Goal: Task Accomplishment & Management: Complete application form

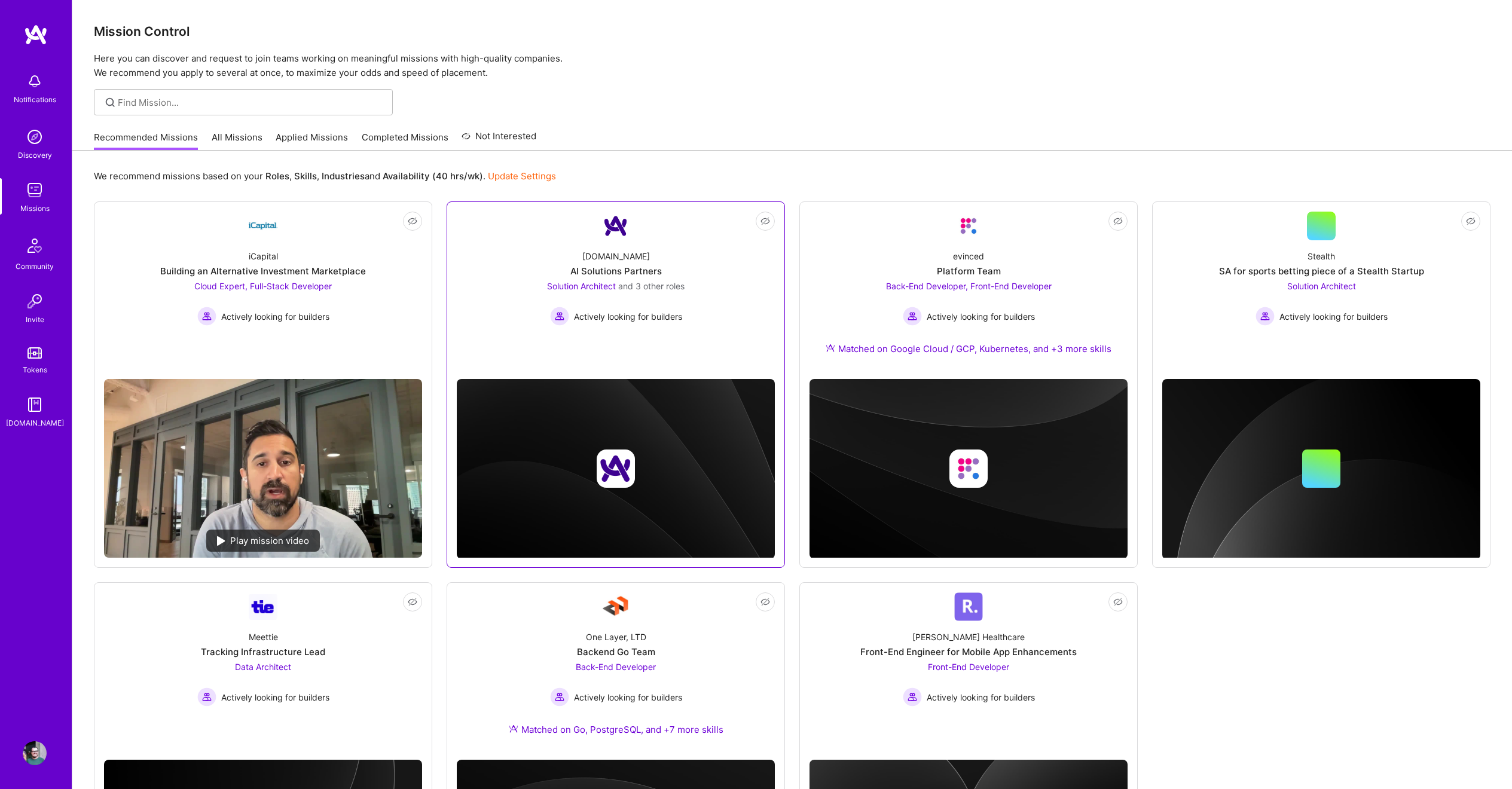
click at [597, 284] on span "Solution Architect" at bounding box center [582, 286] width 69 height 10
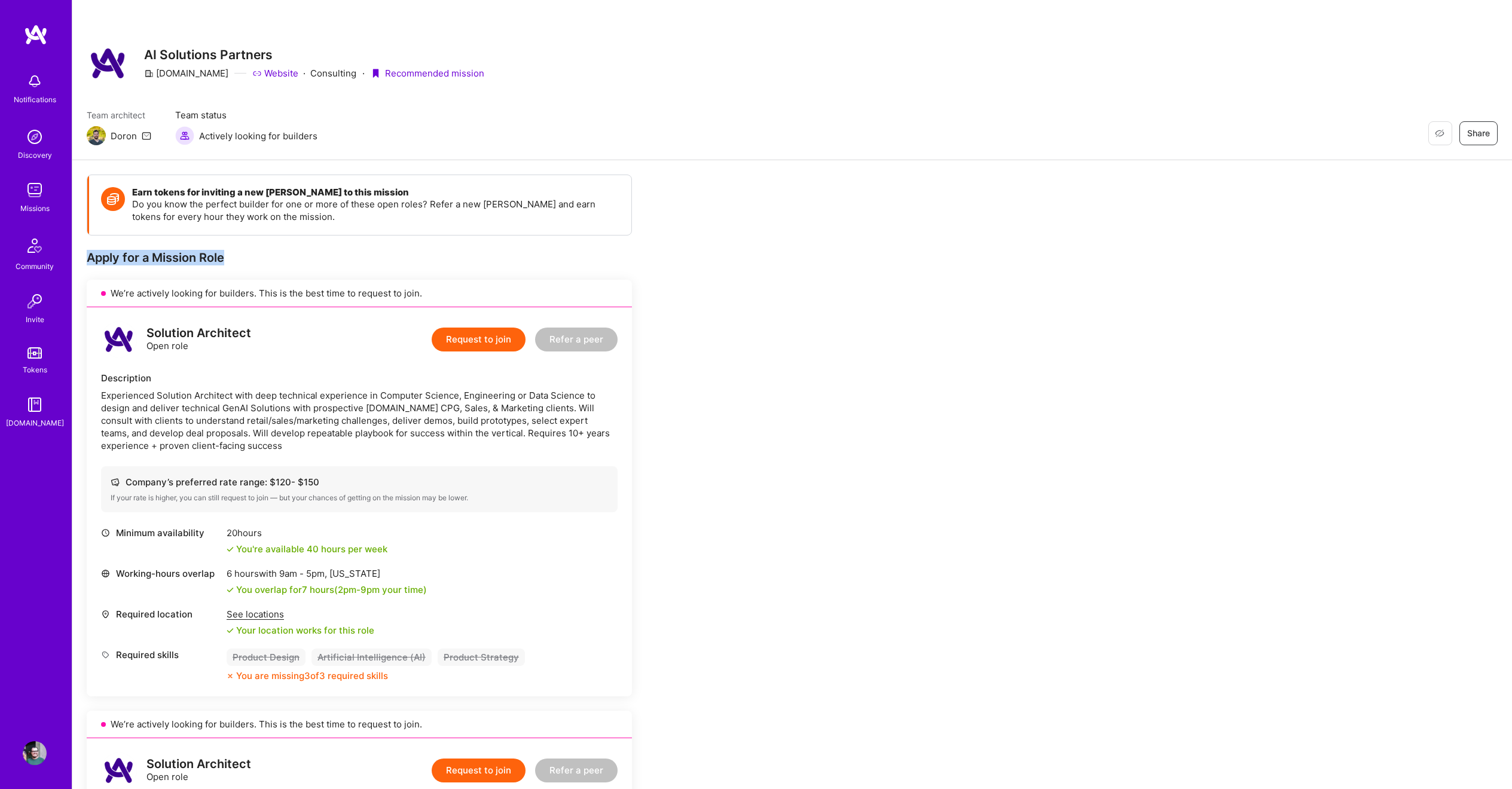
drag, startPoint x: 88, startPoint y: 257, endPoint x: 333, endPoint y: 264, distance: 245.1
click at [333, 264] on div "Apply for a Mission Role" at bounding box center [359, 257] width 546 height 15
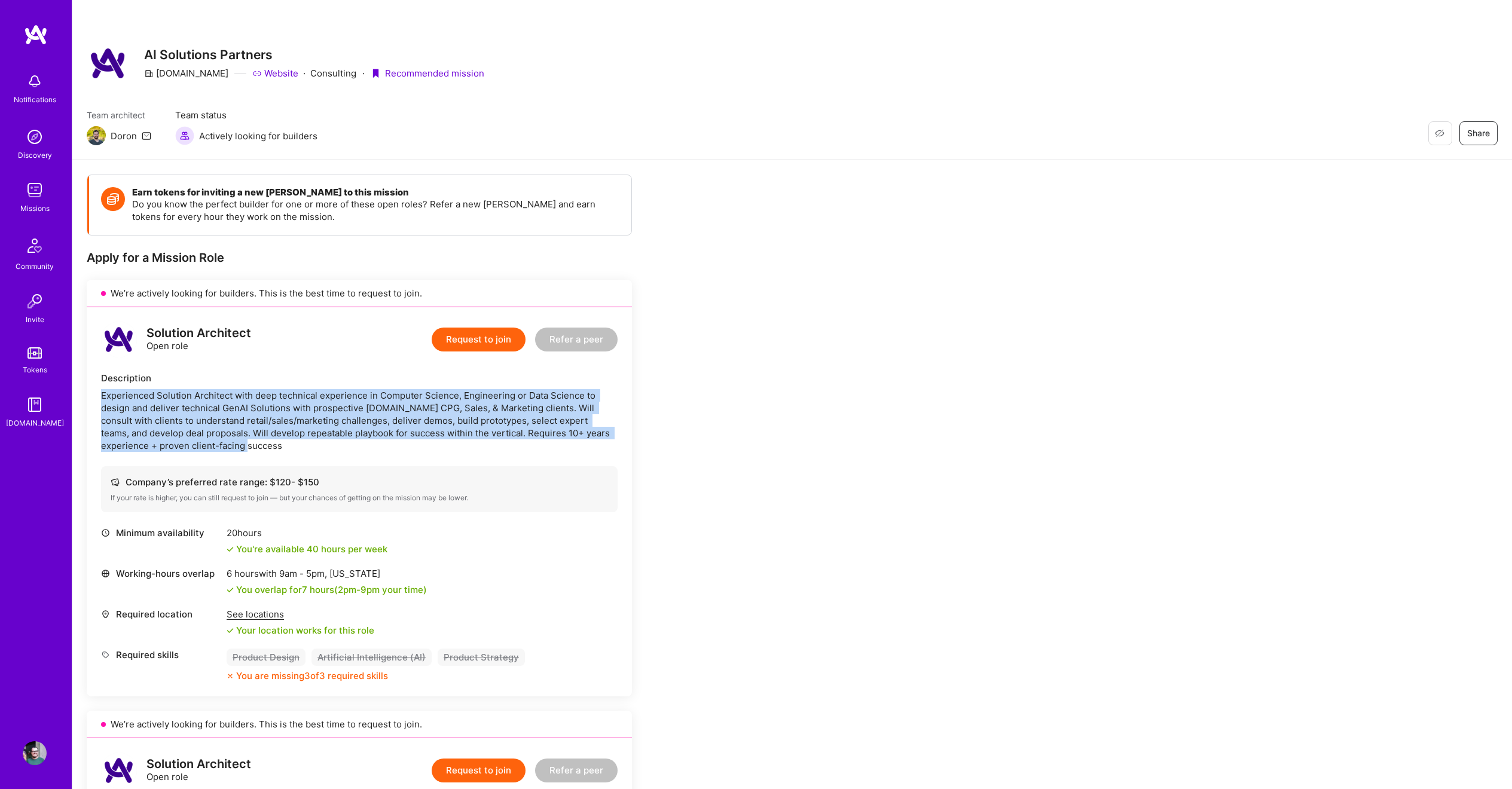
drag, startPoint x: 100, startPoint y: 395, endPoint x: 243, endPoint y: 443, distance: 150.8
click at [243, 443] on div "Solution Architect Open role Request to join Refer a peer Description Experienc…" at bounding box center [359, 501] width 546 height 389
click at [243, 443] on div "Experienced Solution Architect with deep technical experience in Computer Scien…" at bounding box center [359, 420] width 517 height 63
drag, startPoint x: 121, startPoint y: 406, endPoint x: 628, endPoint y: 443, distance: 508.3
click at [628, 443] on div "Solution Architect Open role Request to join Refer a peer Description Experienc…" at bounding box center [359, 501] width 546 height 389
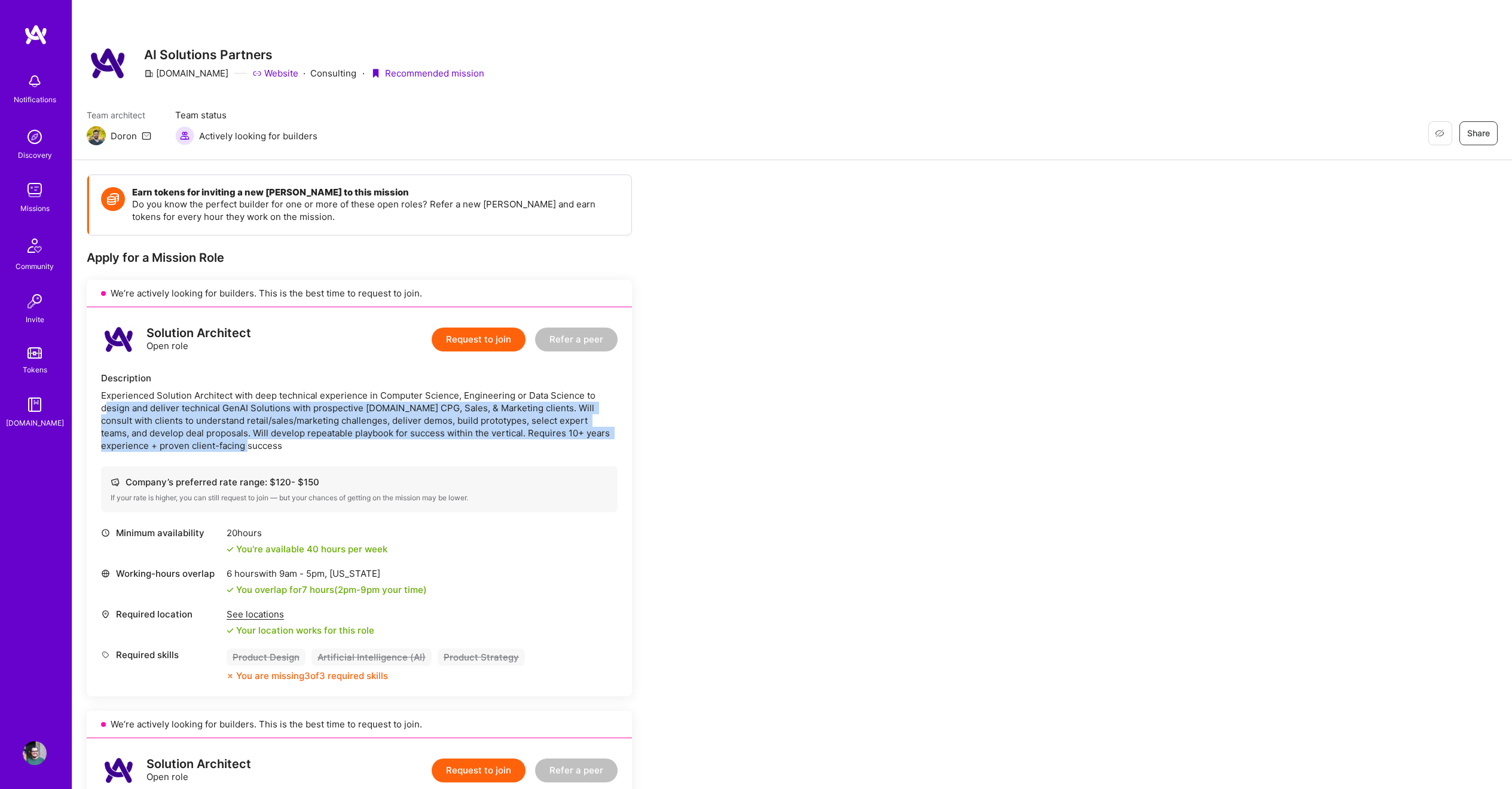
click at [628, 443] on div "Solution Architect Open role Request to join Refer a peer Description Experienc…" at bounding box center [359, 501] width 546 height 389
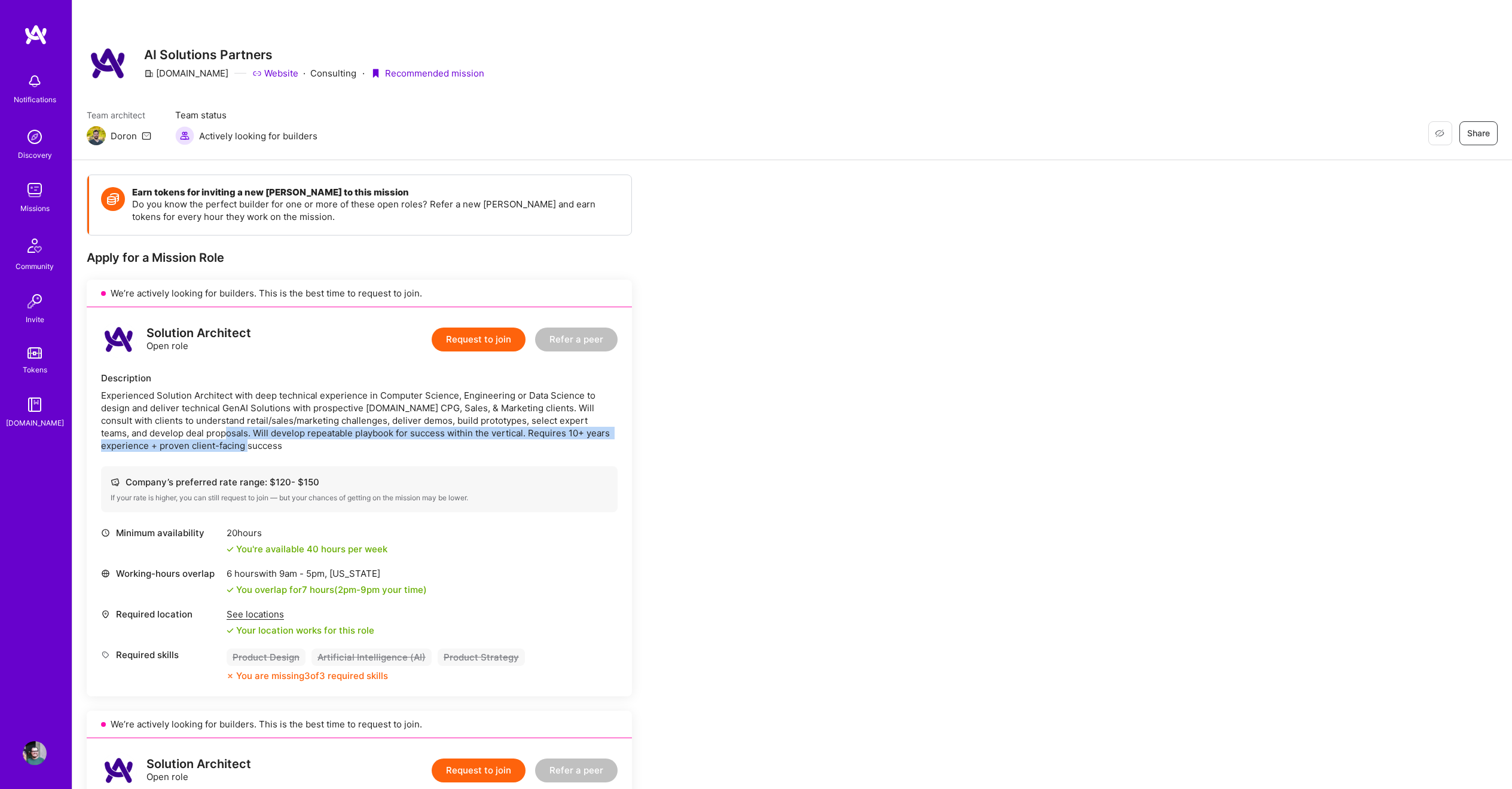
drag, startPoint x: 170, startPoint y: 434, endPoint x: 240, endPoint y: 447, distance: 71.2
click at [240, 447] on div "Experienced Solution Architect with deep technical experience in Computer Scien…" at bounding box center [359, 420] width 517 height 63
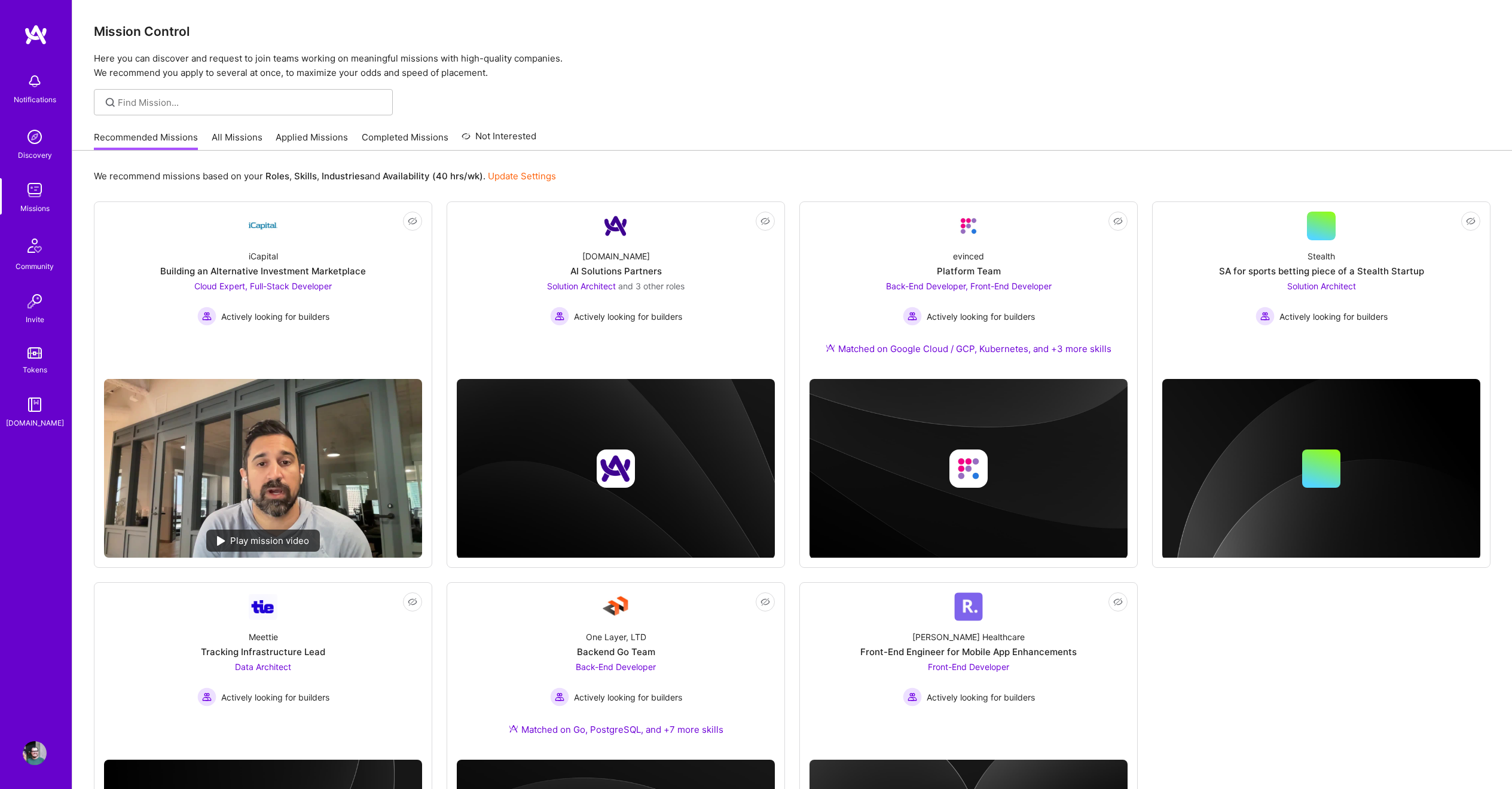
click at [226, 139] on link "All Missions" at bounding box center [236, 141] width 51 height 20
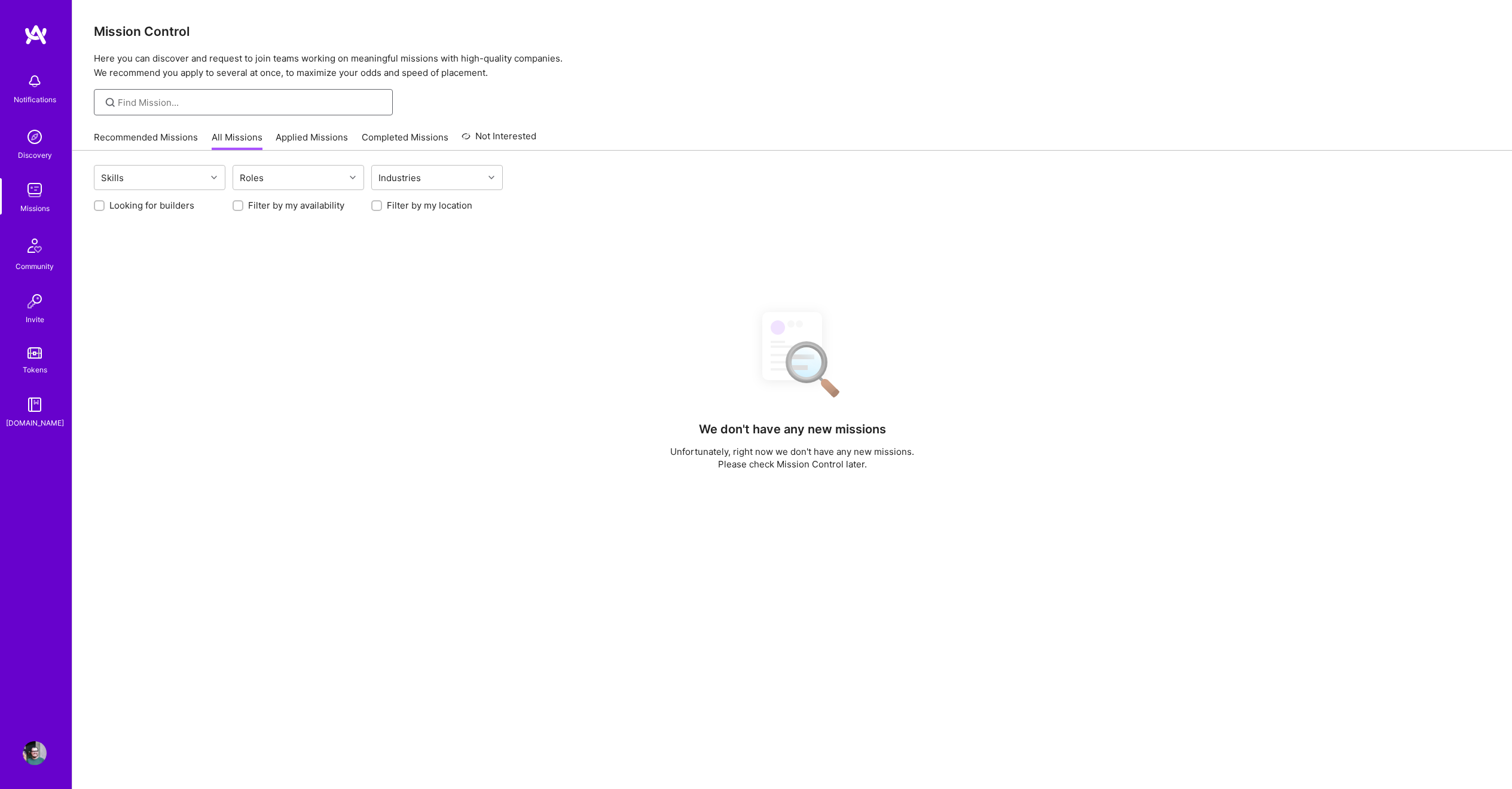
click at [219, 106] on input at bounding box center [251, 103] width 266 height 13
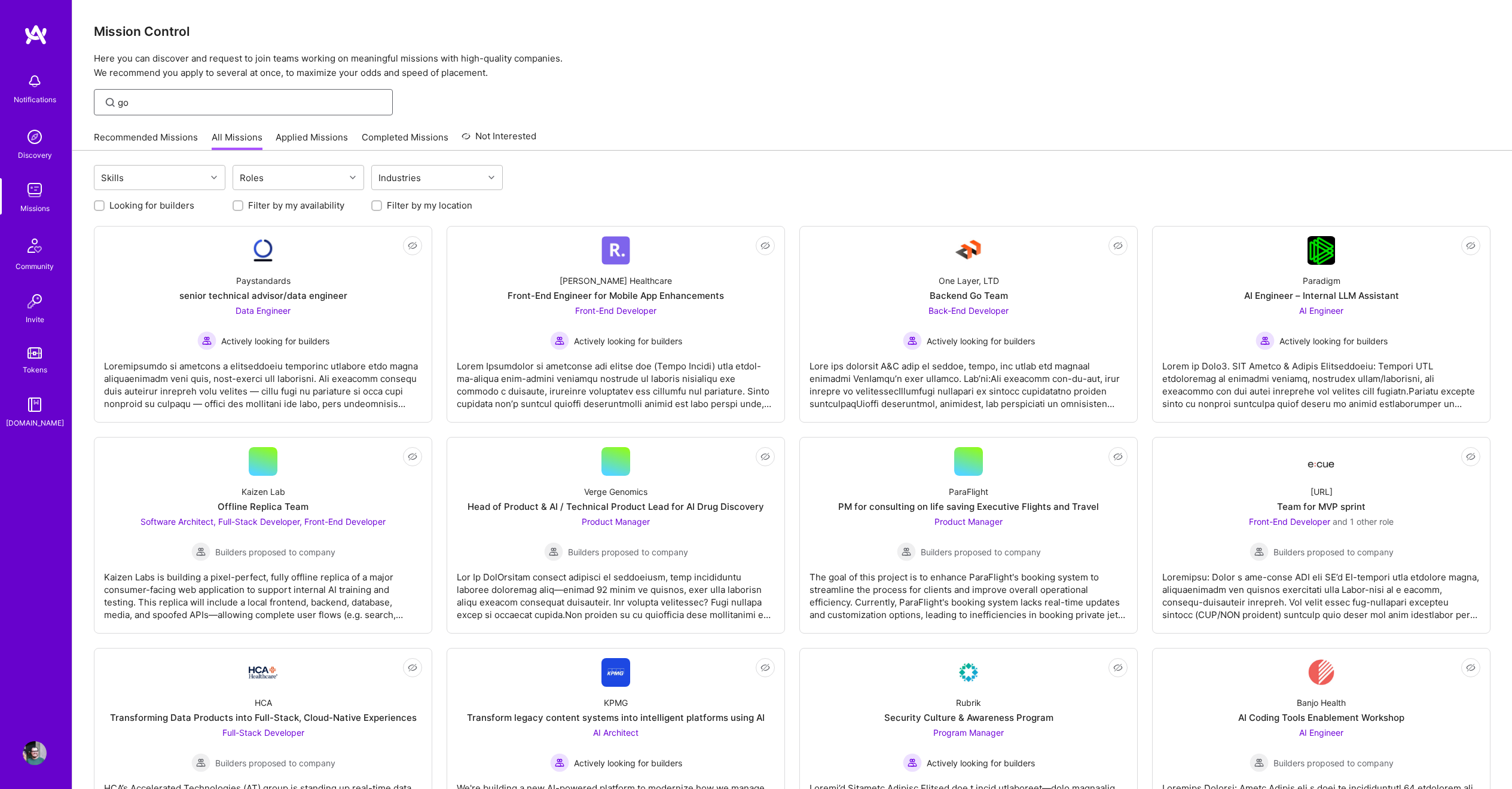
type input "g"
click at [219, 178] on div at bounding box center [215, 177] width 18 height 15
type input "go"
click at [106, 230] on input "checkbox" at bounding box center [108, 231] width 8 height 8
checkbox input "true"
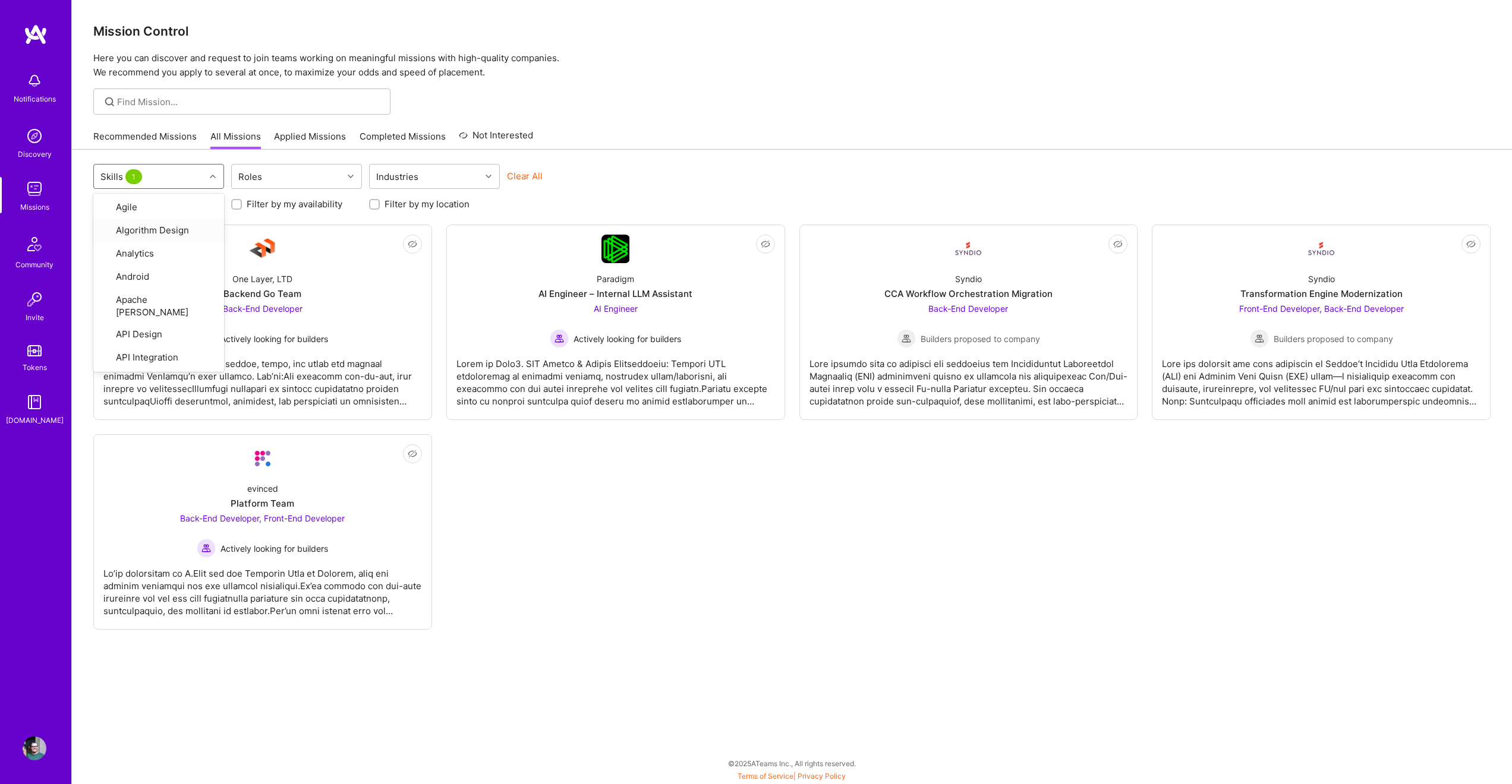
click at [80, 229] on div "option Go, selected. option Algorithm Design focused, 2 of 78. 78 results avail…" at bounding box center [792, 464] width 1440 height 628
click at [1344, 40] on div "Mission Control Here you can discover and request to join teams working on mean…" at bounding box center [792, 40] width 1440 height 80
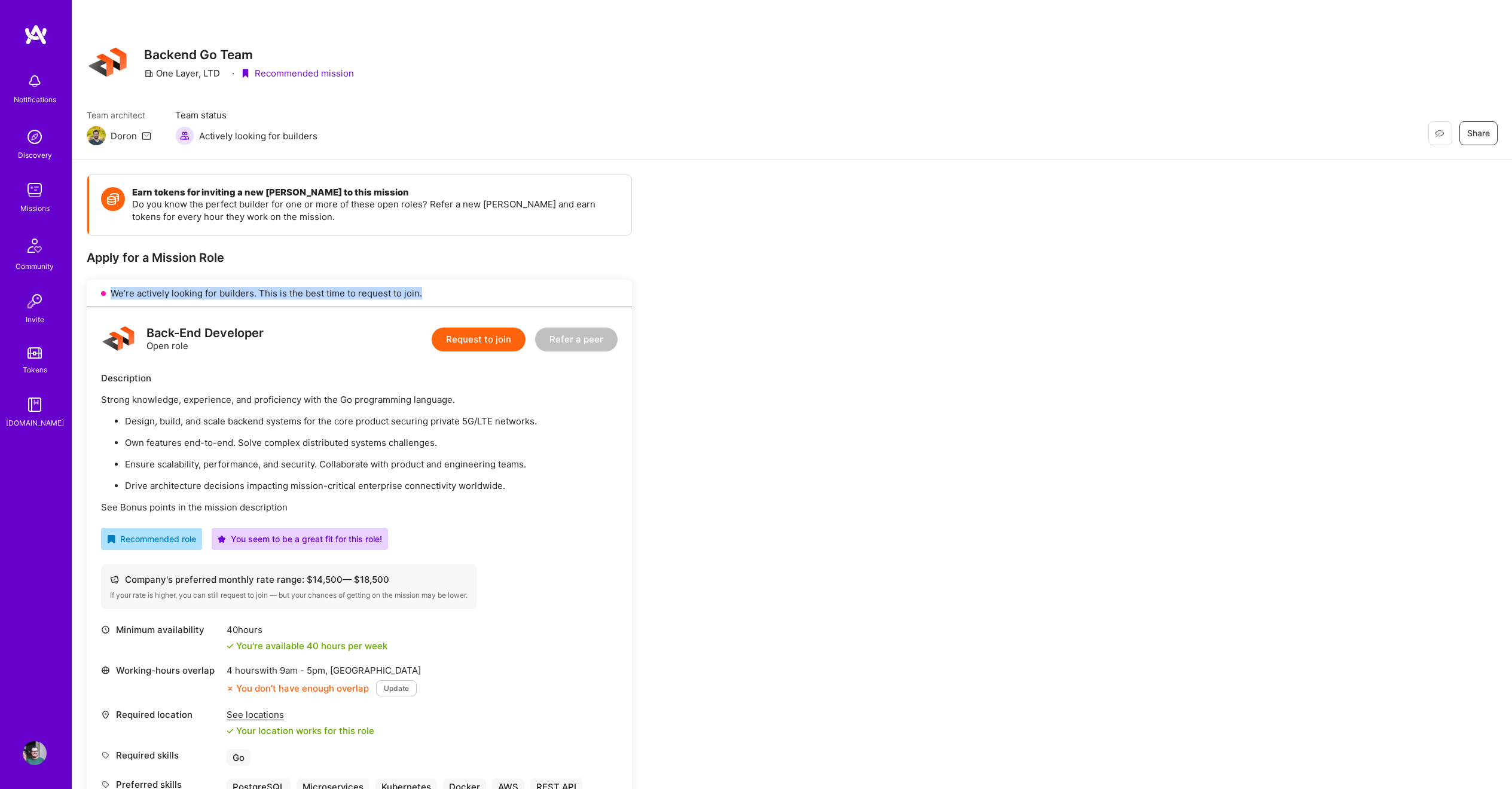
drag, startPoint x: 112, startPoint y: 293, endPoint x: 582, endPoint y: 290, distance: 470.0
click at [582, 290] on div "We’re actively looking for builders. This is the best time to request to join." at bounding box center [359, 293] width 546 height 27
drag, startPoint x: 521, startPoint y: 289, endPoint x: 111, endPoint y: 290, distance: 410.0
click at [111, 290] on div "We’re actively looking for builders. This is the best time to request to join." at bounding box center [359, 293] width 546 height 27
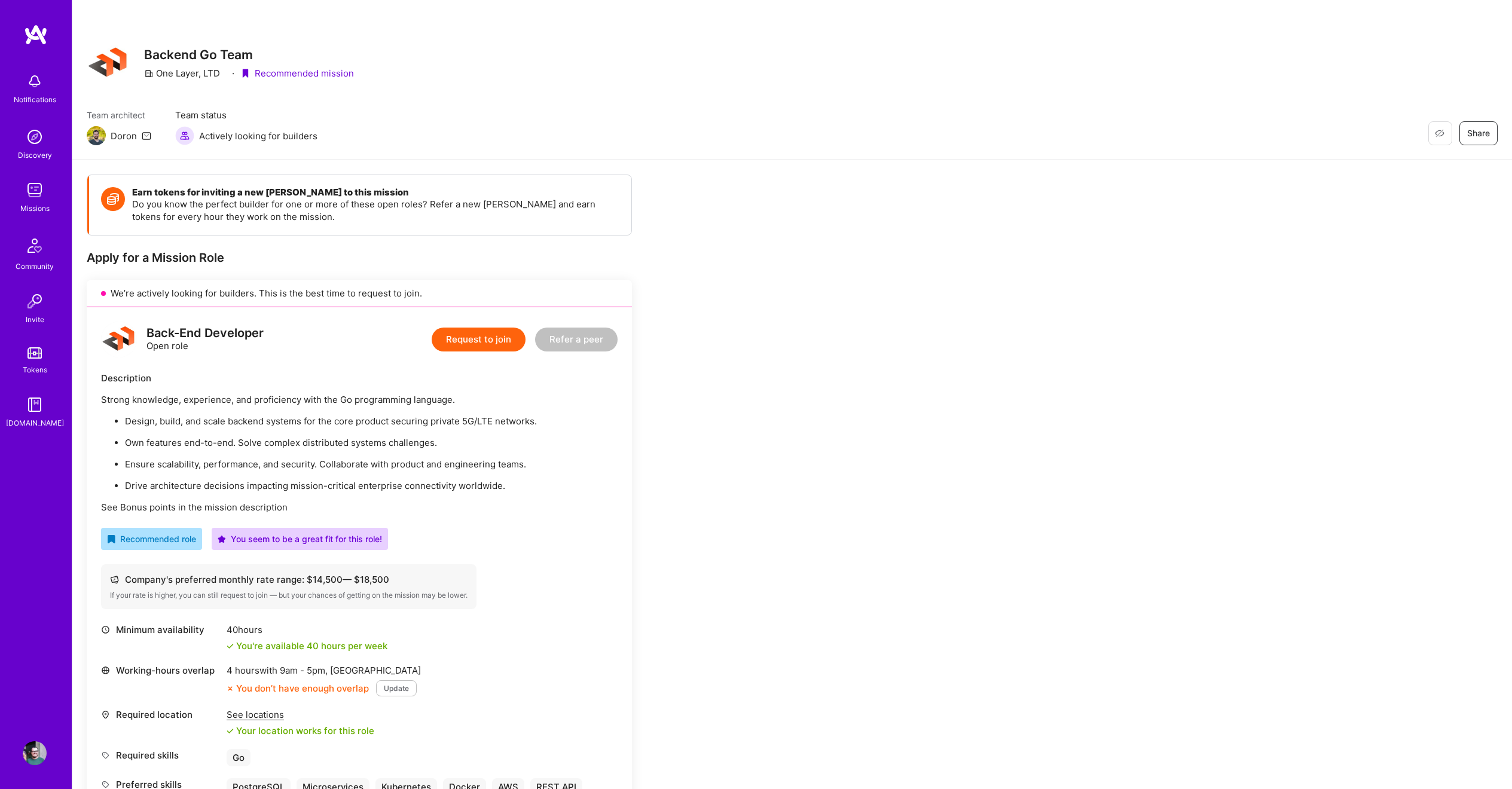
click at [112, 288] on div "We’re actively looking for builders. This is the best time to request to join." at bounding box center [359, 293] width 546 height 27
drag, startPoint x: 112, startPoint y: 292, endPoint x: 515, endPoint y: 291, distance: 403.0
click at [515, 291] on div "We’re actively looking for builders. This is the best time to request to join." at bounding box center [359, 293] width 546 height 27
drag, startPoint x: 514, startPoint y: 291, endPoint x: 111, endPoint y: 286, distance: 403.0
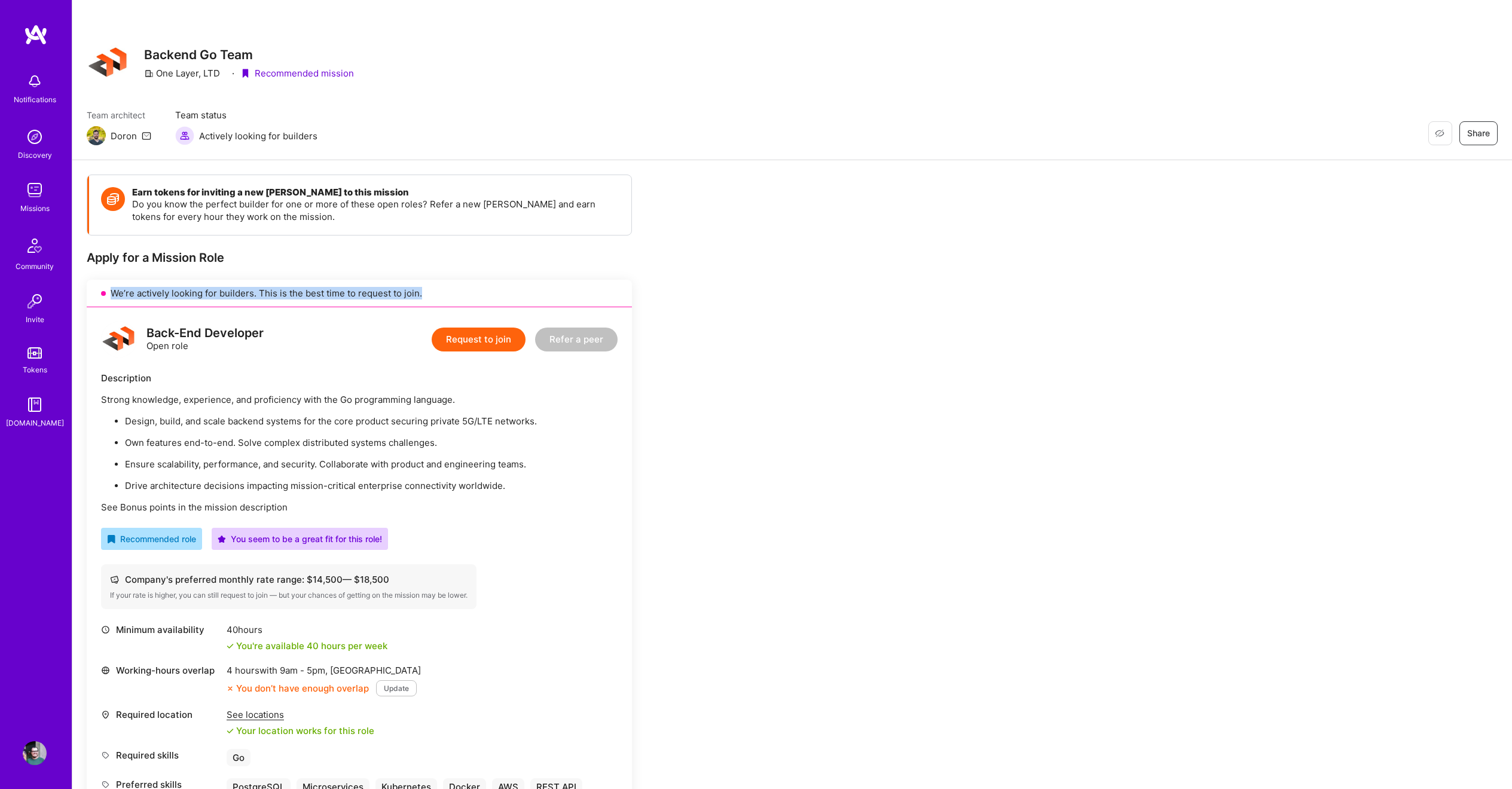
click at [111, 286] on div "We’re actively looking for builders. This is the best time to request to join." at bounding box center [359, 293] width 546 height 27
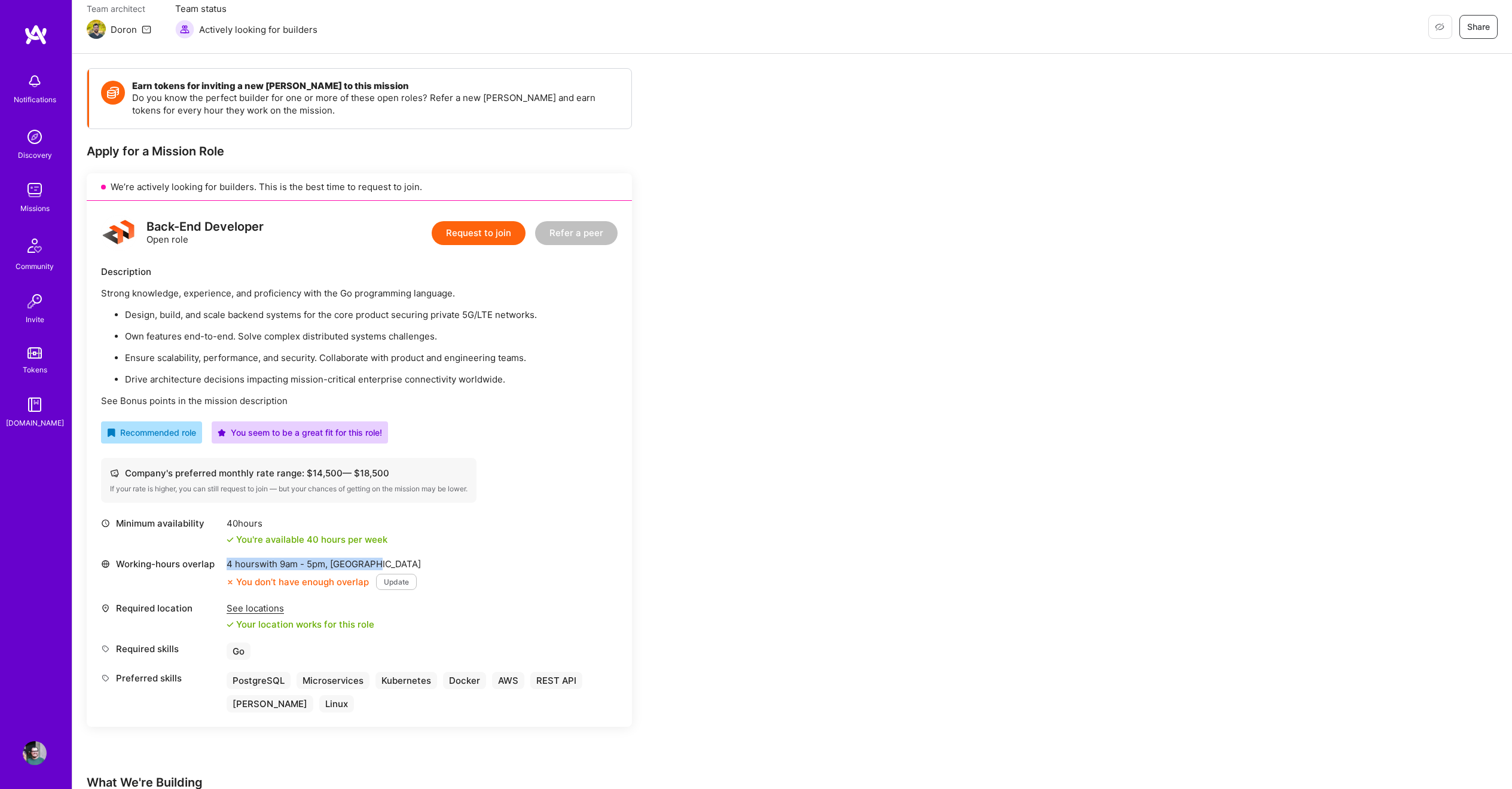
drag, startPoint x: 226, startPoint y: 562, endPoint x: 465, endPoint y: 569, distance: 239.1
click at [465, 569] on div "Working-hours overlap 4 hours with 9am - 5pm , [GEOGRAPHIC_DATA] You don’t have…" at bounding box center [359, 574] width 517 height 32
click at [249, 566] on div "4 hours with 9am - 5pm , [GEOGRAPHIC_DATA]" at bounding box center [324, 564] width 194 height 13
drag, startPoint x: 288, startPoint y: 566, endPoint x: 388, endPoint y: 569, distance: 100.0
click at [388, 569] on div "4 hours with 9am - 5pm , [GEOGRAPHIC_DATA]" at bounding box center [324, 564] width 194 height 13
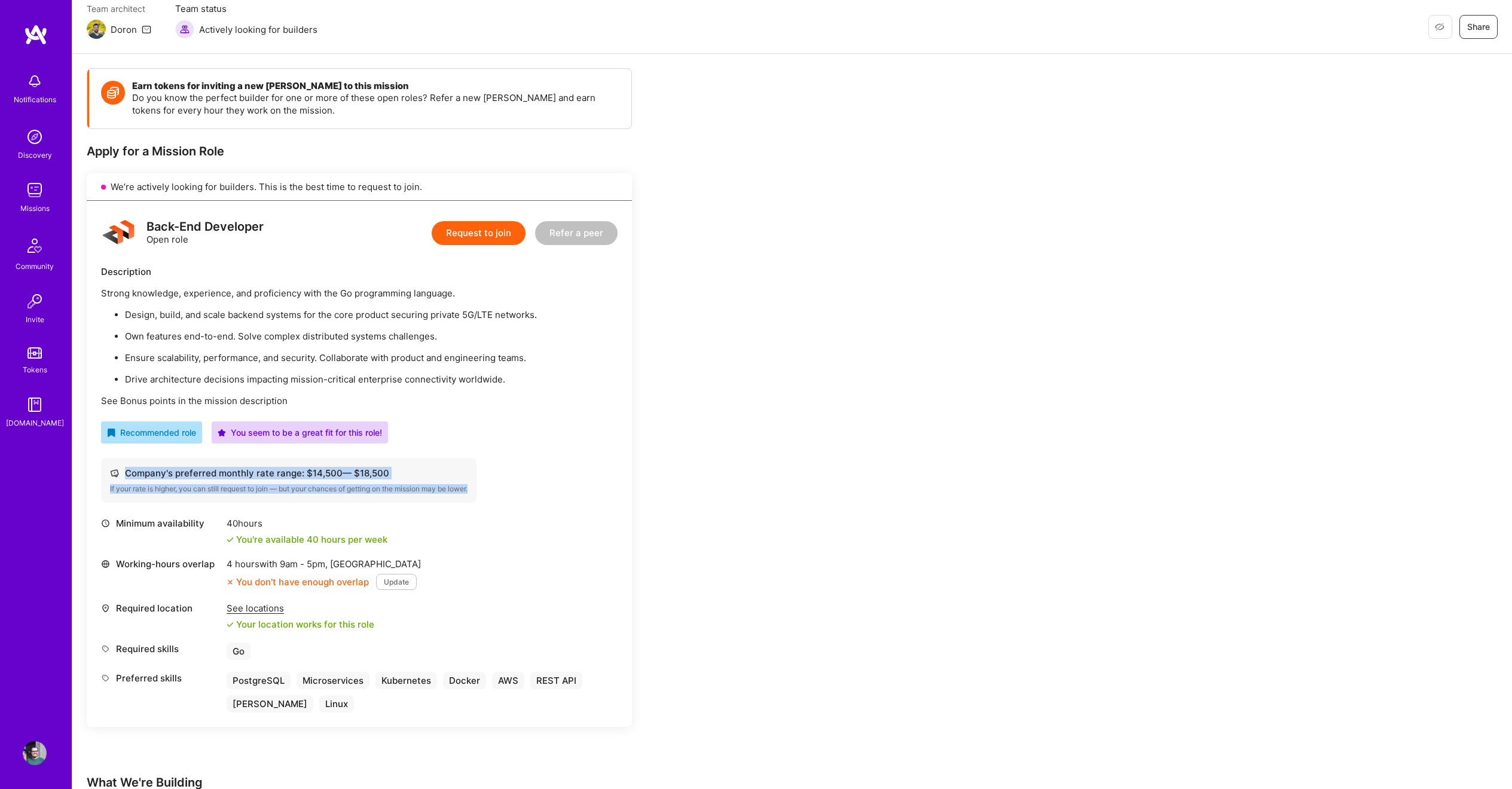
drag, startPoint x: 123, startPoint y: 470, endPoint x: 494, endPoint y: 497, distance: 372.0
click at [494, 497] on div "Company's preferred monthly rate range: $ 14,500 — $ 18,500 If your rate is hig…" at bounding box center [359, 480] width 517 height 45
click at [272, 489] on div "If your rate is higher, you can still request to join — but your chances of get…" at bounding box center [288, 489] width 358 height 10
drag, startPoint x: 304, startPoint y: 472, endPoint x: 443, endPoint y: 472, distance: 139.0
click at [443, 472] on div "Company's preferred monthly rate range: $ 14,500 — $ 18,500" at bounding box center [288, 473] width 358 height 13
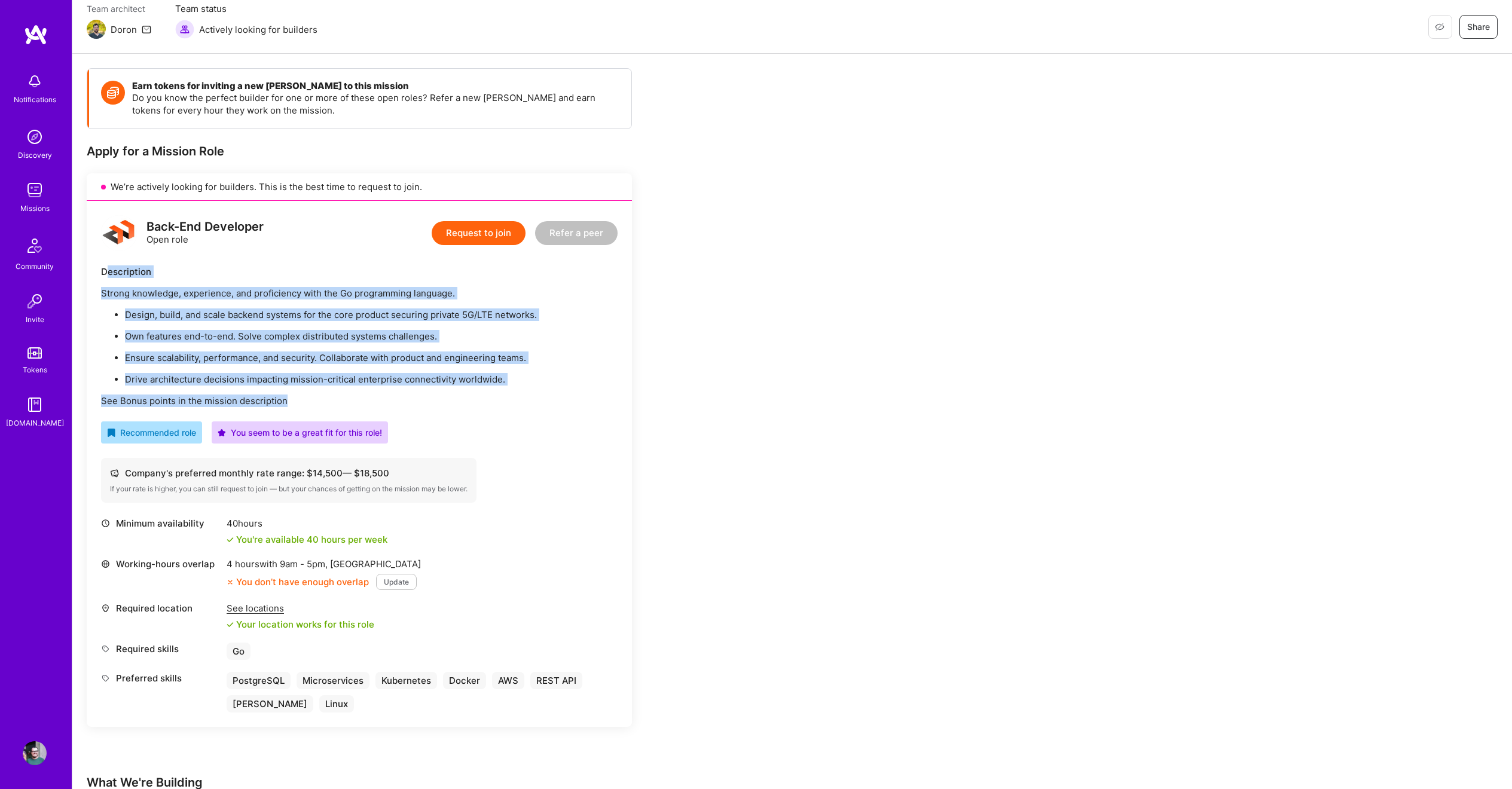
drag, startPoint x: 104, startPoint y: 272, endPoint x: 576, endPoint y: 399, distance: 488.8
click at [576, 399] on div "Description Strong knowledge, experience, and proficiency with the Go programmi…" at bounding box center [359, 336] width 517 height 141
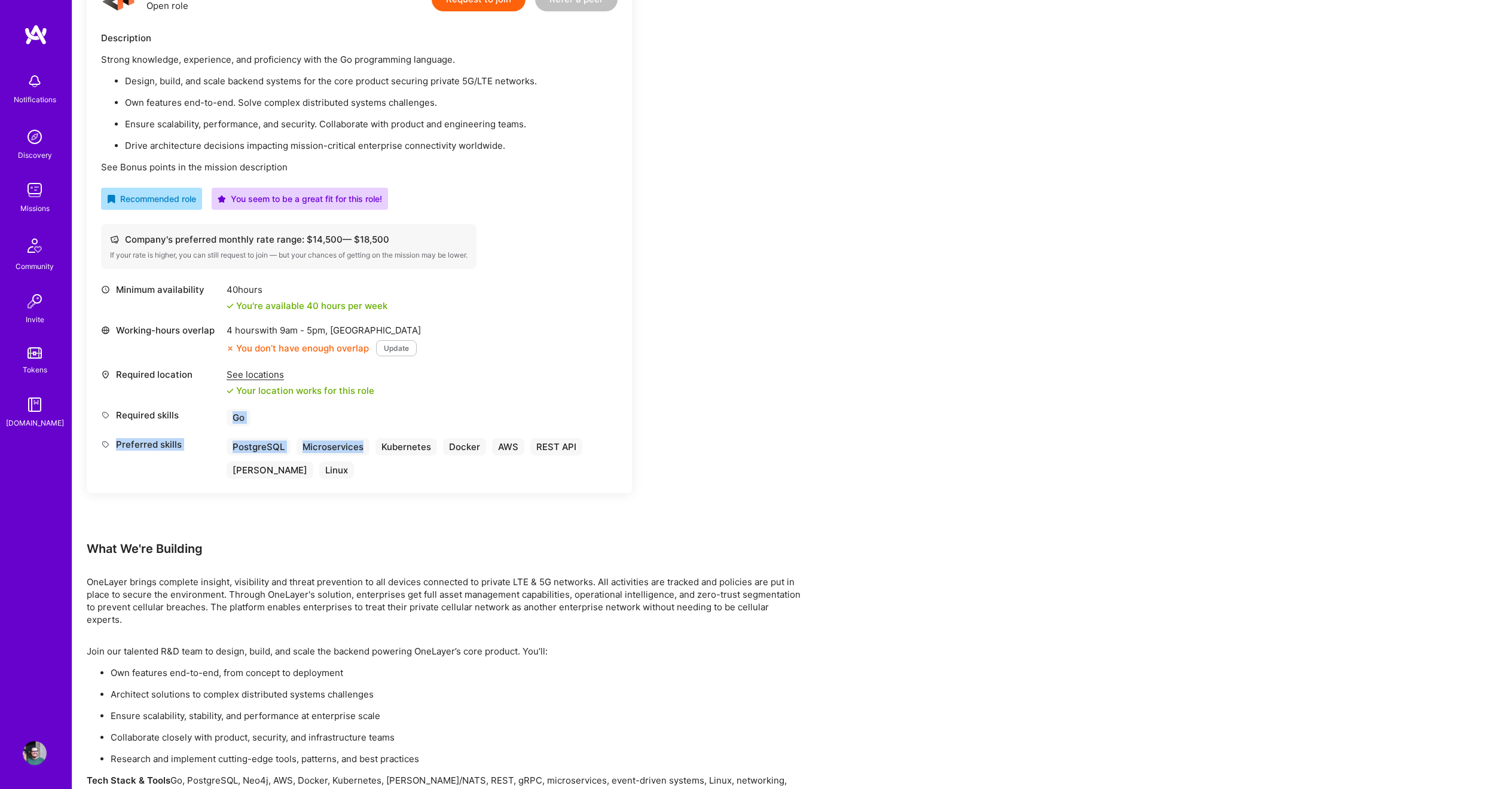
drag, startPoint x: 293, startPoint y: 423, endPoint x: 369, endPoint y: 474, distance: 91.5
click at [369, 474] on div "Minimum availability 40 hours You're available 40 hours per week Working-hours …" at bounding box center [359, 381] width 517 height 195
click at [369, 474] on div "PostgreSQL Microservices Kubernetes Docker AWS REST API [PERSON_NAME] Linux" at bounding box center [422, 458] width 391 height 41
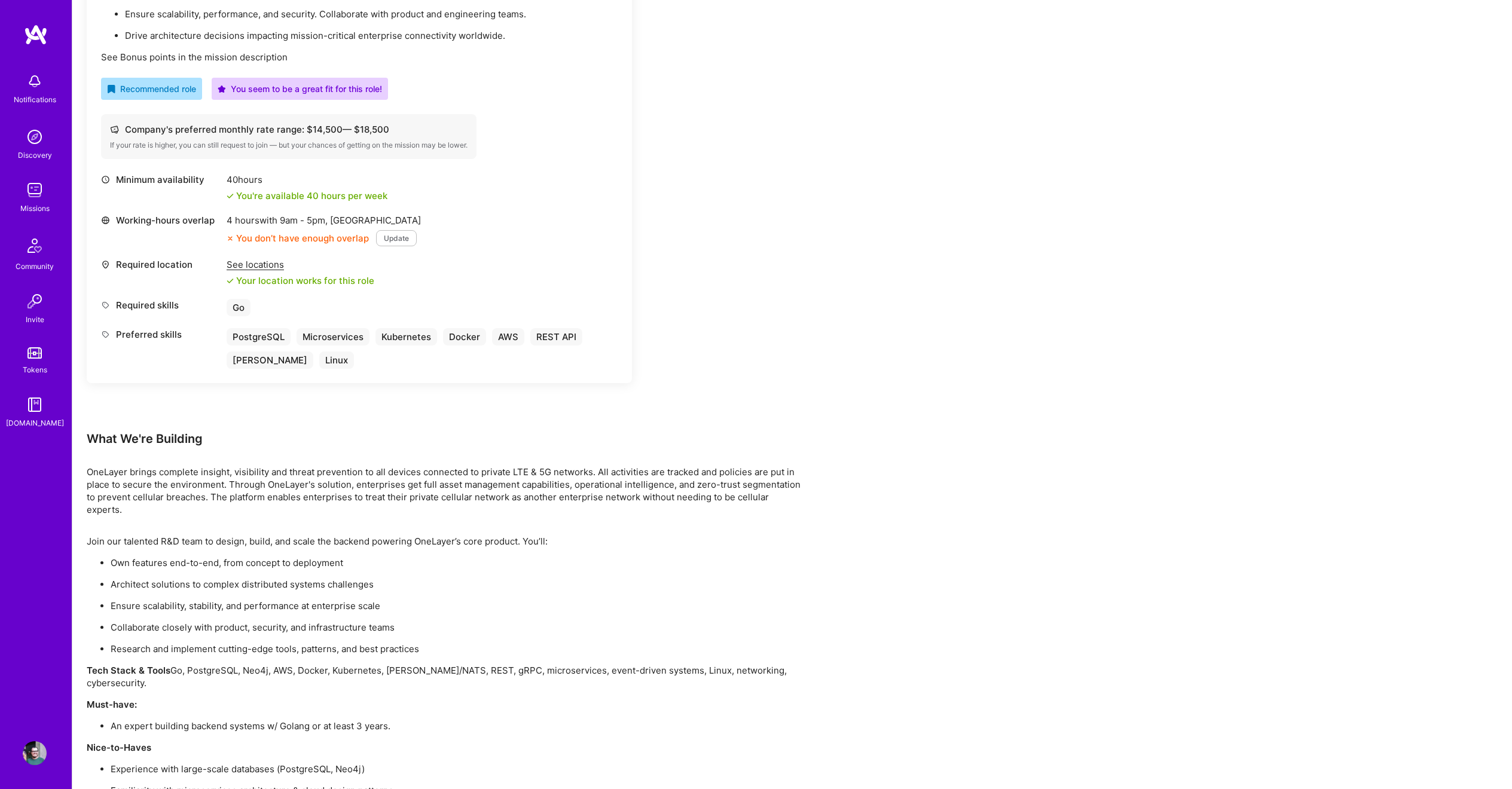
click at [116, 475] on p "OneLayer brings complete insight, visibility and threat prevention to all devic…" at bounding box center [445, 491] width 717 height 51
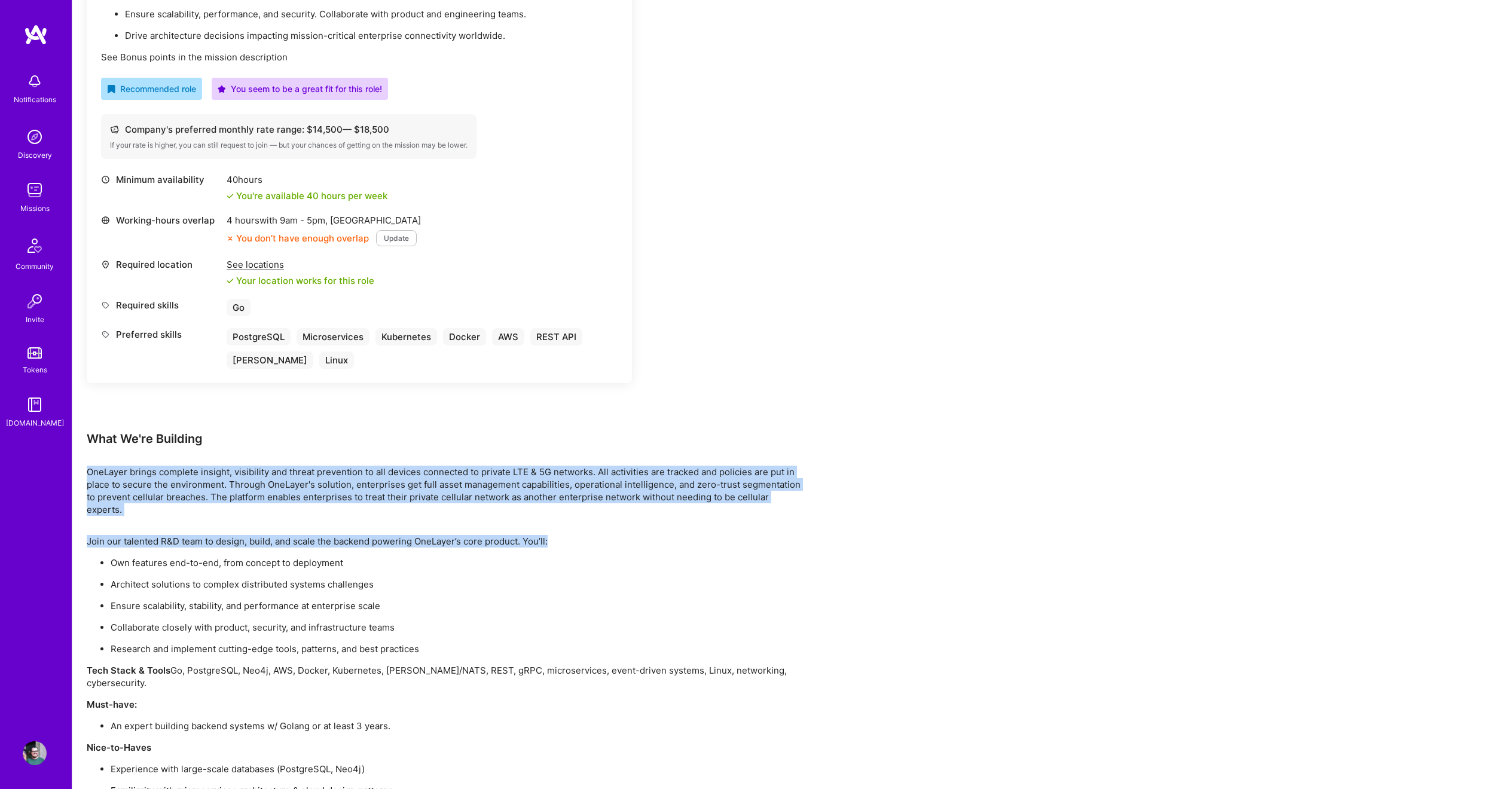
drag, startPoint x: 88, startPoint y: 472, endPoint x: 797, endPoint y: 529, distance: 711.3
click at [797, 529] on div "Earn tokens for inviting a new [PERSON_NAME] to this mission Do you know the pe…" at bounding box center [445, 369] width 717 height 1289
click at [797, 535] on p "Join our talented R&D team to design, build, and scale the backend powering One…" at bounding box center [445, 542] width 717 height 13
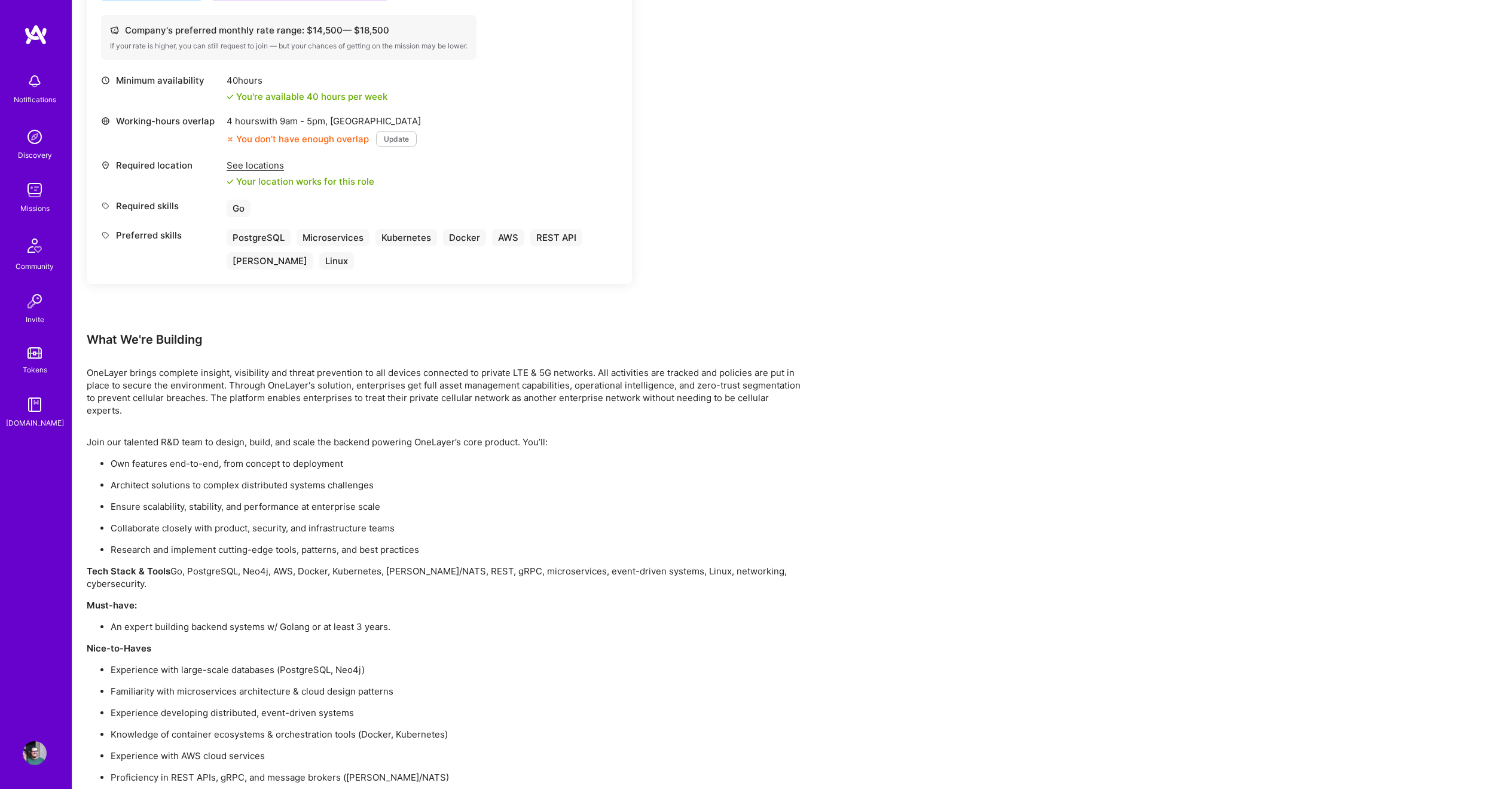
scroll to position [660, 0]
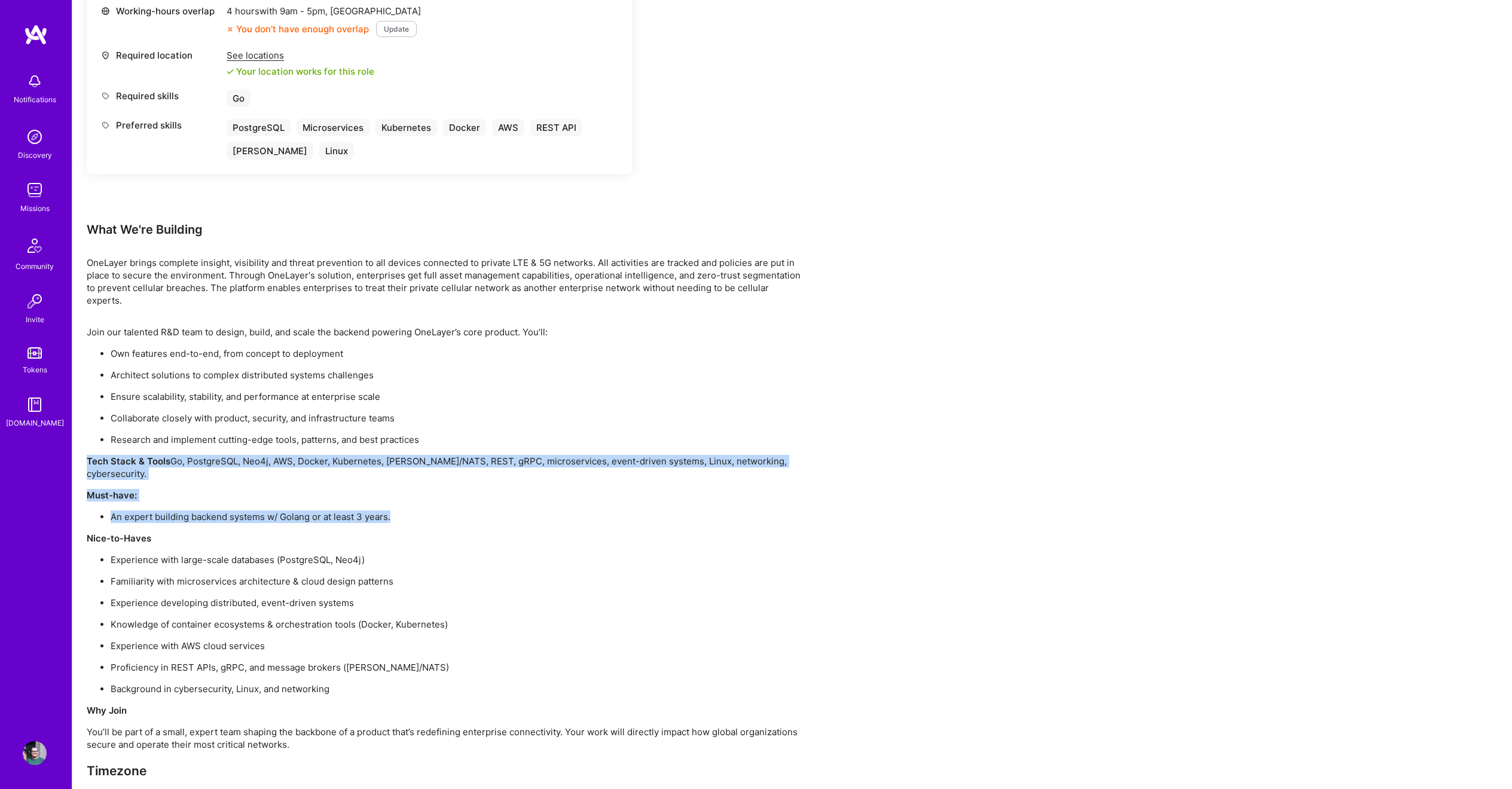
drag, startPoint x: 88, startPoint y: 447, endPoint x: 500, endPoint y: 497, distance: 415.0
click at [500, 497] on div "Join our talented R&D team to design, build, and scale the backend powering One…" at bounding box center [445, 565] width 717 height 478
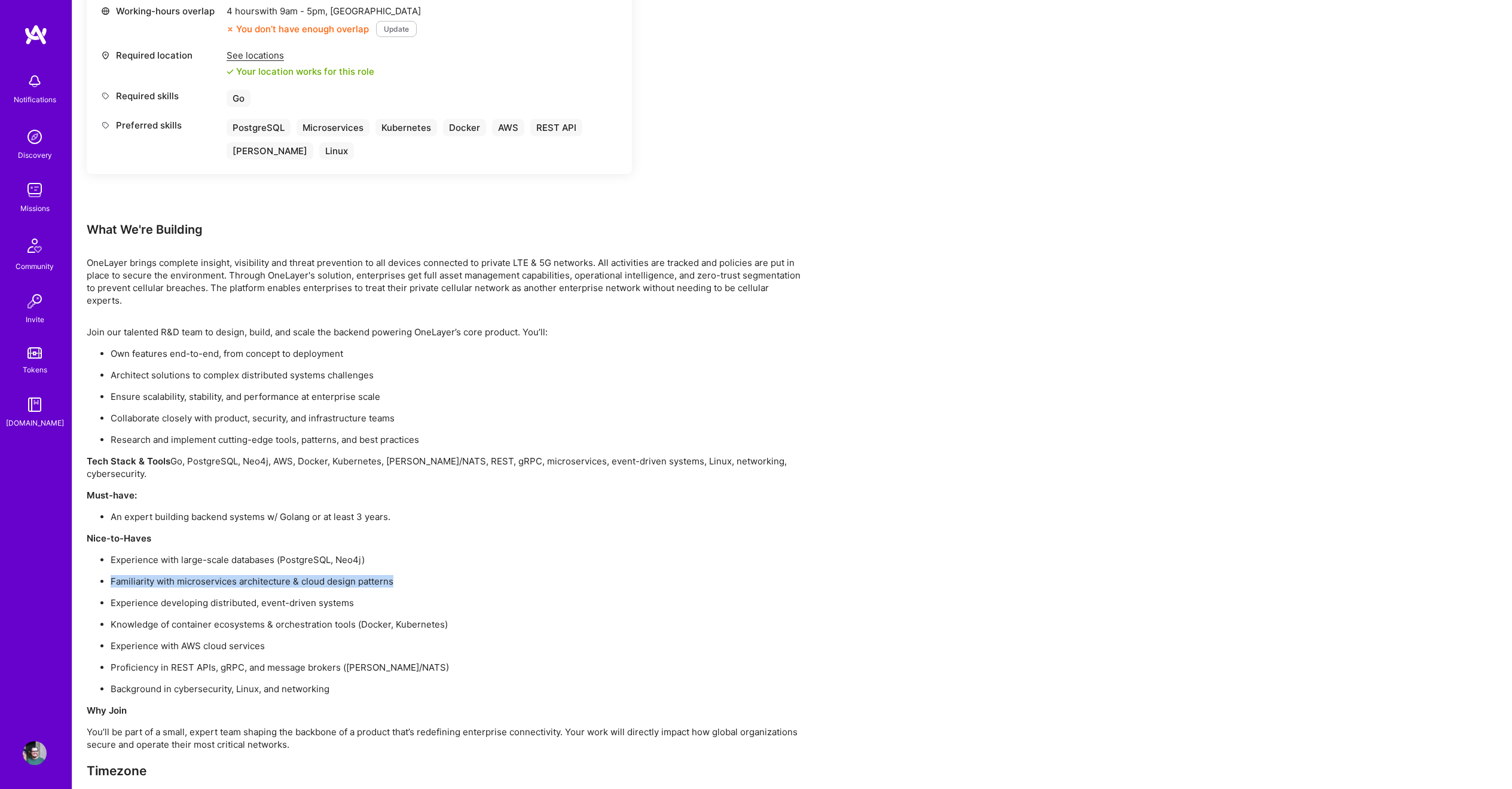
drag, startPoint x: 108, startPoint y: 556, endPoint x: 435, endPoint y: 553, distance: 327.0
click at [435, 554] on ul "Experience with large-scale databases (PostgreSQL, Neo4j) Familiarity with micr…" at bounding box center [445, 624] width 717 height 141
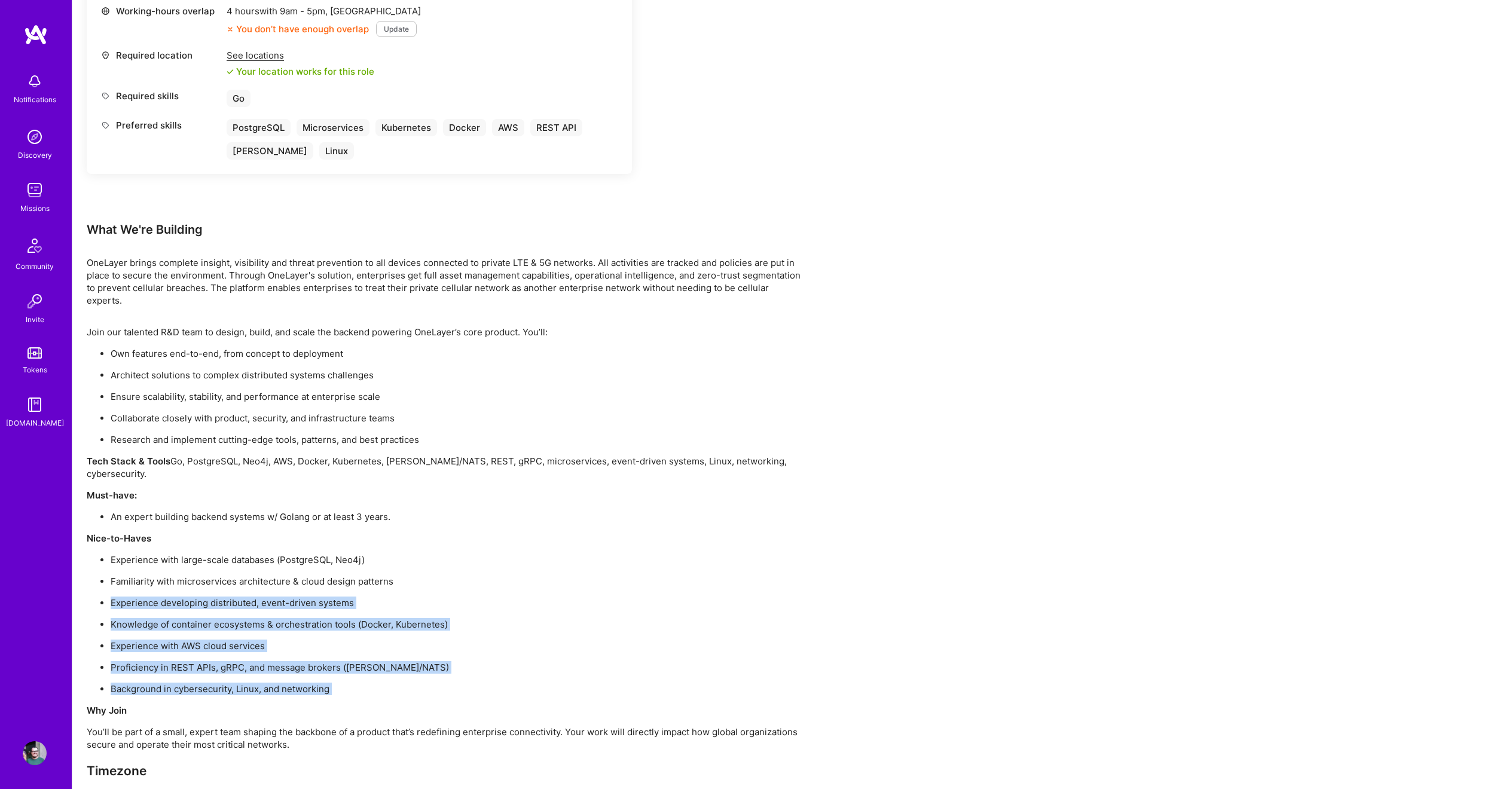
drag, startPoint x: 112, startPoint y: 578, endPoint x: 507, endPoint y: 676, distance: 407.0
click at [507, 676] on div "Join our talented R&D team to design, build, and scale the backend powering One…" at bounding box center [445, 565] width 717 height 478
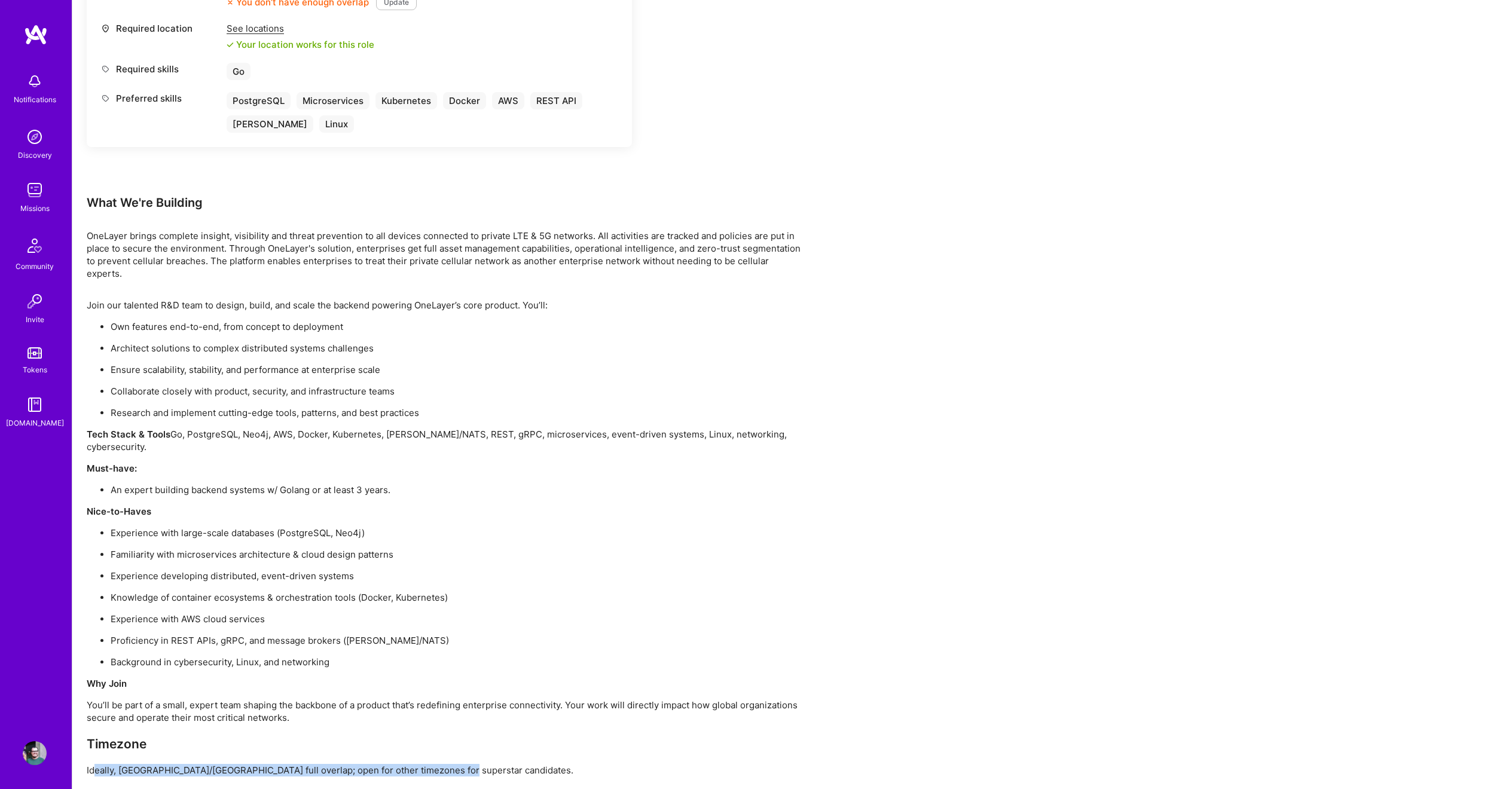
drag, startPoint x: 95, startPoint y: 746, endPoint x: 464, endPoint y: 749, distance: 369.0
click at [464, 764] on p "Ideally, [GEOGRAPHIC_DATA]/[GEOGRAPHIC_DATA] full overlap; open for other timez…" at bounding box center [445, 771] width 717 height 13
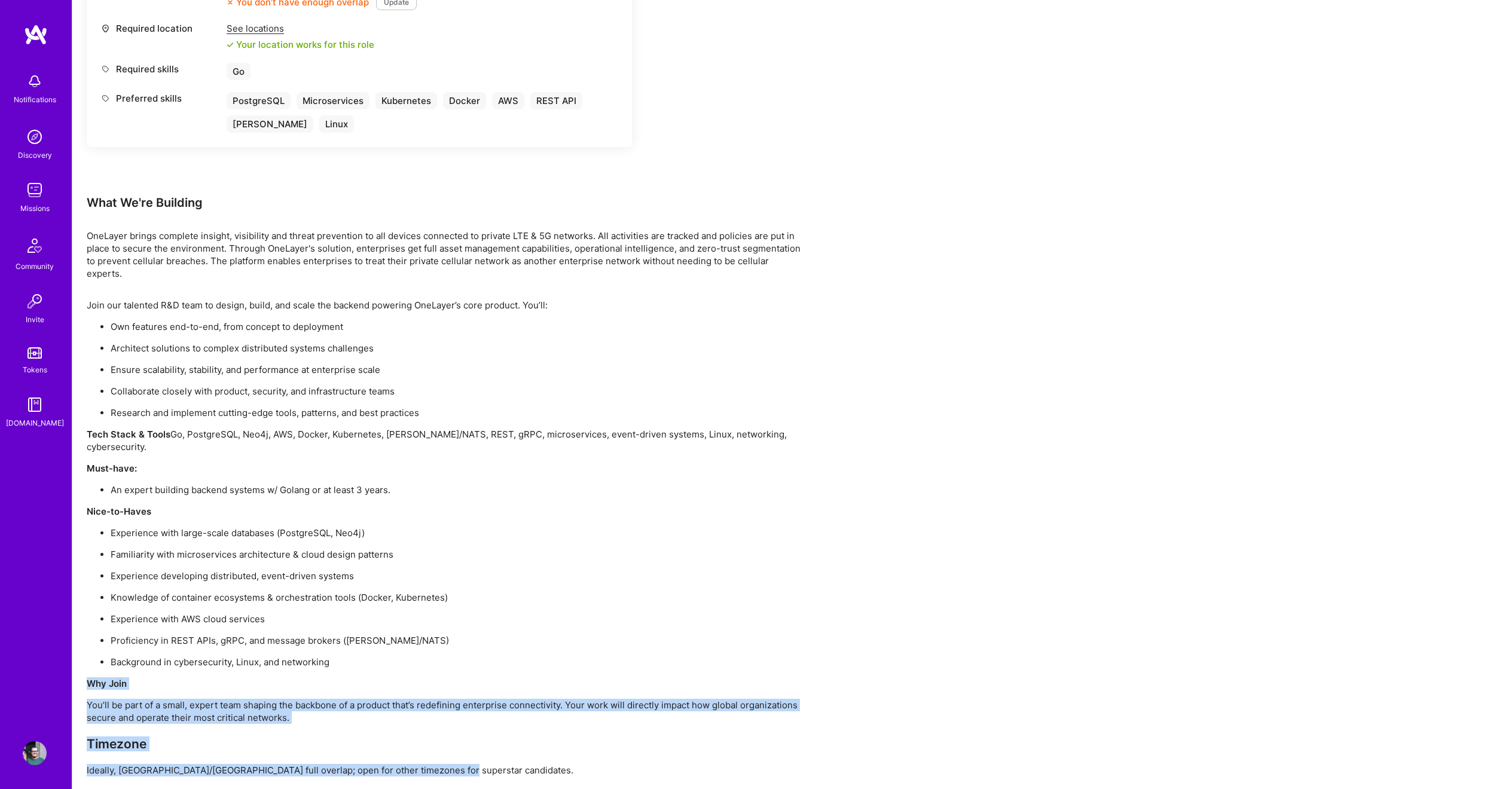
drag, startPoint x: 493, startPoint y: 749, endPoint x: 80, endPoint y: 657, distance: 423.1
click at [80, 657] on div "Earn tokens for inviting a new [PERSON_NAME] to this mission Do you know the pe…" at bounding box center [792, 144] width 1440 height 1340
click at [226, 677] on p "Why Join" at bounding box center [445, 684] width 717 height 13
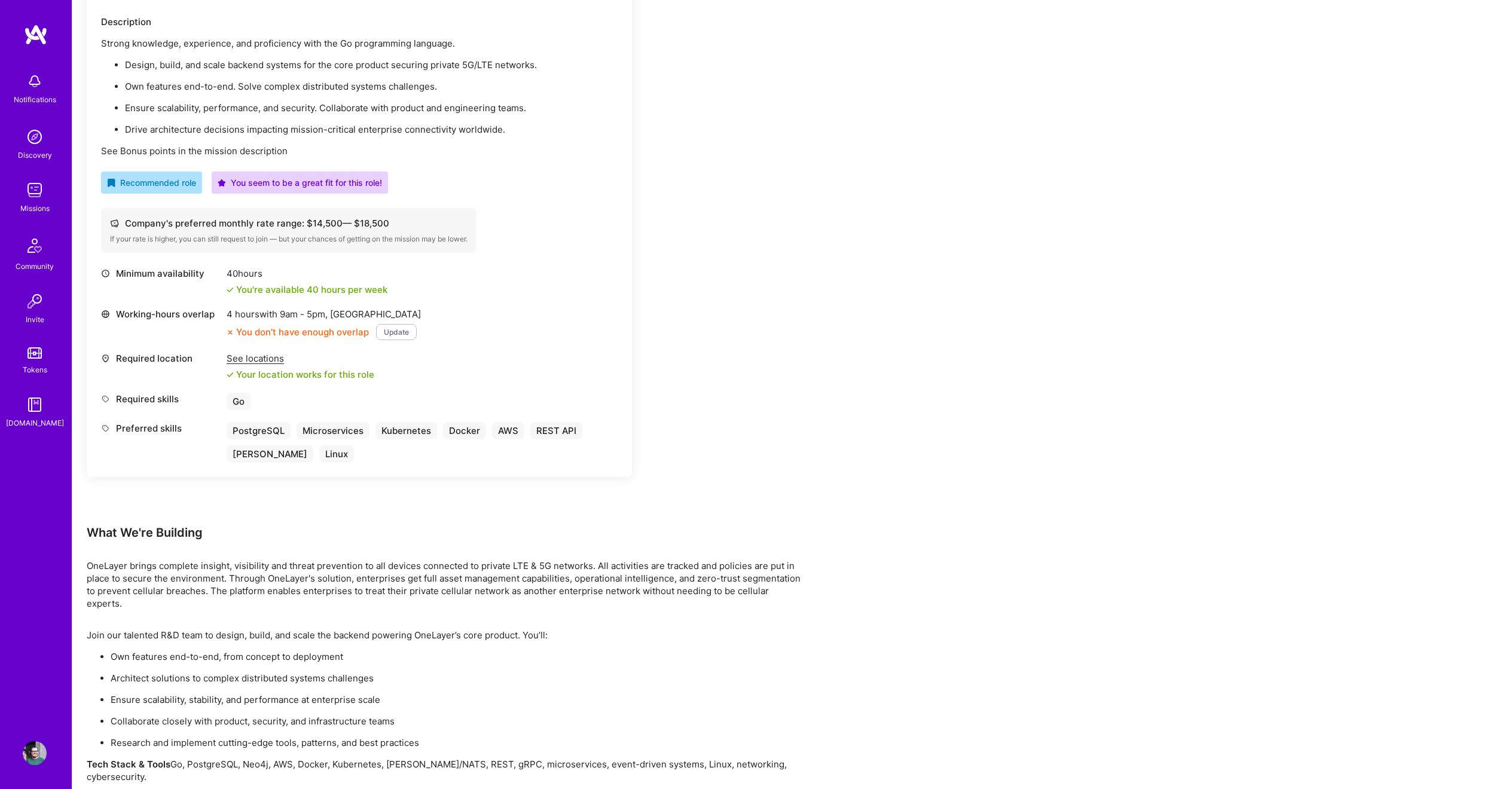
scroll to position [264, 0]
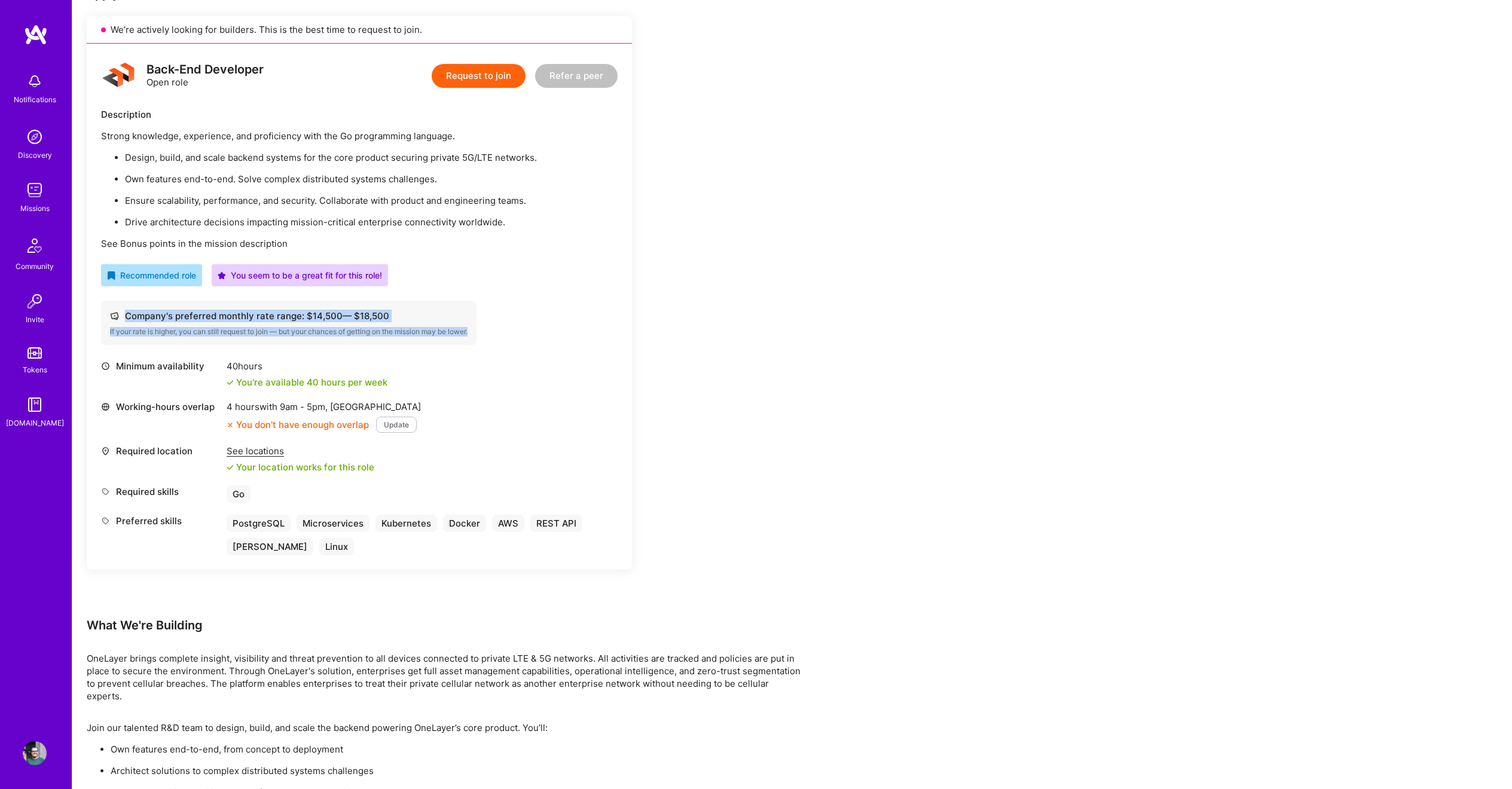
drag, startPoint x: 108, startPoint y: 317, endPoint x: 486, endPoint y: 335, distance: 378.4
click at [486, 335] on div "Company's preferred monthly rate range: $ 14,500 — $ 18,500 If your rate is hig…" at bounding box center [359, 323] width 517 height 45
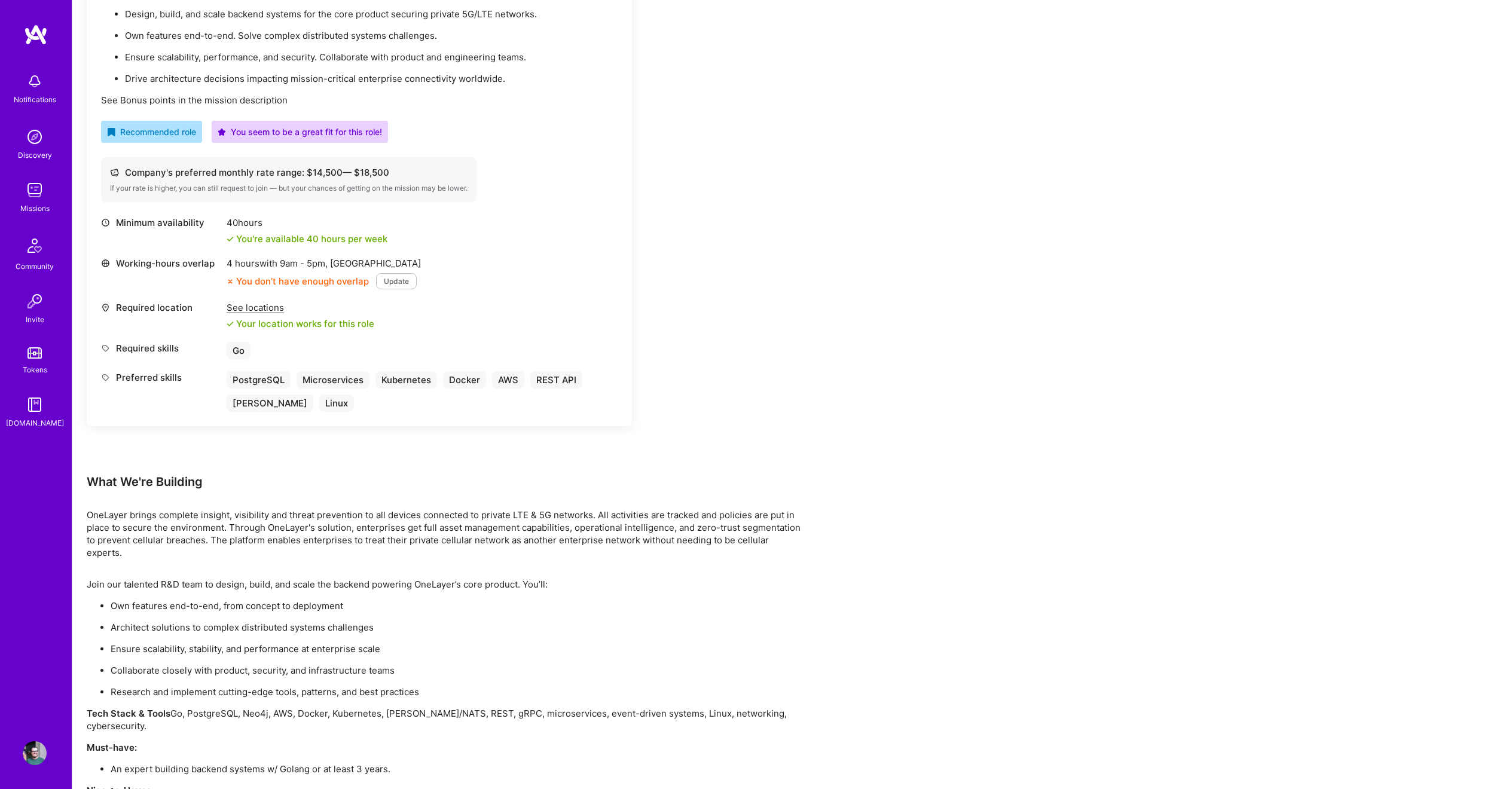
scroll to position [149, 0]
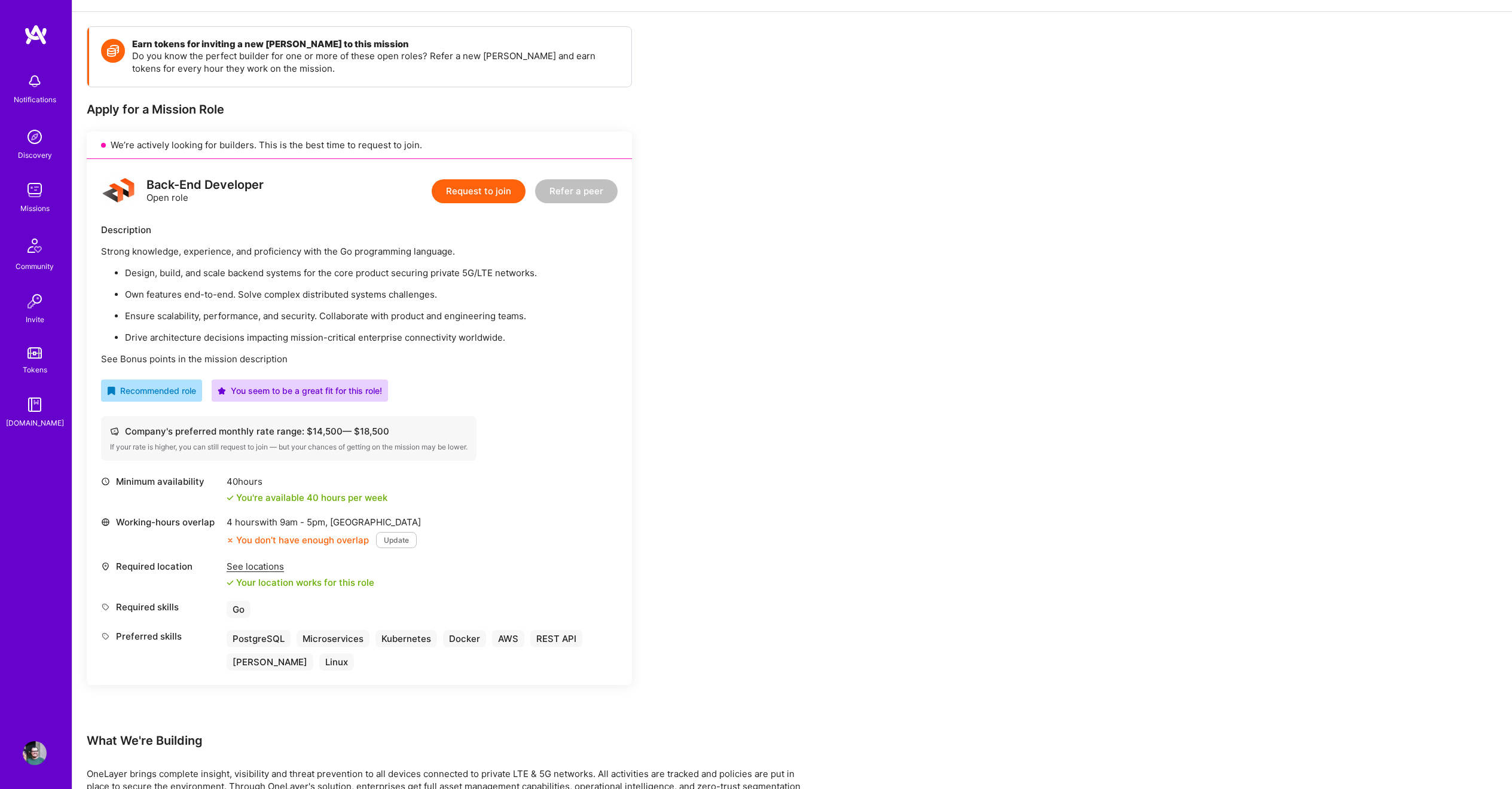
click at [501, 190] on button "Request to join" at bounding box center [478, 191] width 94 height 24
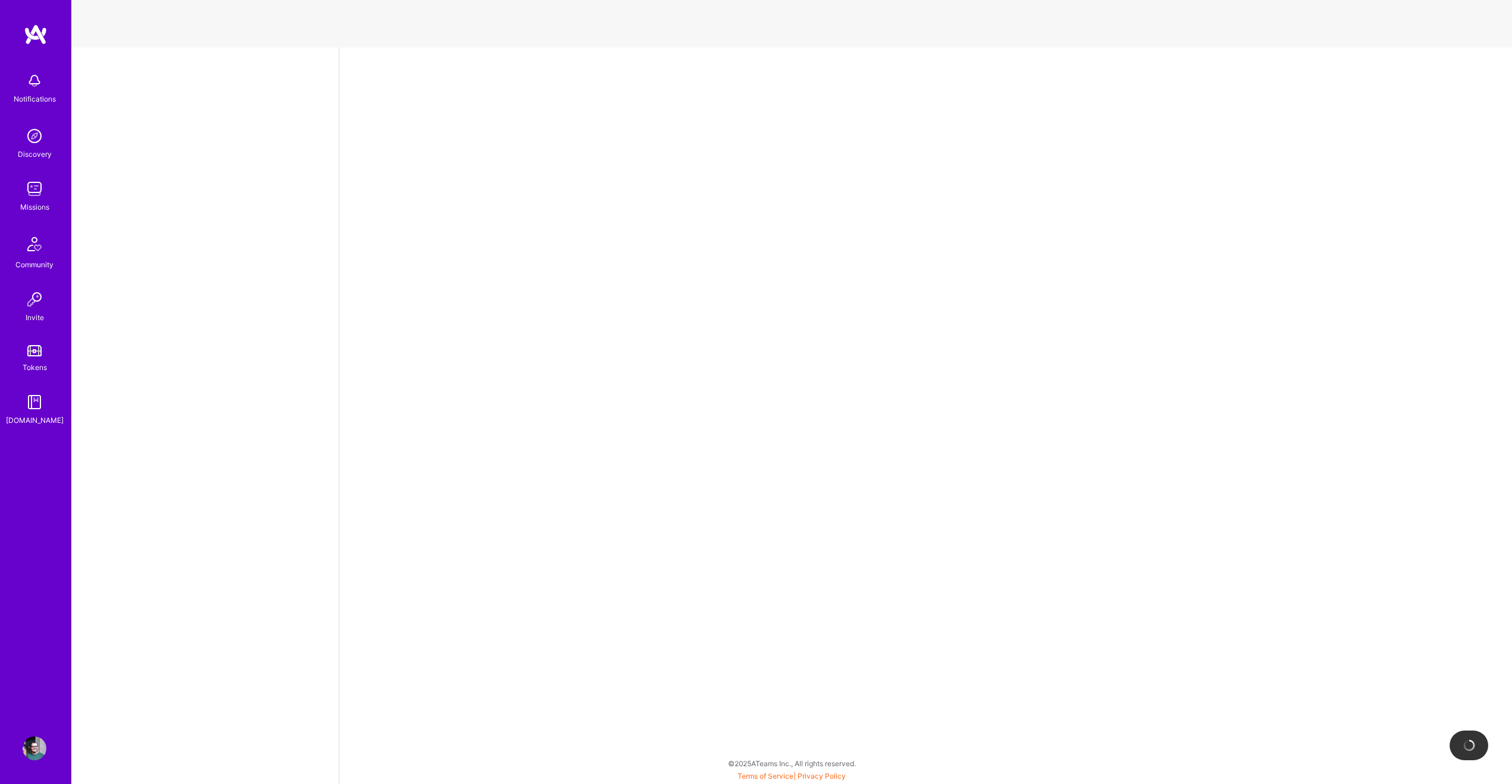
select select "PT"
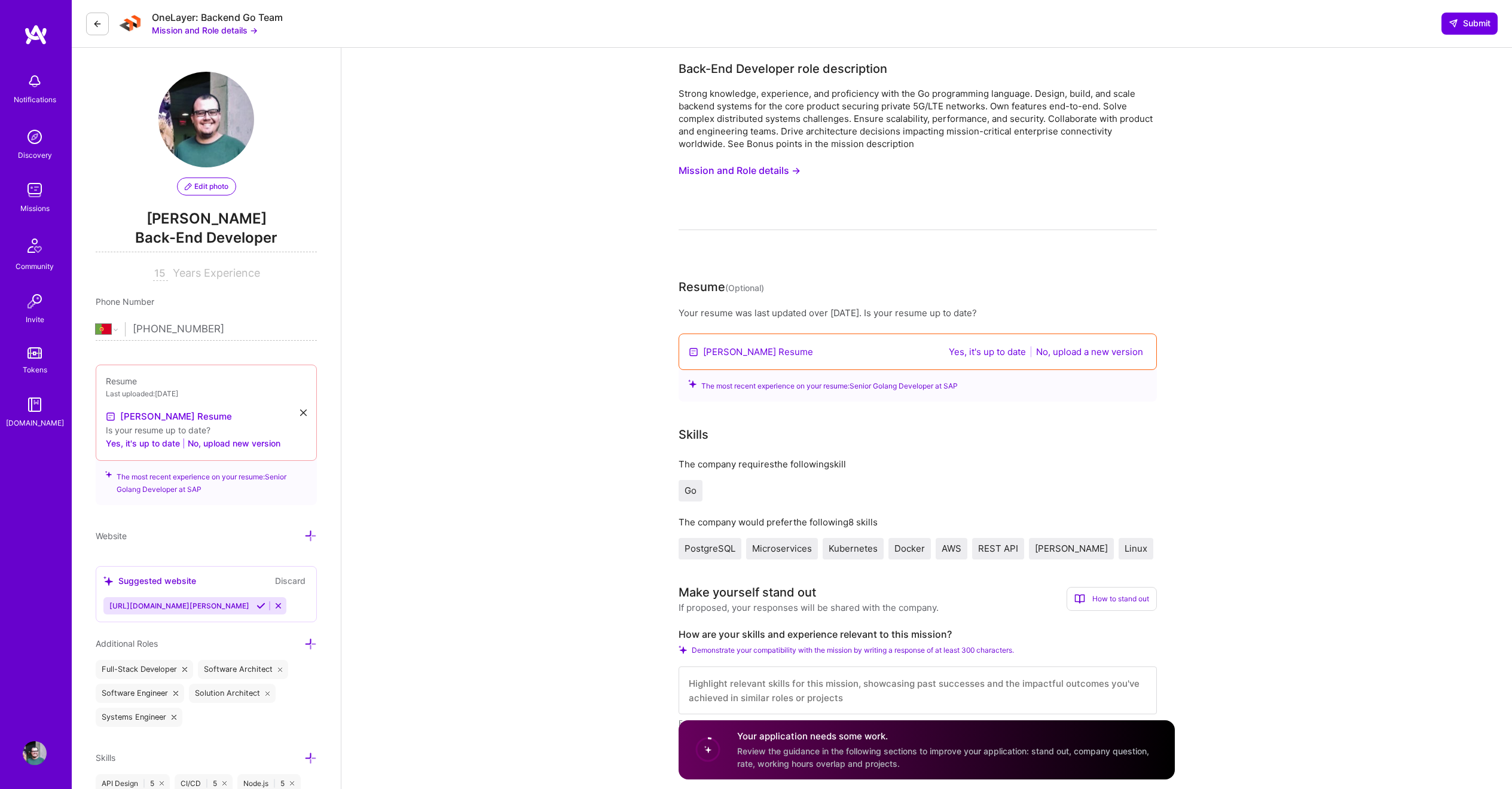
scroll to position [243, 0]
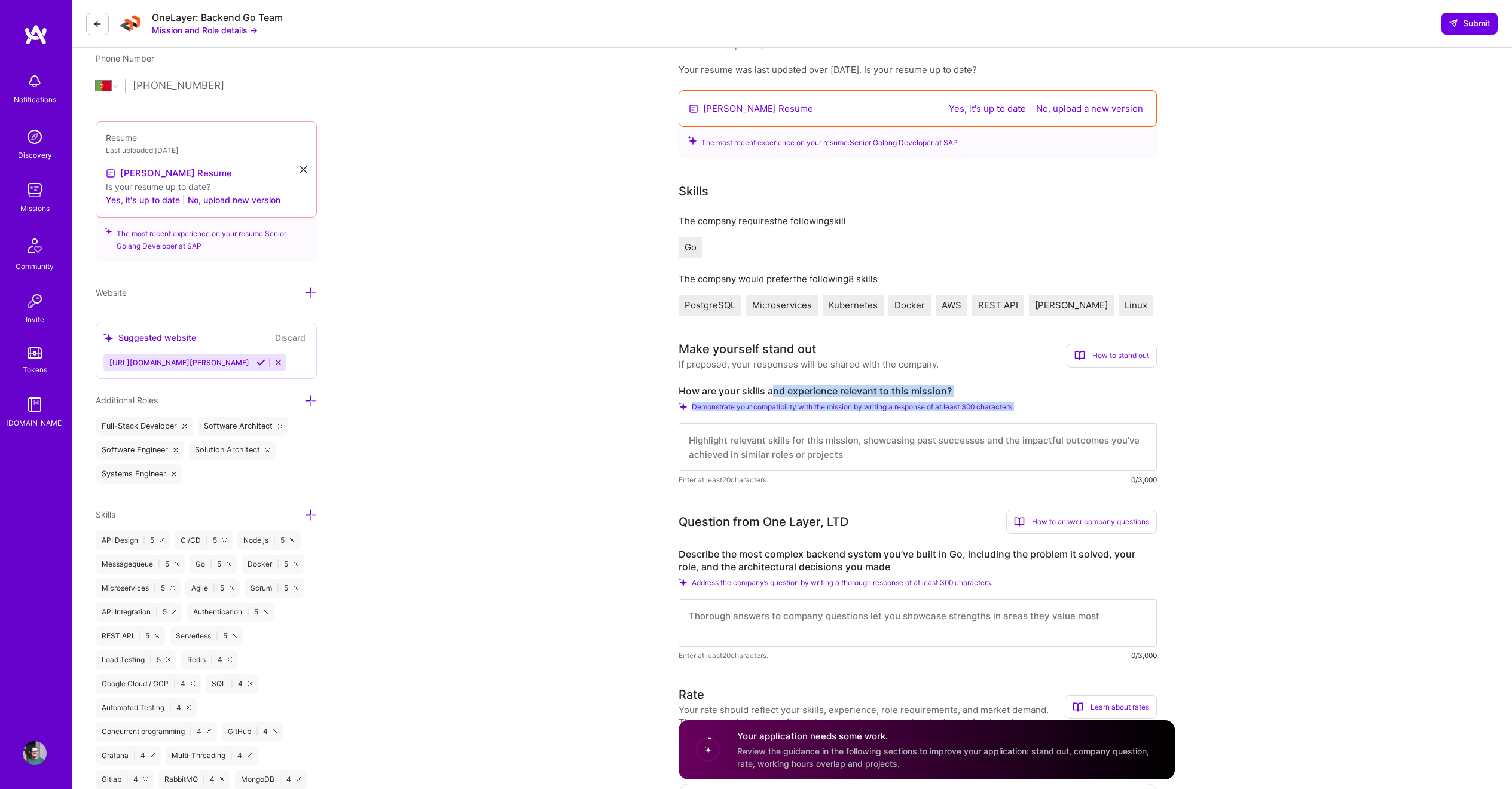
drag, startPoint x: 770, startPoint y: 389, endPoint x: 975, endPoint y: 466, distance: 219.0
click at [975, 466] on div "How are your skills and experience relevant to this mission? Demonstrate your c…" at bounding box center [917, 435] width 478 height 101
click at [975, 466] on textarea at bounding box center [917, 448] width 478 height 48
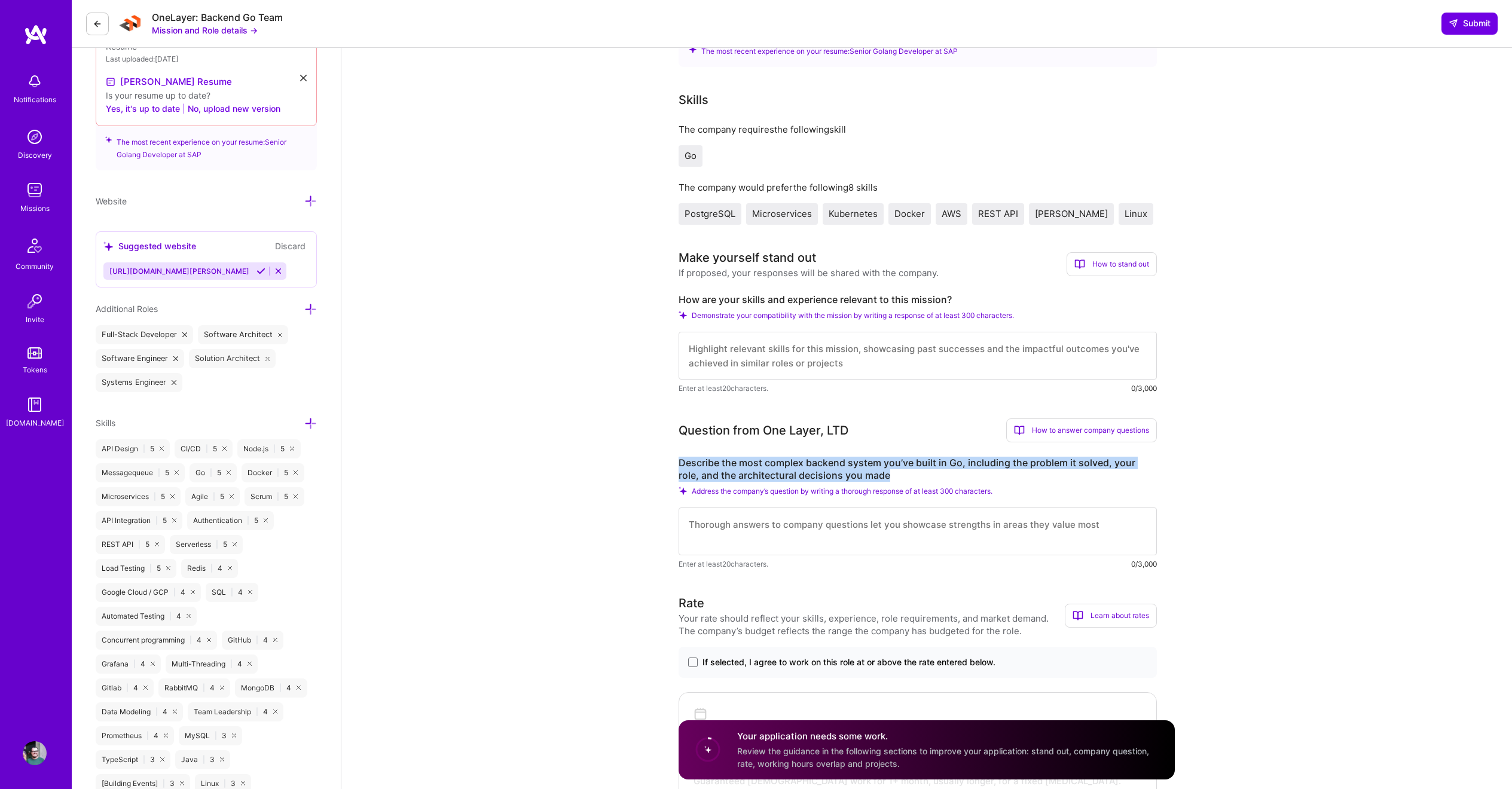
drag, startPoint x: 668, startPoint y: 458, endPoint x: 897, endPoint y: 480, distance: 230.1
click at [897, 480] on label "Describe the most complex backend system you’ve built in Go, including the prob…" at bounding box center [917, 469] width 478 height 25
drag, startPoint x: 857, startPoint y: 476, endPoint x: 644, endPoint y: 461, distance: 213.5
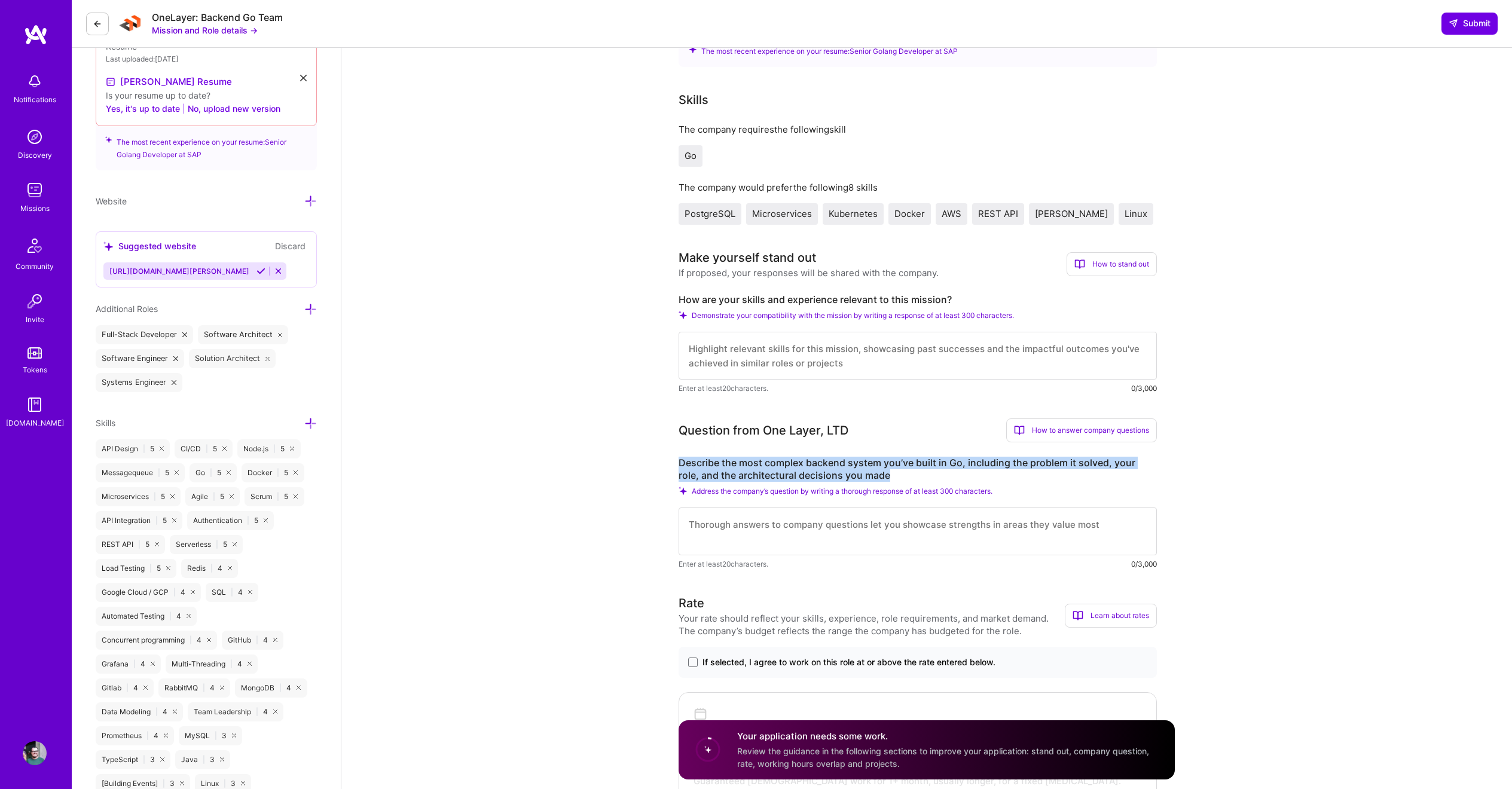
drag, startPoint x: 684, startPoint y: 462, endPoint x: 884, endPoint y: 477, distance: 200.6
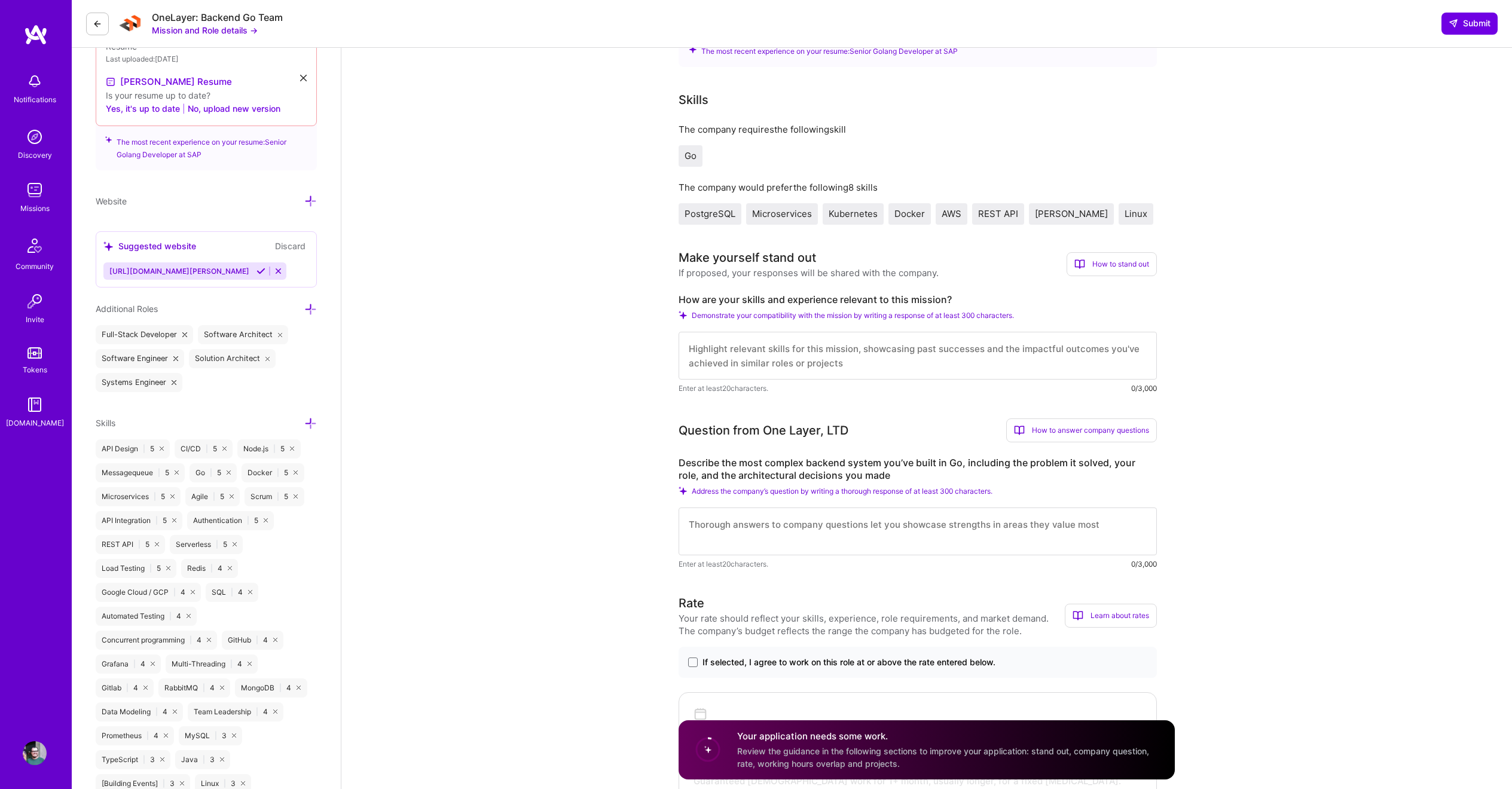
click at [884, 477] on label "Describe the most complex backend system you’ve built in Go, including the prob…" at bounding box center [917, 469] width 478 height 25
click at [745, 538] on textarea at bounding box center [917, 532] width 478 height 48
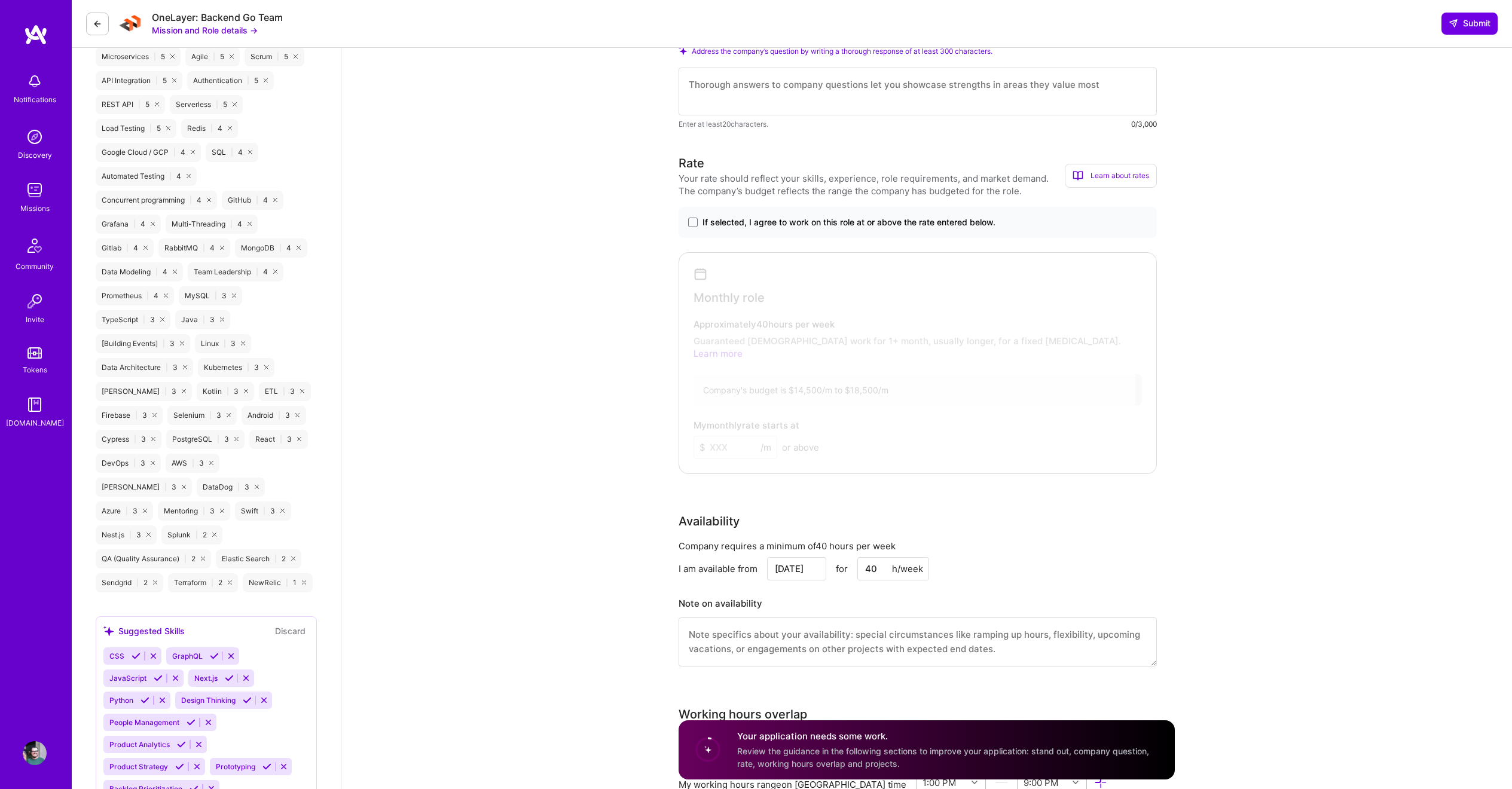
scroll to position [1032, 0]
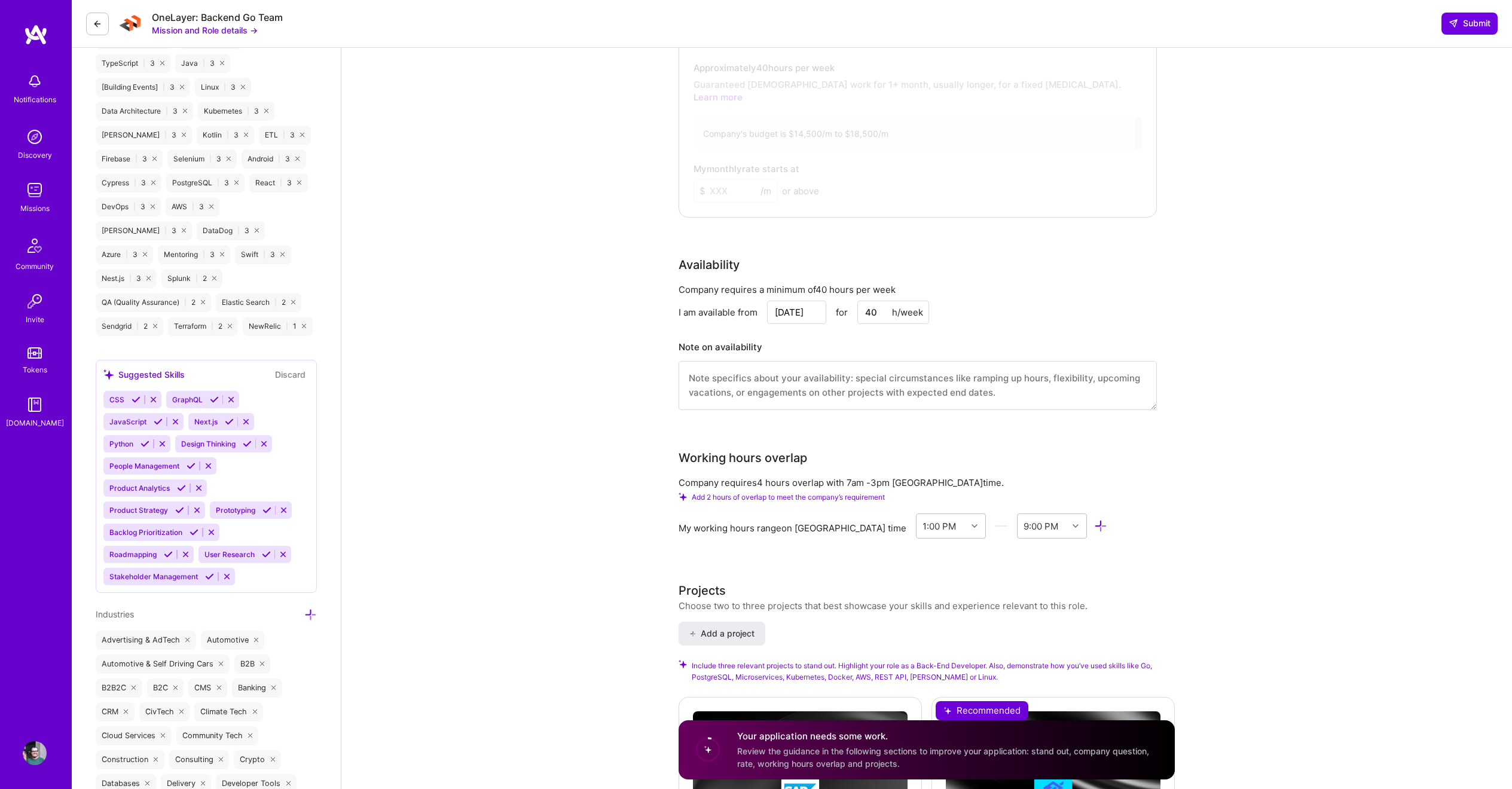
drag, startPoint x: 679, startPoint y: 472, endPoint x: 1003, endPoint y: 478, distance: 324.1
click at [1003, 478] on div "Company requires 4 hours overlap with 7am - 3pm [GEOGRAPHIC_DATA] time. Add 2 h…" at bounding box center [917, 517] width 478 height 81
click at [987, 476] on div "Company requires 4 hours overlap with 7am - 3pm [GEOGRAPHIC_DATA] time." at bounding box center [917, 483] width 478 height 13
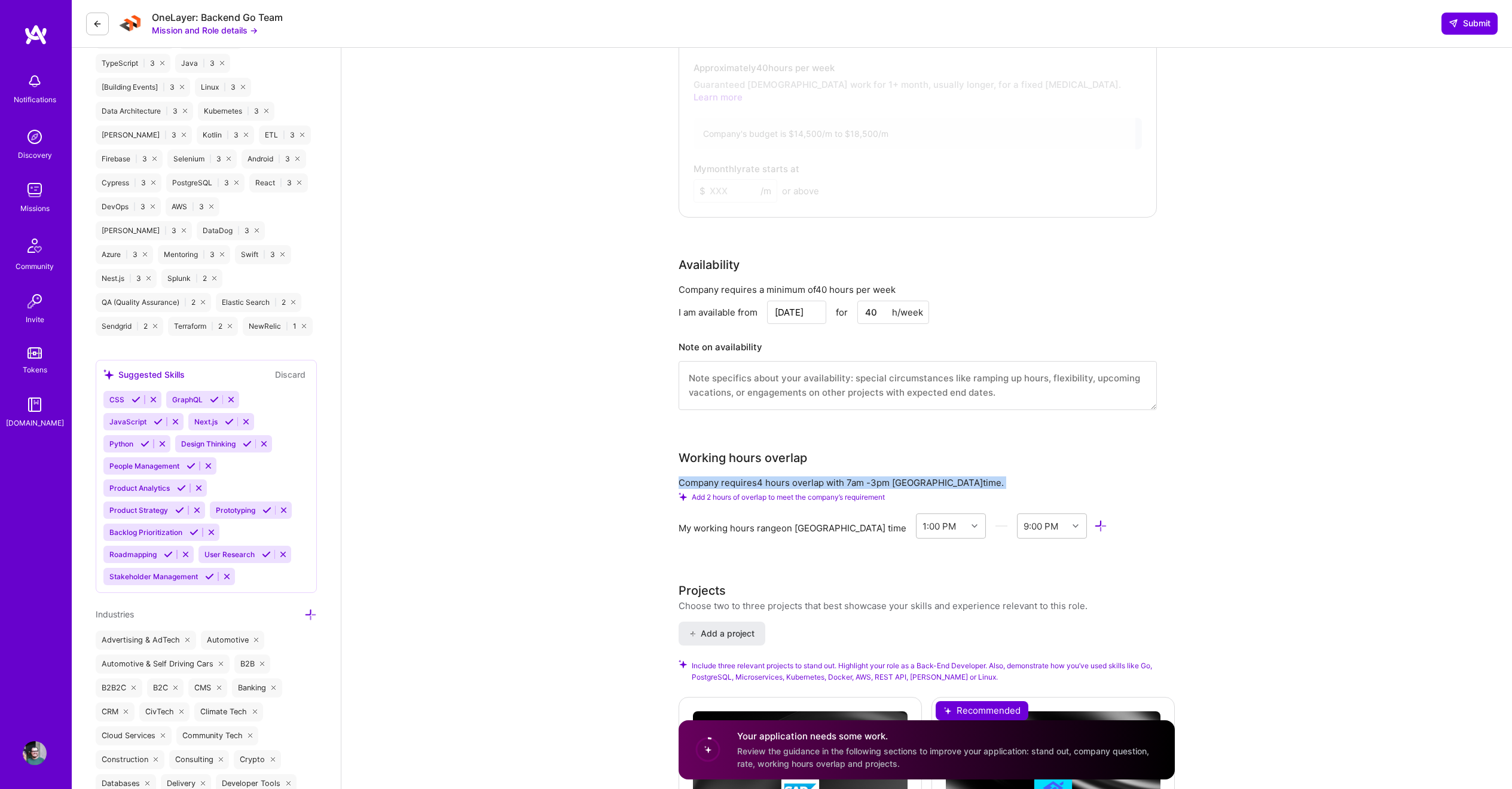
drag, startPoint x: 957, startPoint y: 473, endPoint x: 677, endPoint y: 472, distance: 280.0
click at [971, 523] on icon at bounding box center [974, 525] width 6 height 6
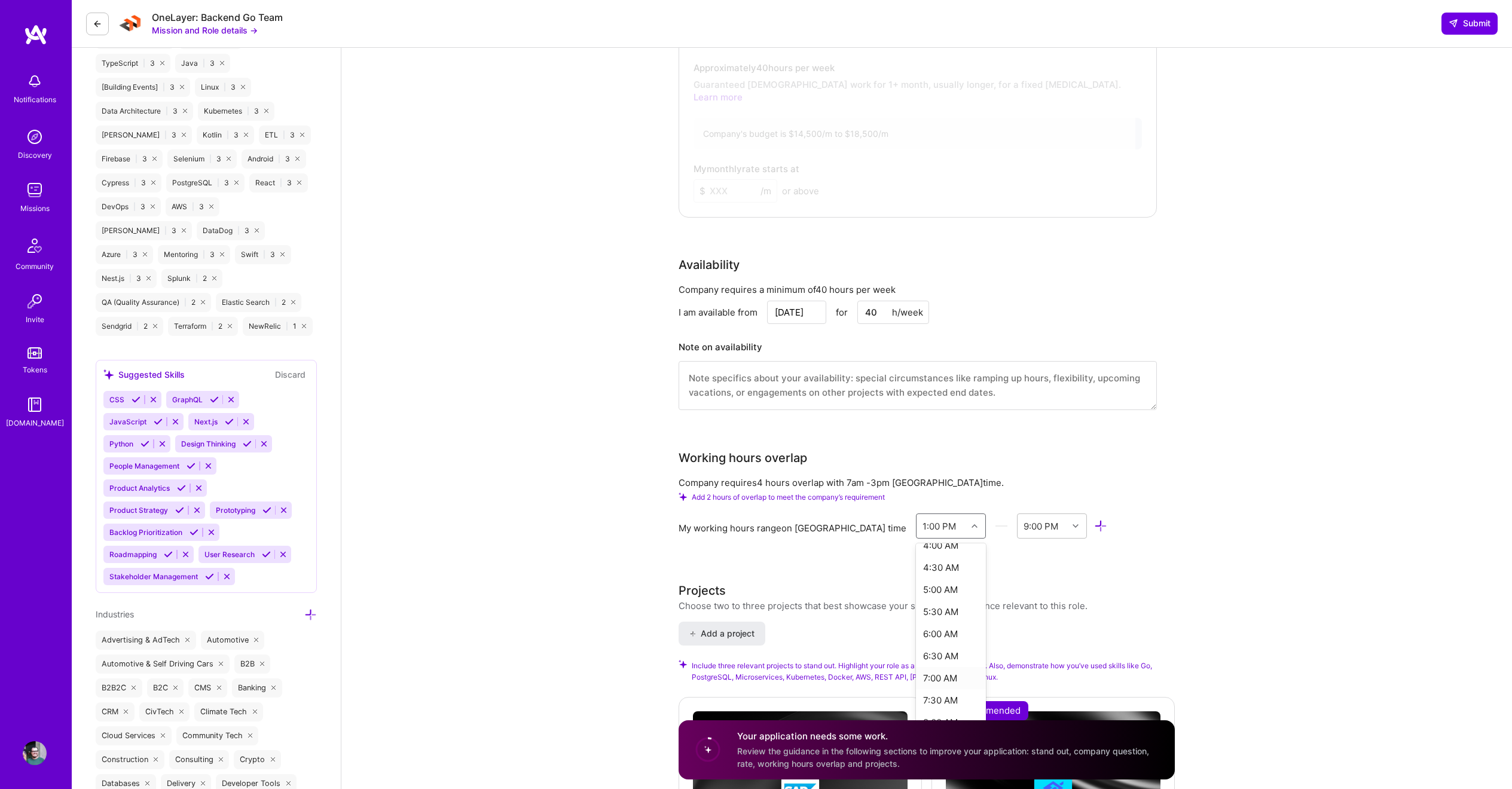
click at [934, 667] on div "7:00 AM" at bounding box center [950, 678] width 70 height 22
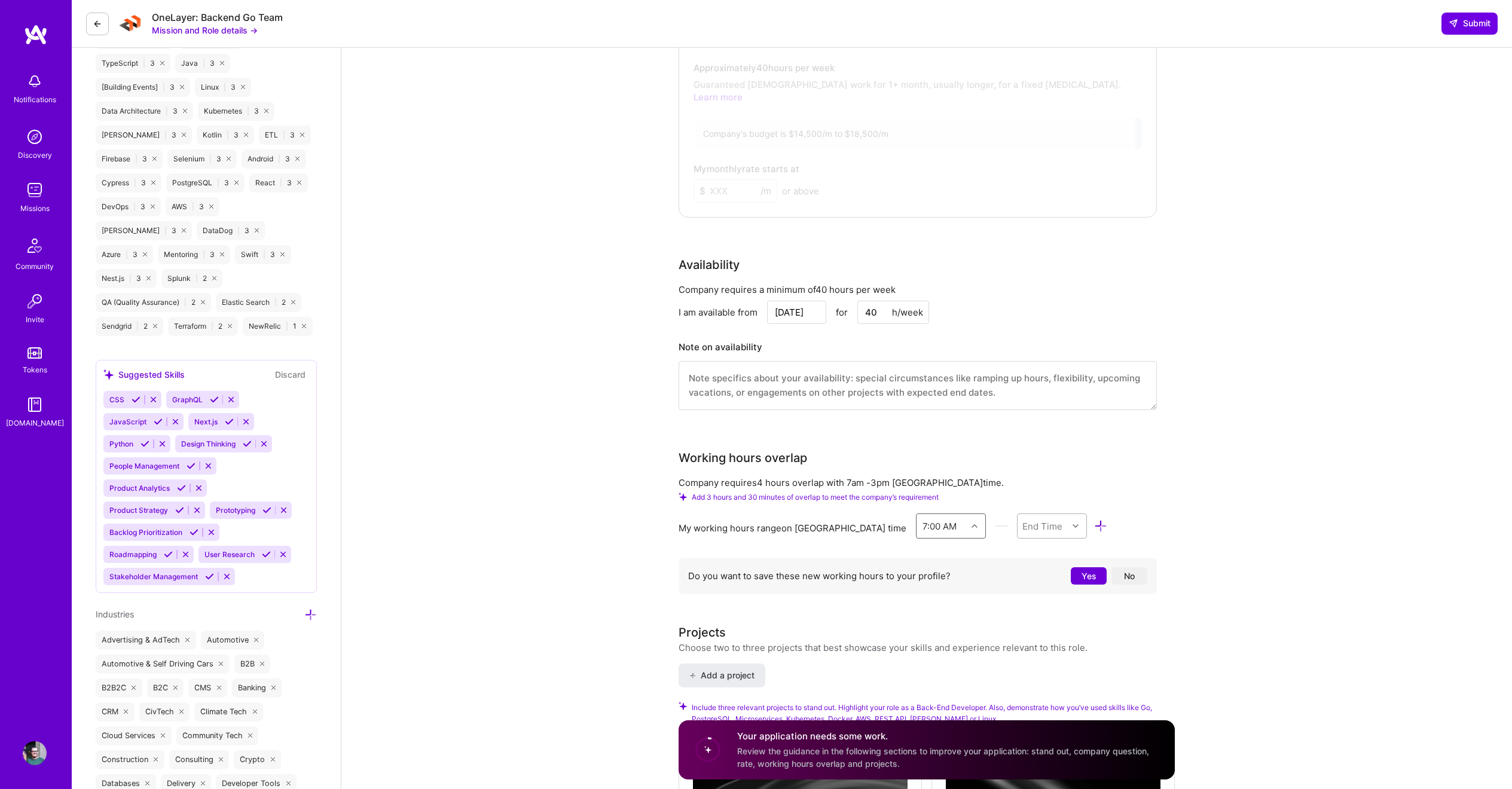
click at [1068, 518] on div at bounding box center [1077, 525] width 18 height 15
click at [1037, 666] on div "10:00 AM" at bounding box center [1052, 677] width 70 height 22
click at [1097, 567] on button "Yes" at bounding box center [1089, 576] width 36 height 18
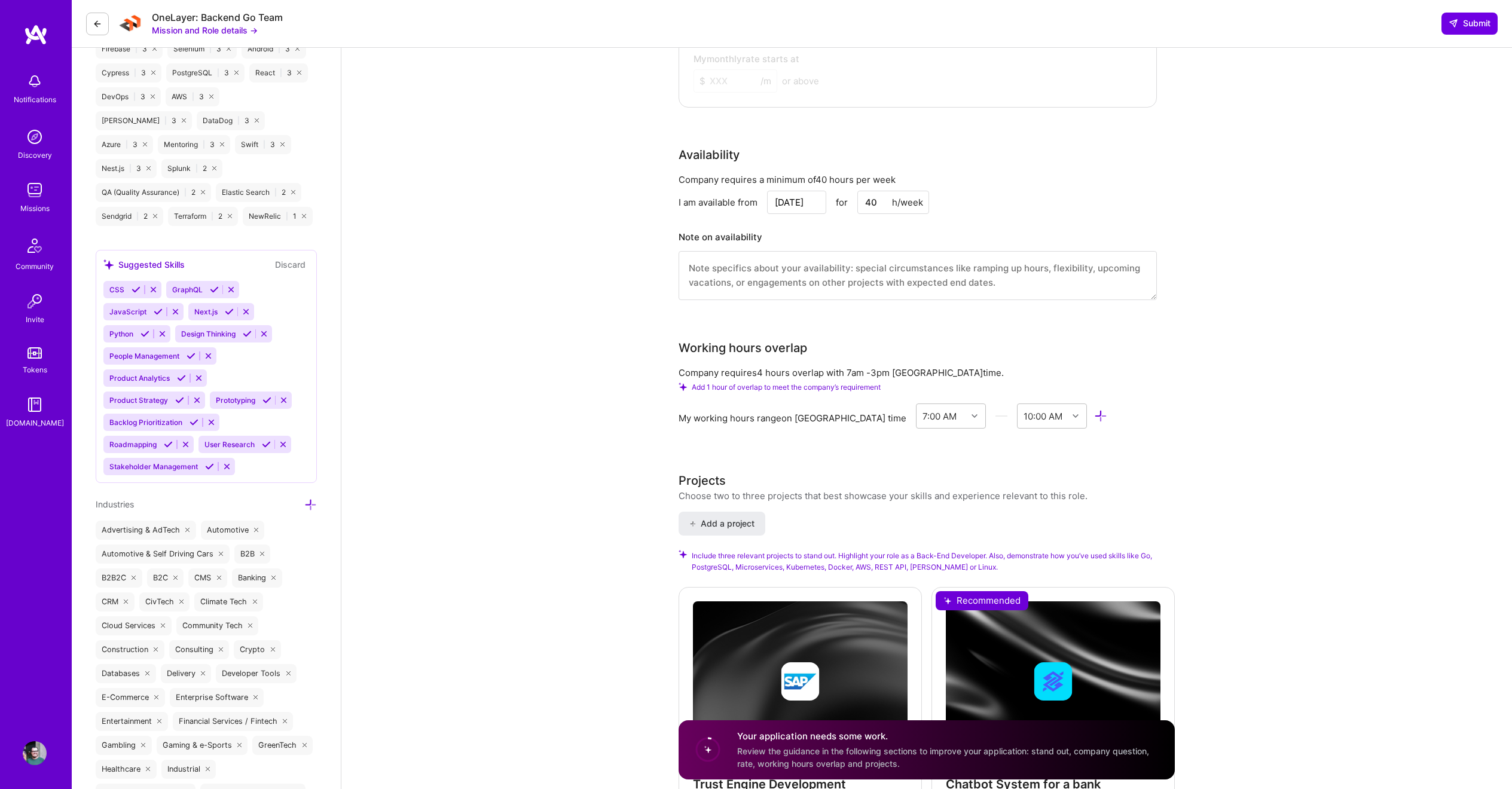
scroll to position [1545, 0]
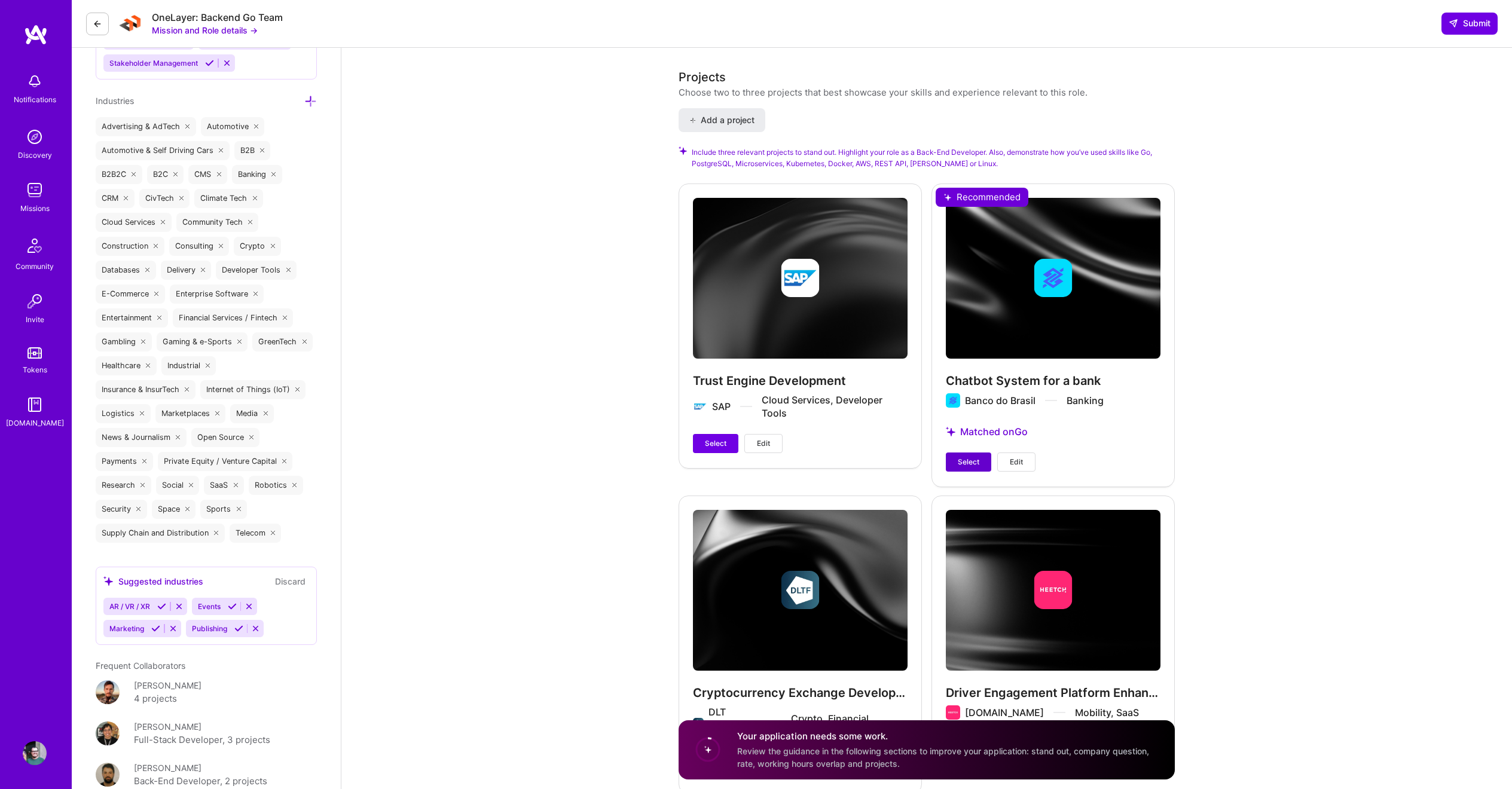
click at [975, 457] on span "Select" at bounding box center [968, 462] width 22 height 10
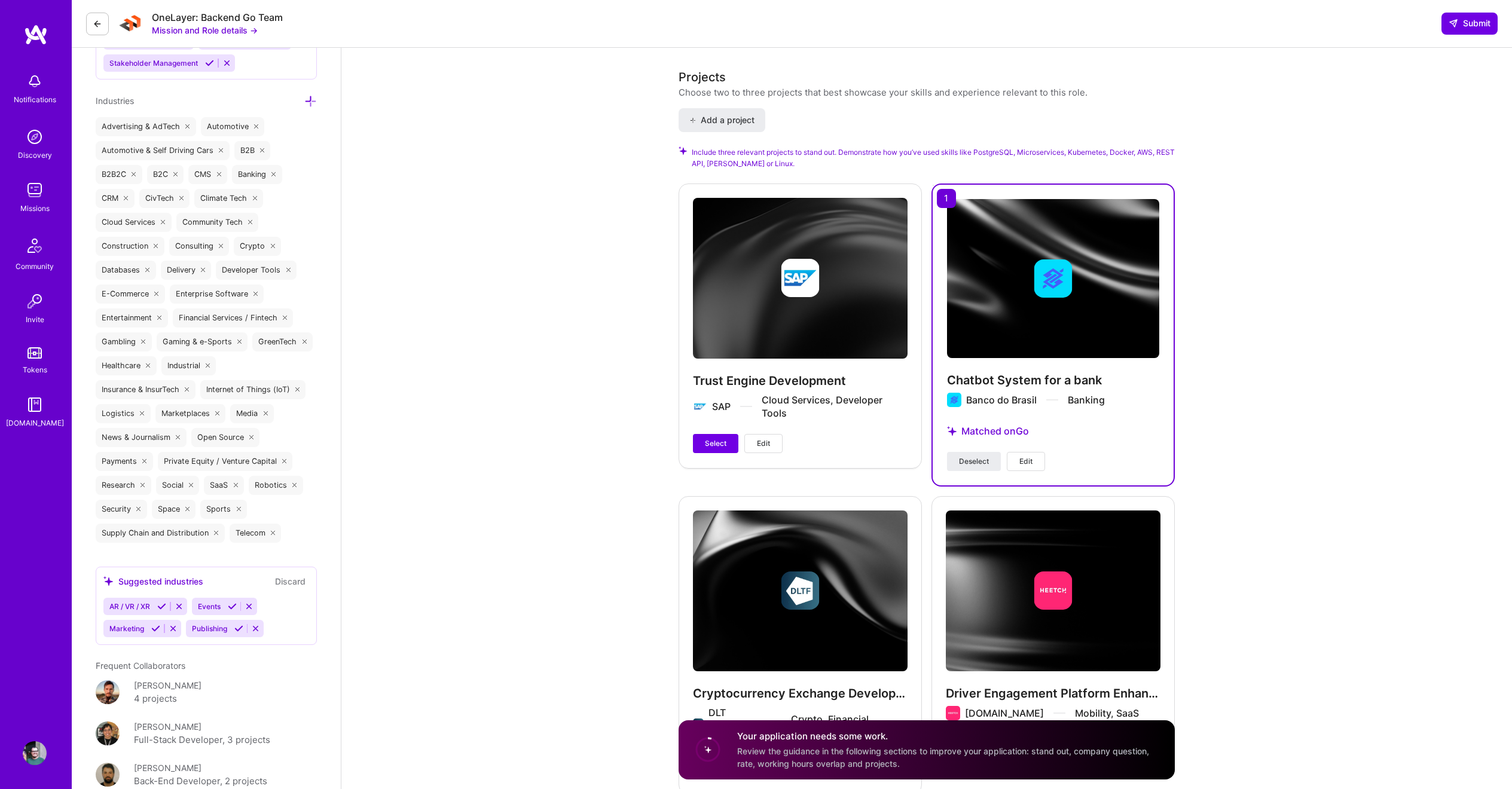
drag, startPoint x: 721, startPoint y: 431, endPoint x: 685, endPoint y: 443, distance: 37.9
click at [721, 438] on span "Select" at bounding box center [715, 443] width 22 height 10
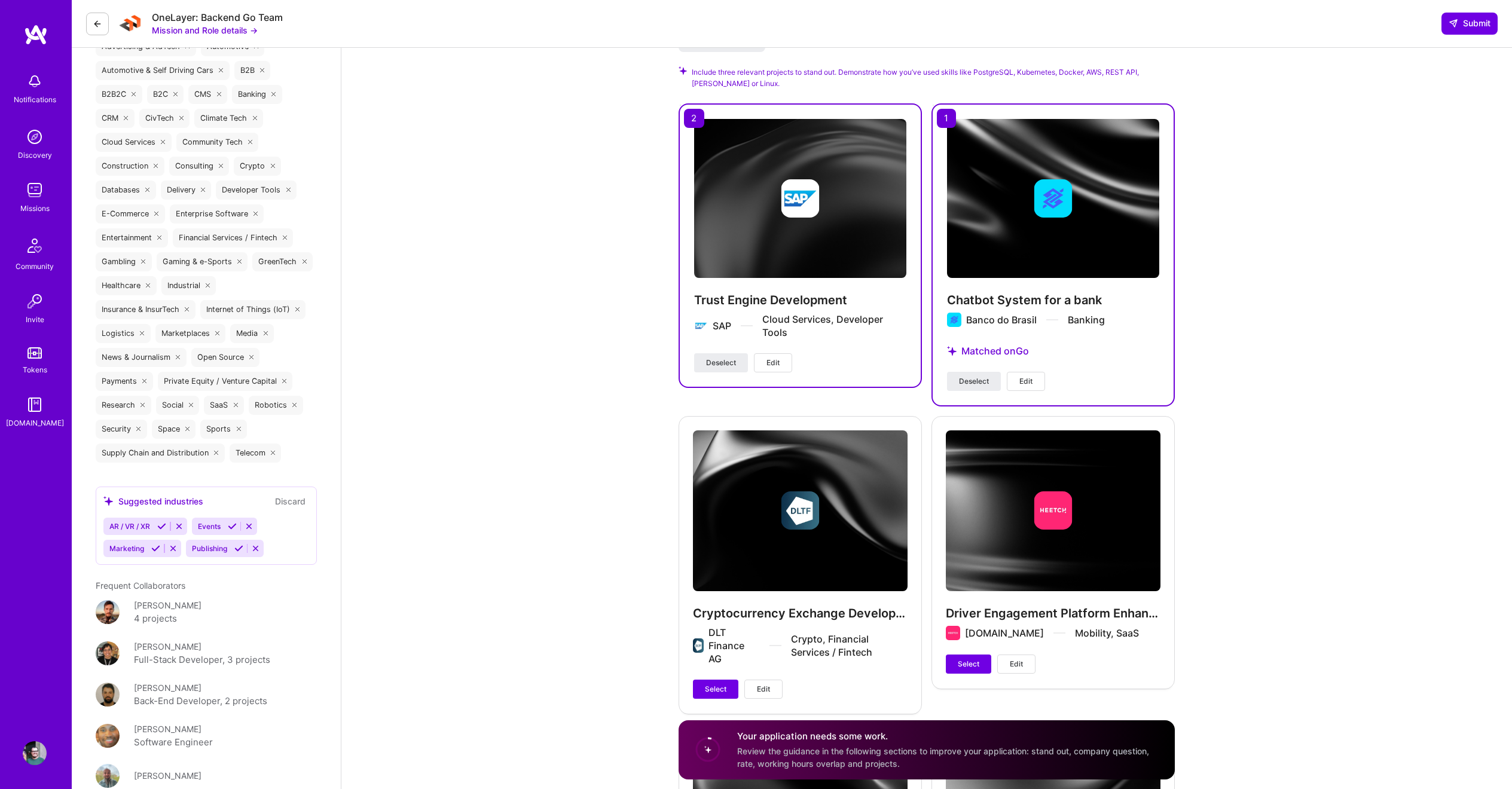
scroll to position [1738, 0]
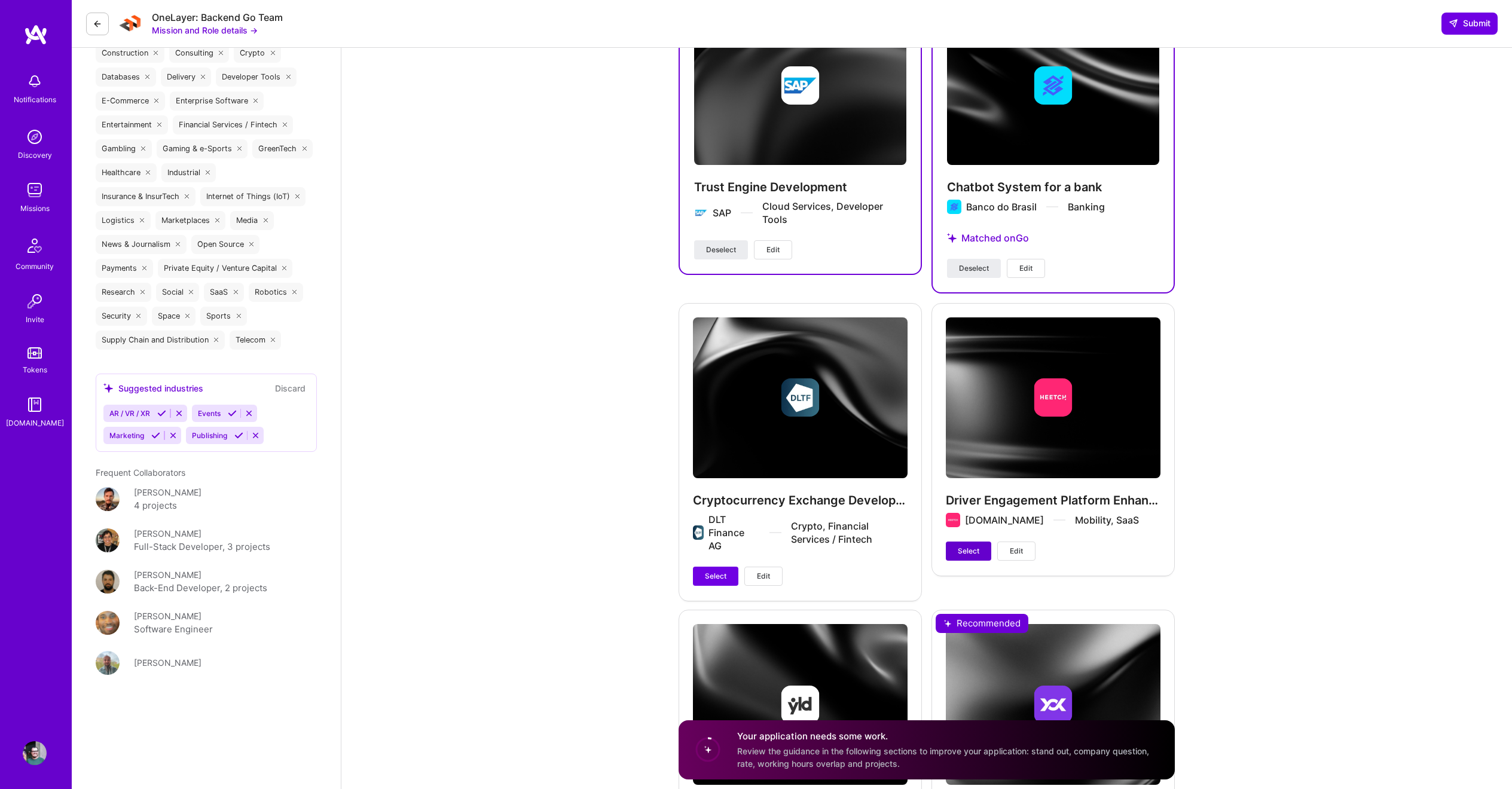
click at [962, 542] on button "Select" at bounding box center [968, 551] width 46 height 19
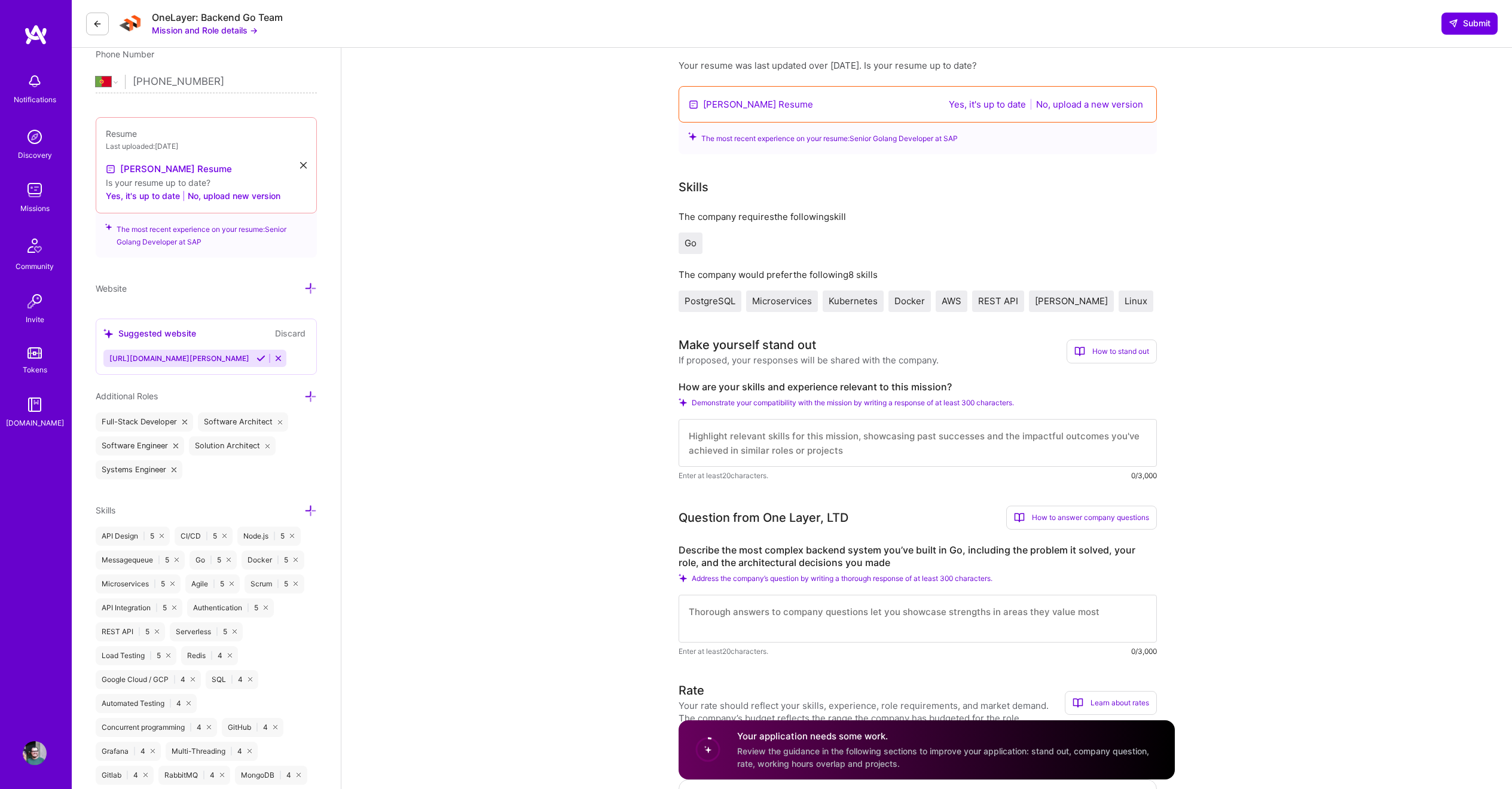
scroll to position [660, 0]
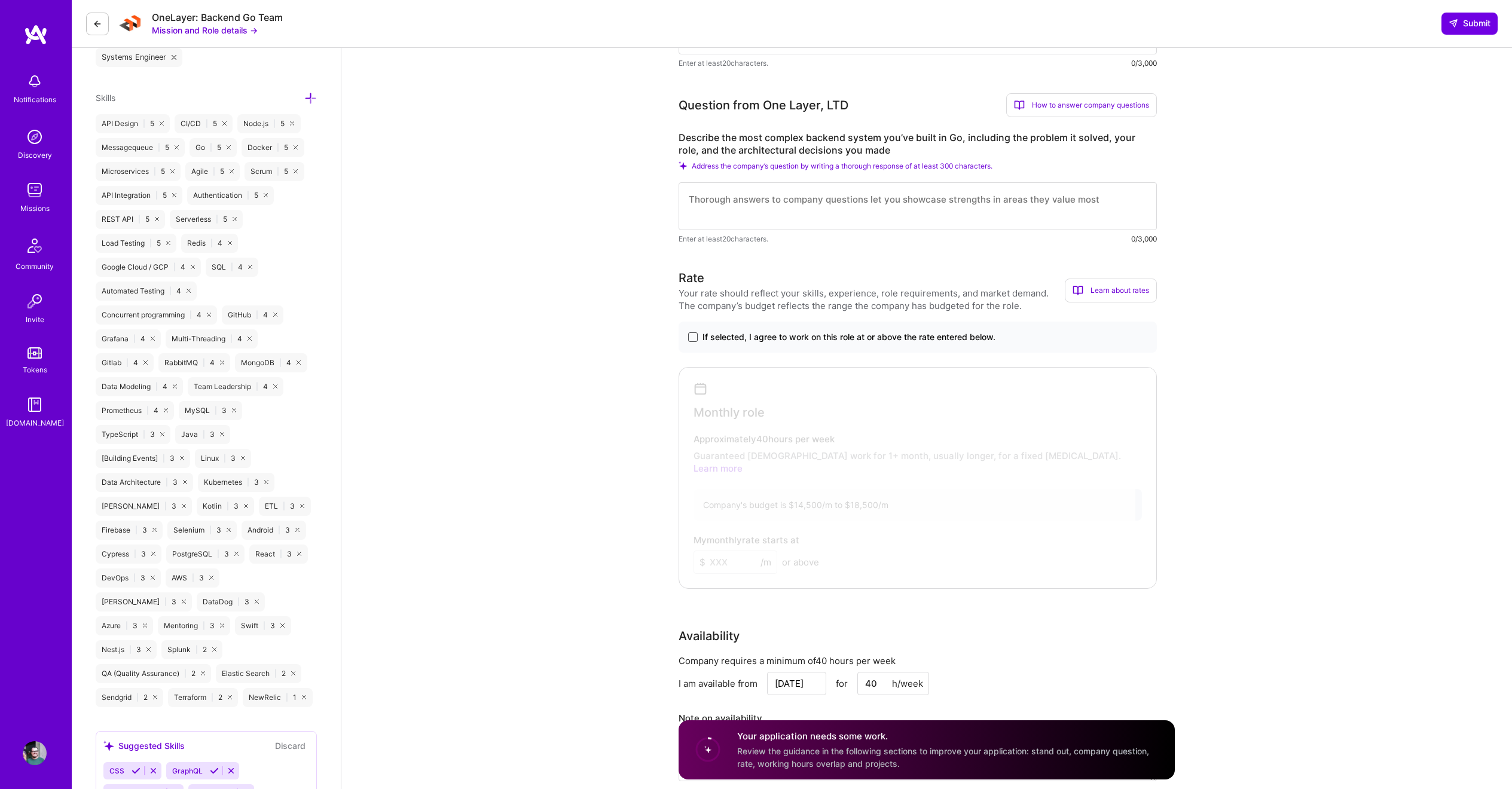
click at [693, 342] on span at bounding box center [693, 337] width 10 height 10
click at [0, 0] on input "If selected, I agree to work on this role at or above the rate entered below." at bounding box center [0, 0] width 0 height 0
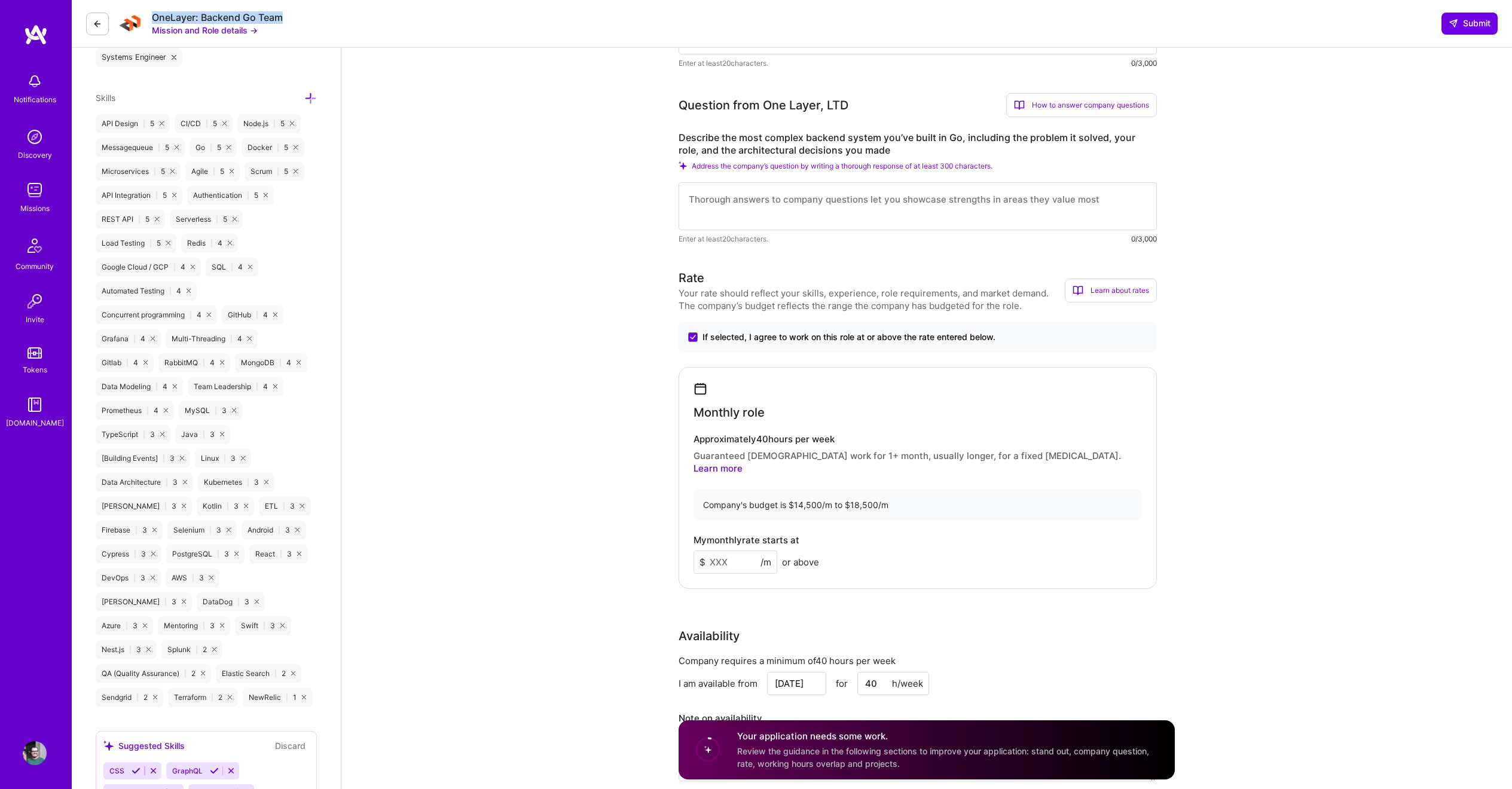
drag, startPoint x: 165, startPoint y: 18, endPoint x: 347, endPoint y: 22, distance: 182.0
click at [347, 22] on div "OneLayer: Backend Go Team Mission and Role details → Submit" at bounding box center [791, 24] width 1440 height 48
drag, startPoint x: 791, startPoint y: 493, endPoint x: 901, endPoint y: 498, distance: 110.1
click at [901, 498] on div "Company's budget is $14,500/m to $18,500/m" at bounding box center [917, 505] width 448 height 31
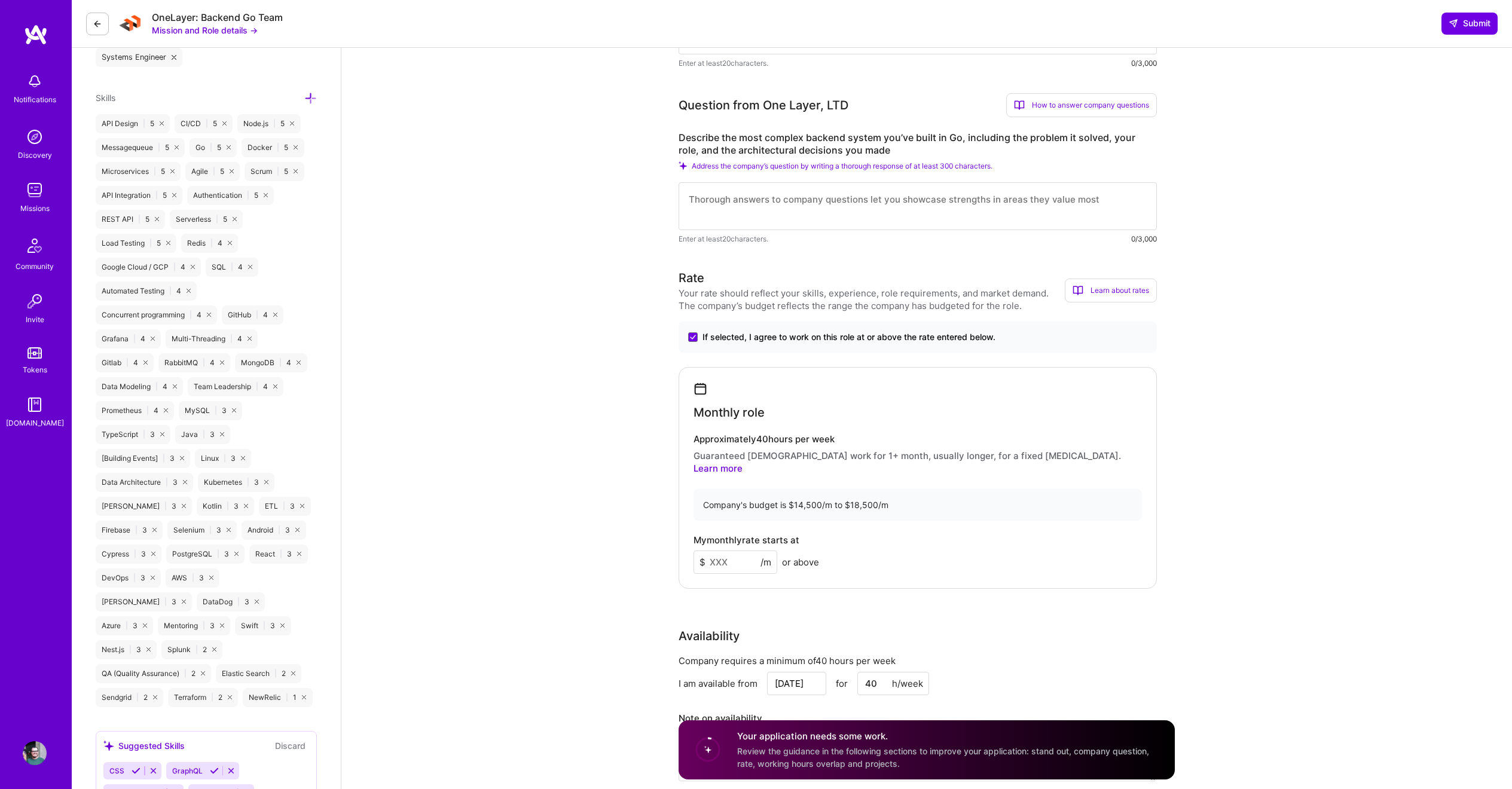
click at [746, 550] on input at bounding box center [735, 562] width 84 height 23
drag, startPoint x: 748, startPoint y: 553, endPoint x: 699, endPoint y: 553, distance: 49.0
click at [699, 553] on input at bounding box center [735, 562] width 84 height 23
type input "16000"
click at [811, 603] on div "Rate Your rate should reflect your skills, experience, role requirements, and m…" at bounding box center [927, 533] width 497 height 527
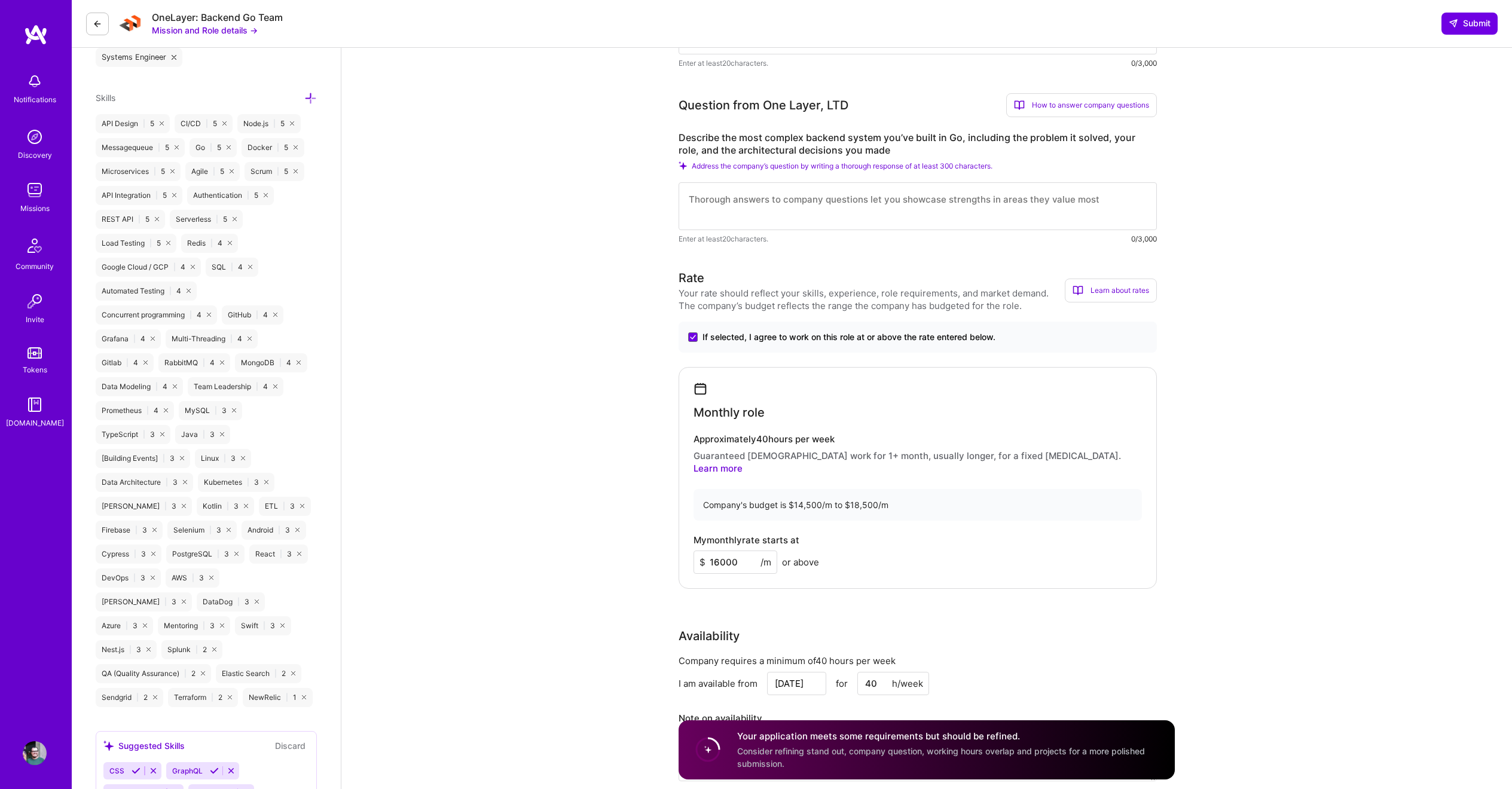
drag, startPoint x: 718, startPoint y: 550, endPoint x: 738, endPoint y: 550, distance: 20.0
click at [738, 550] on input "16000" at bounding box center [735, 562] width 84 height 23
click at [726, 567] on div "Monthly role Approximately 40 hours per week Guaranteed [DEMOGRAPHIC_DATA] work…" at bounding box center [917, 478] width 478 height 222
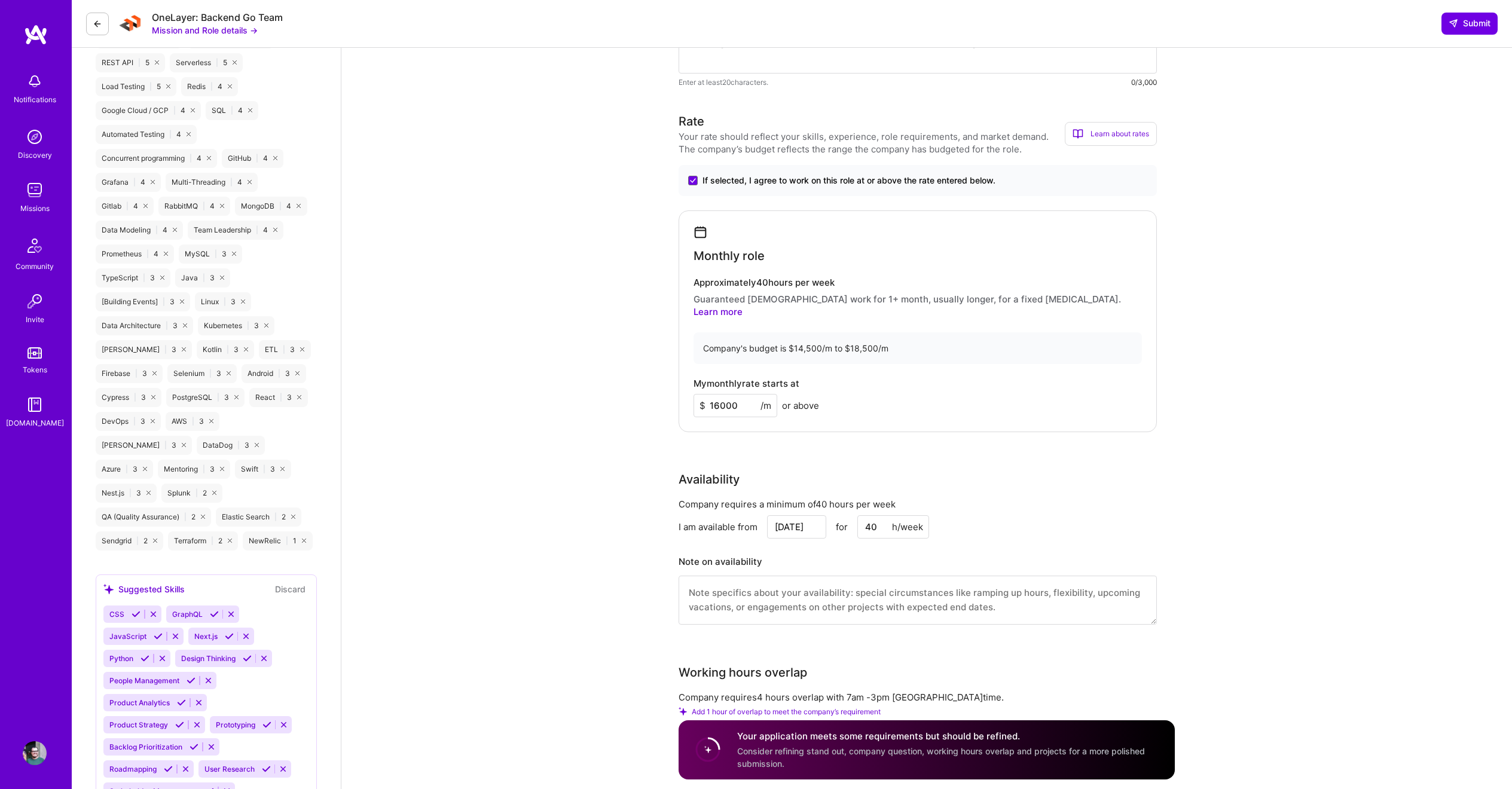
scroll to position [838, 0]
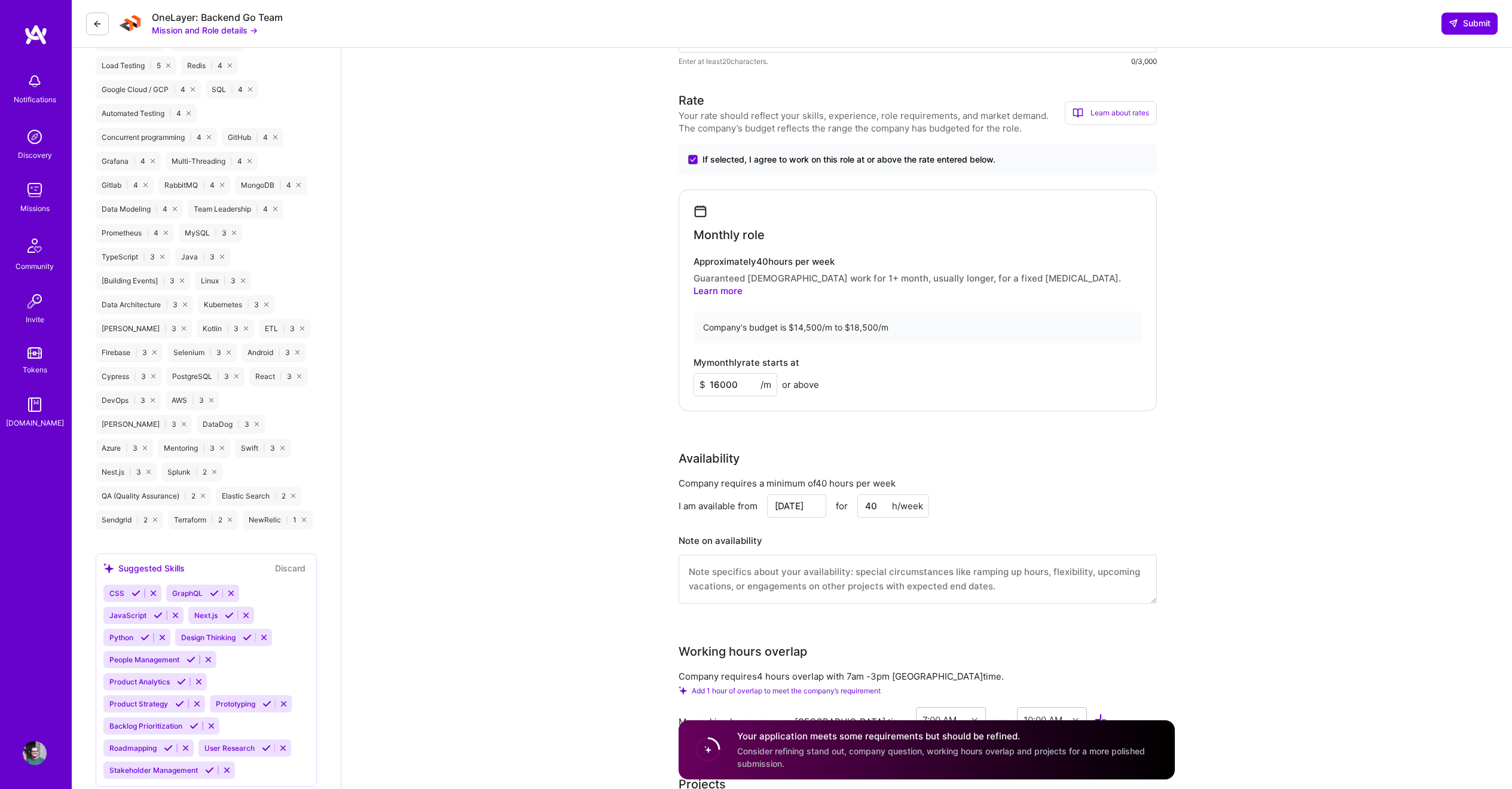
click at [734, 555] on textarea at bounding box center [917, 579] width 478 height 49
click at [727, 563] on textarea at bounding box center [917, 579] width 478 height 49
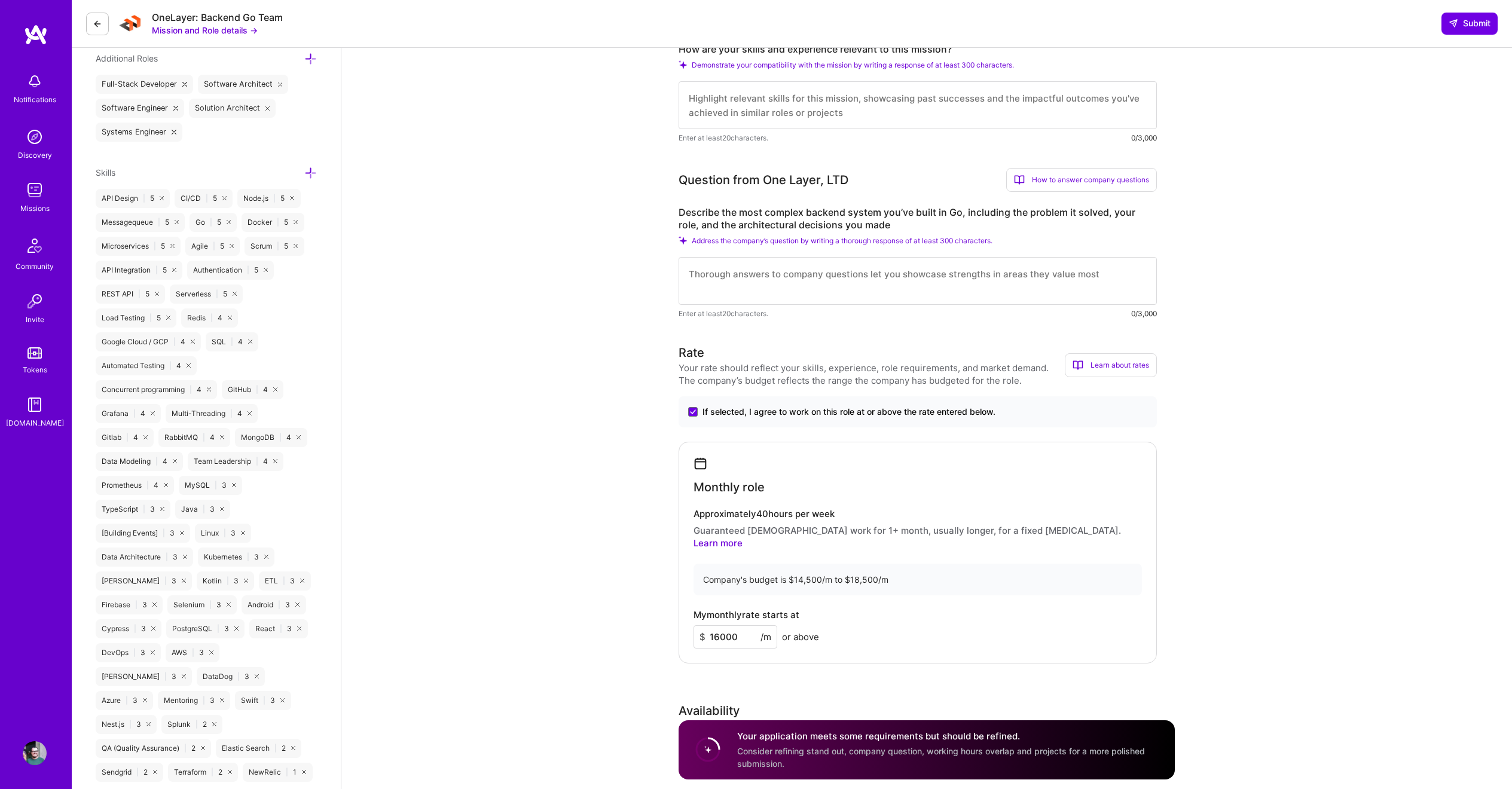
scroll to position [0, 0]
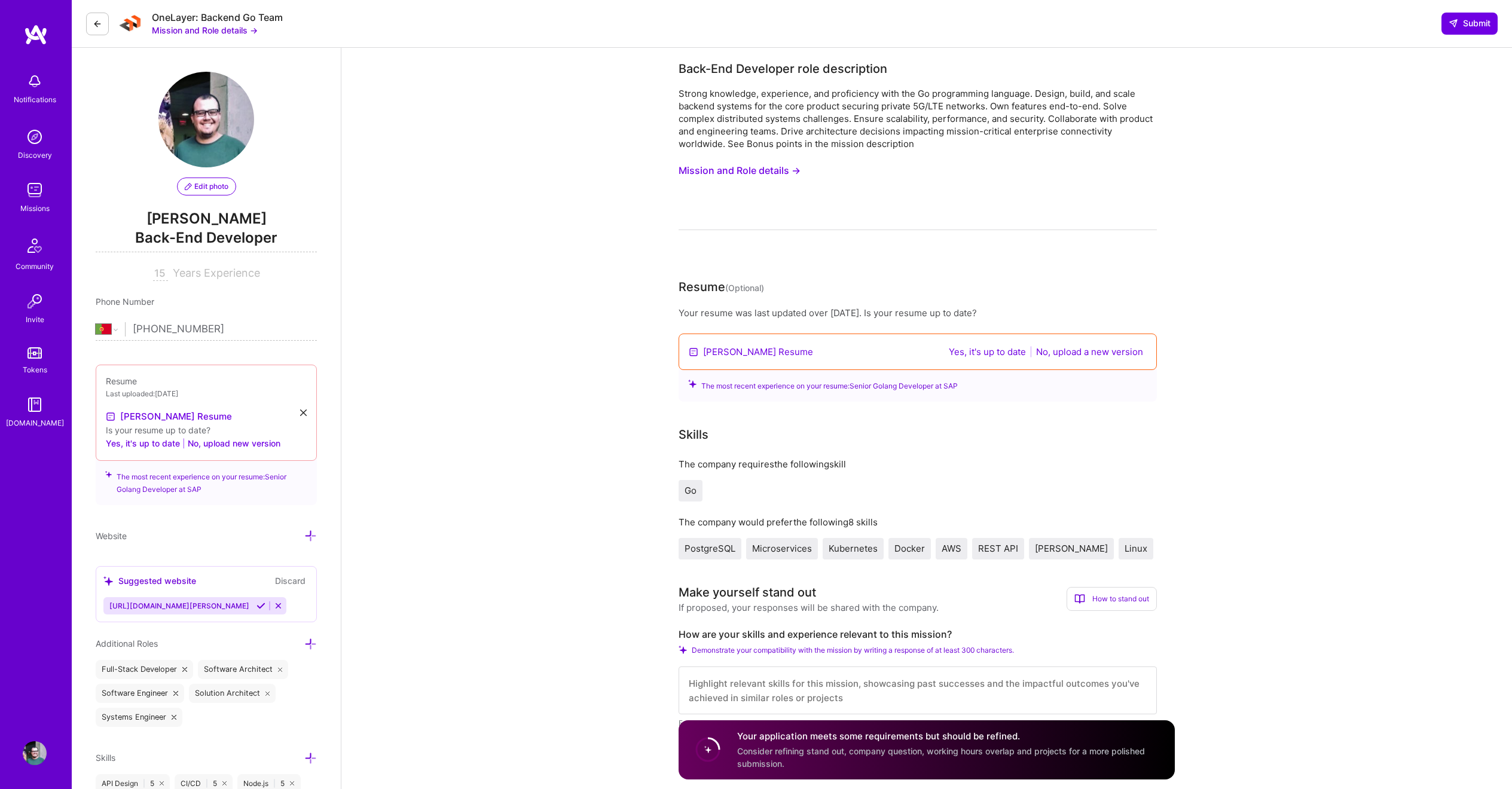
click at [983, 353] on button "Yes, it's up to date" at bounding box center [987, 351] width 84 height 14
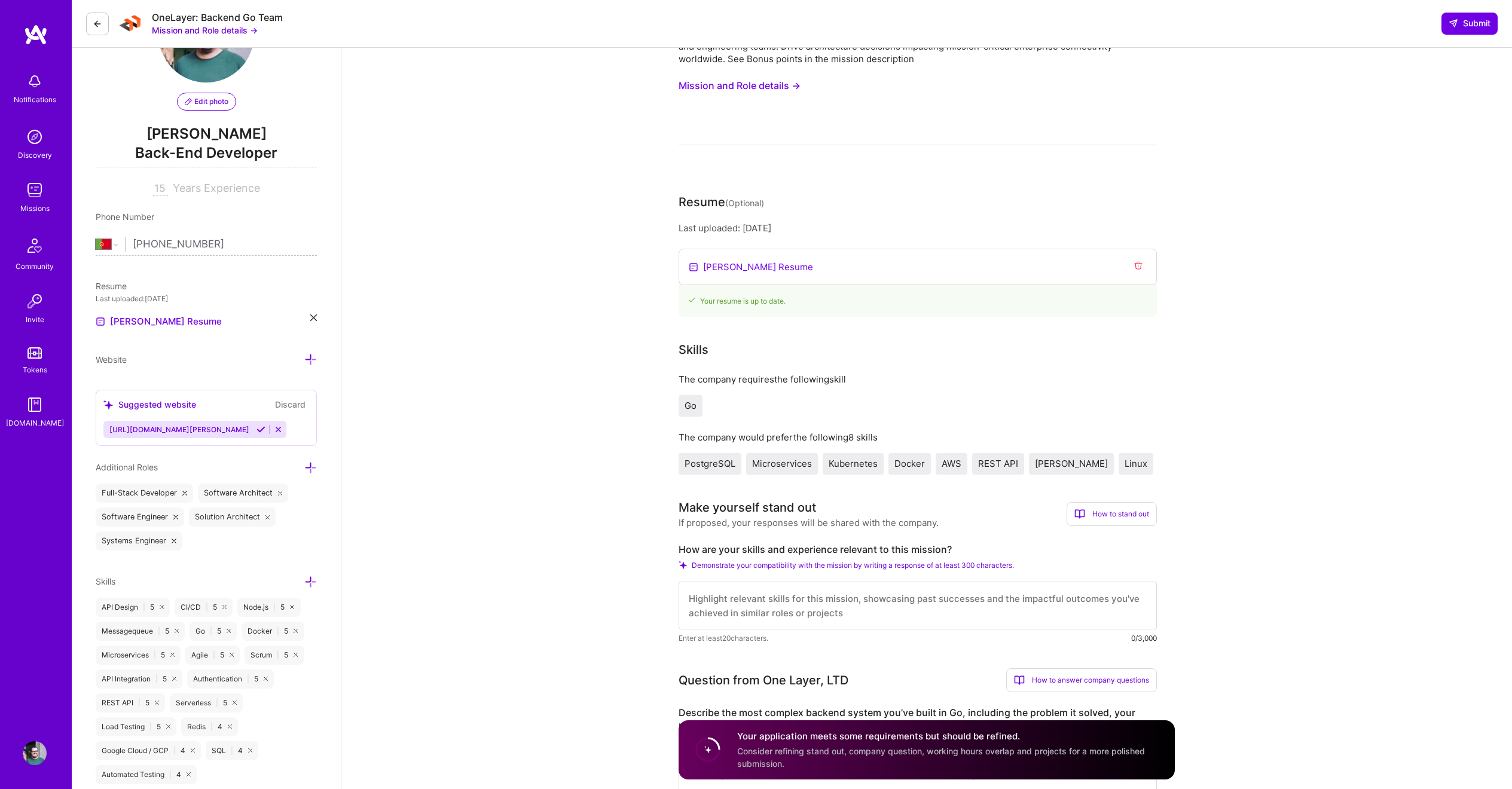
scroll to position [331, 0]
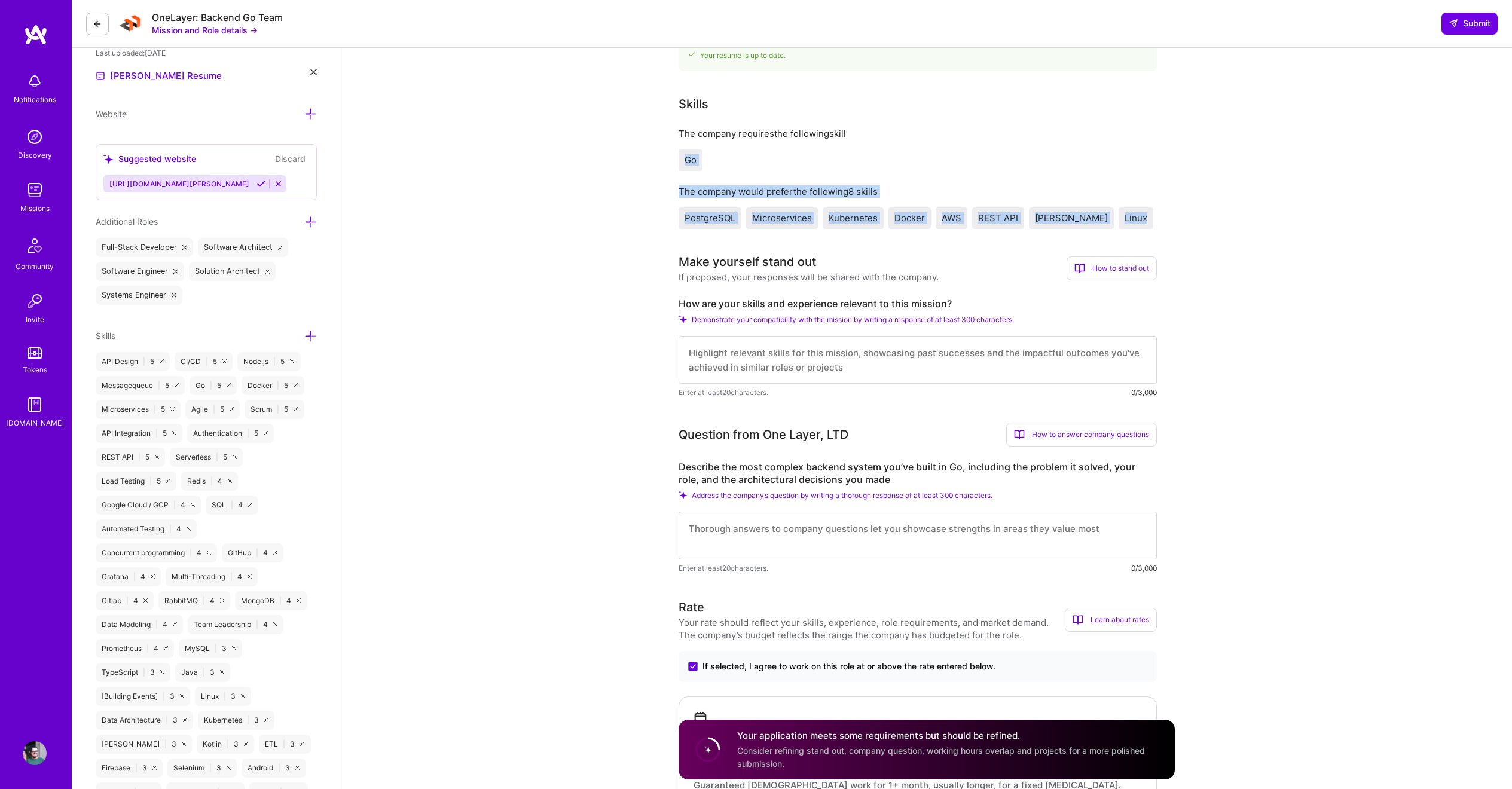
drag, startPoint x: 685, startPoint y: 160, endPoint x: 1167, endPoint y: 221, distance: 485.8
click at [1049, 223] on span "[PERSON_NAME]" at bounding box center [1071, 218] width 73 height 11
click at [1125, 221] on span "Linux" at bounding box center [1136, 218] width 22 height 11
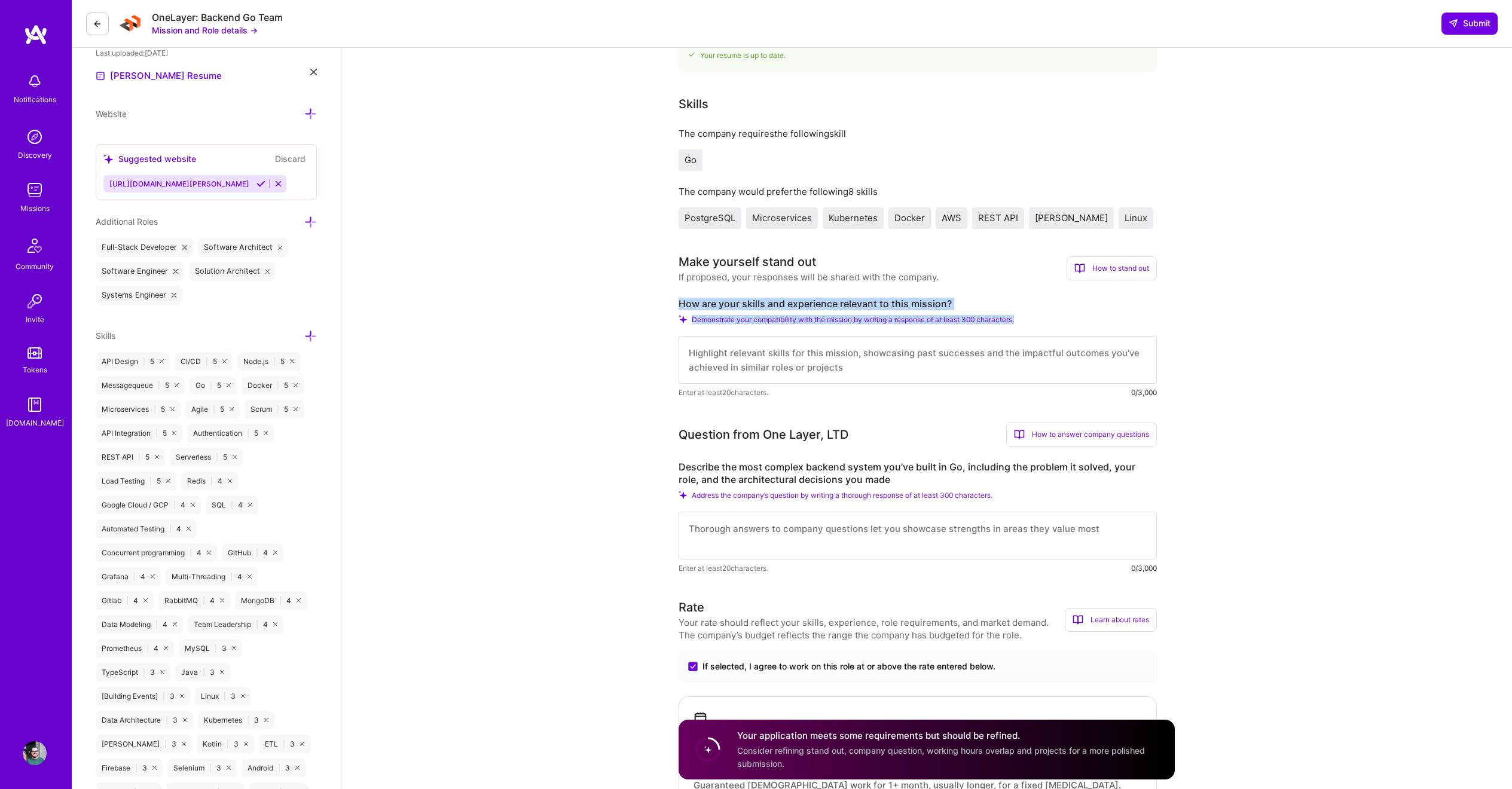
drag, startPoint x: 742, startPoint y: 300, endPoint x: 1054, endPoint y: 326, distance: 313.1
click at [1052, 323] on div "Demonstrate your compatibility with the mission by writing a response of at lea…" at bounding box center [917, 319] width 478 height 9
drag, startPoint x: 1034, startPoint y: 321, endPoint x: 679, endPoint y: 303, distance: 355.5
click at [679, 303] on div "How are your skills and experience relevant to this mission? Demonstrate your c…" at bounding box center [917, 349] width 478 height 101
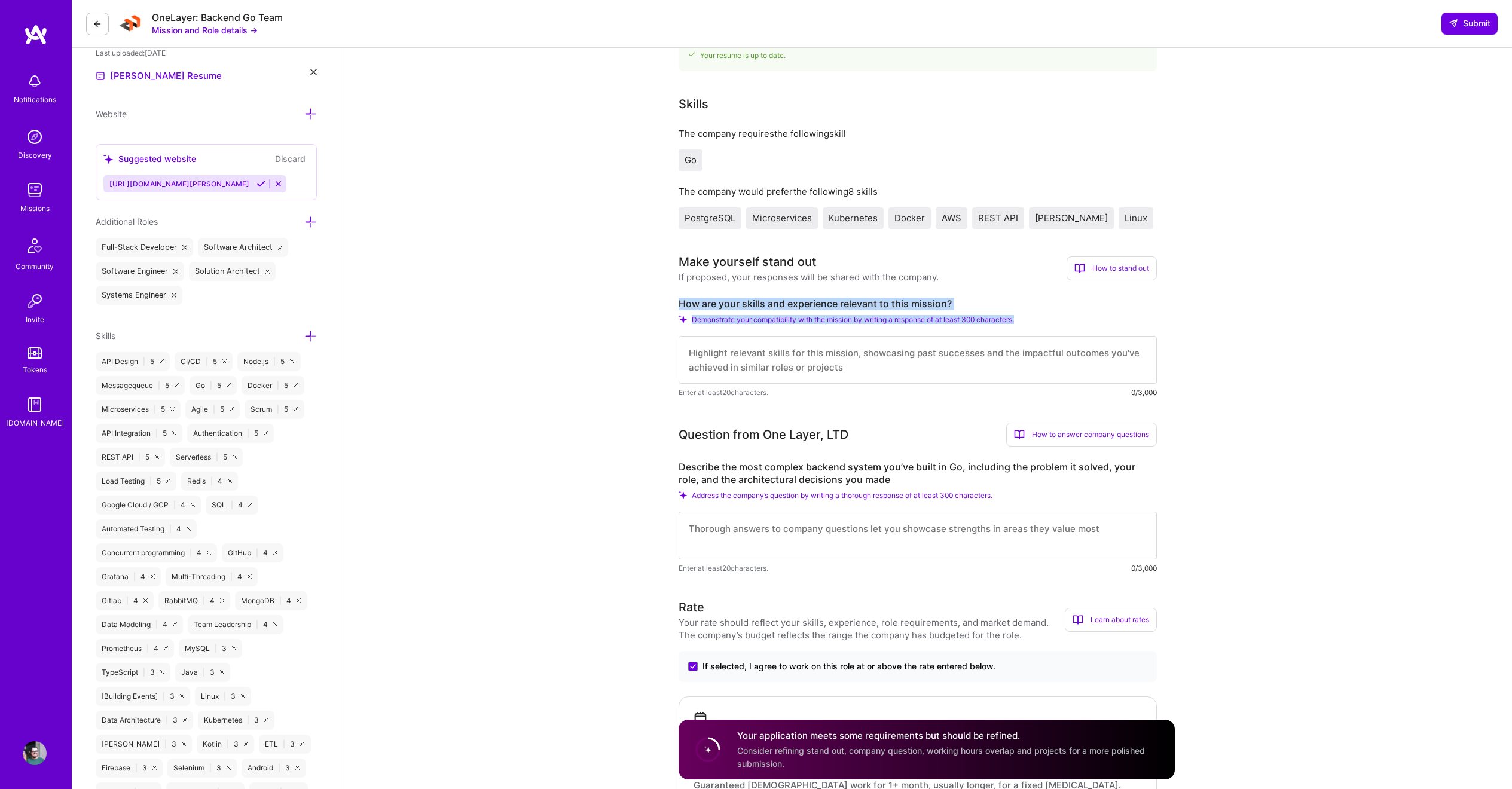
click at [679, 303] on label "How are your skills and experience relevant to this mission?" at bounding box center [917, 305] width 478 height 13
drag, startPoint x: 695, startPoint y: 354, endPoint x: 703, endPoint y: 362, distance: 11.3
click at [695, 354] on textarea at bounding box center [917, 360] width 478 height 48
click at [679, 468] on label "Describe the most complex backend system you’ve built in Go, including the prob…" at bounding box center [917, 473] width 478 height 25
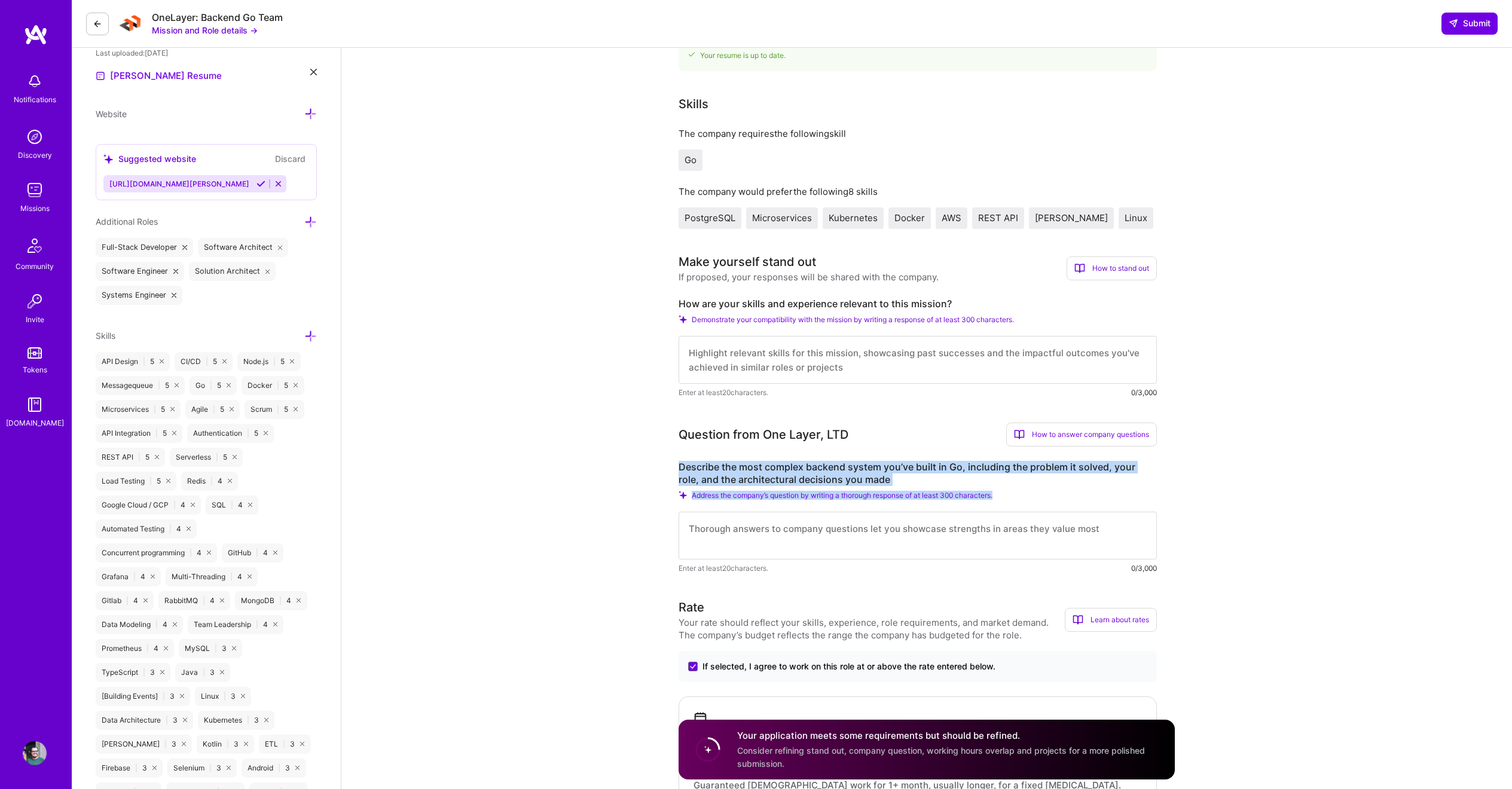
drag, startPoint x: 662, startPoint y: 465, endPoint x: 1132, endPoint y: 494, distance: 470.9
click at [1132, 494] on div "Address the company’s question by writing a thorough response of at least 300 c…" at bounding box center [917, 495] width 478 height 9
drag, startPoint x: 688, startPoint y: 535, endPoint x: 1044, endPoint y: 538, distance: 356.0
click at [1044, 538] on textarea at bounding box center [917, 536] width 478 height 48
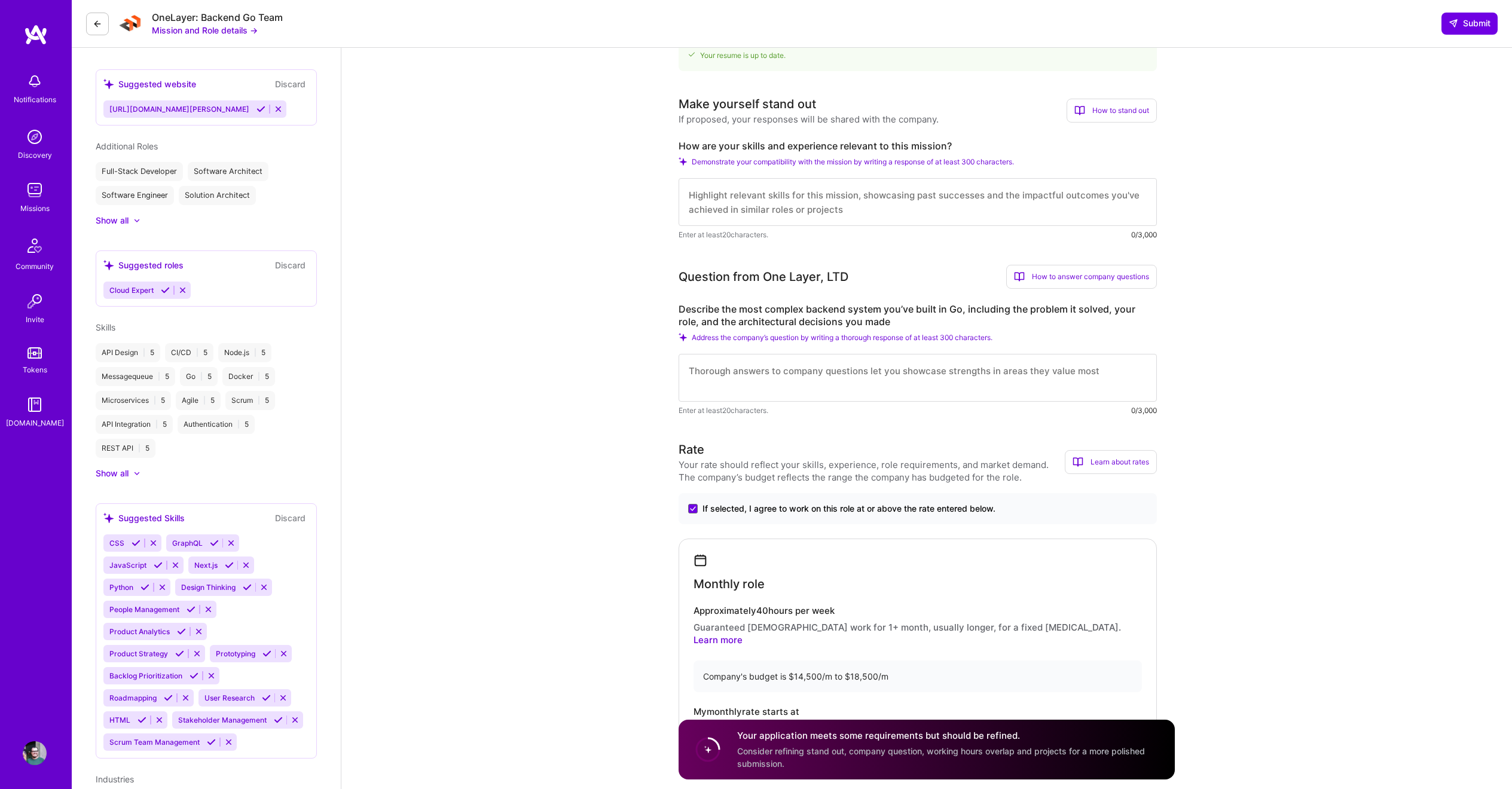
scroll to position [427, 0]
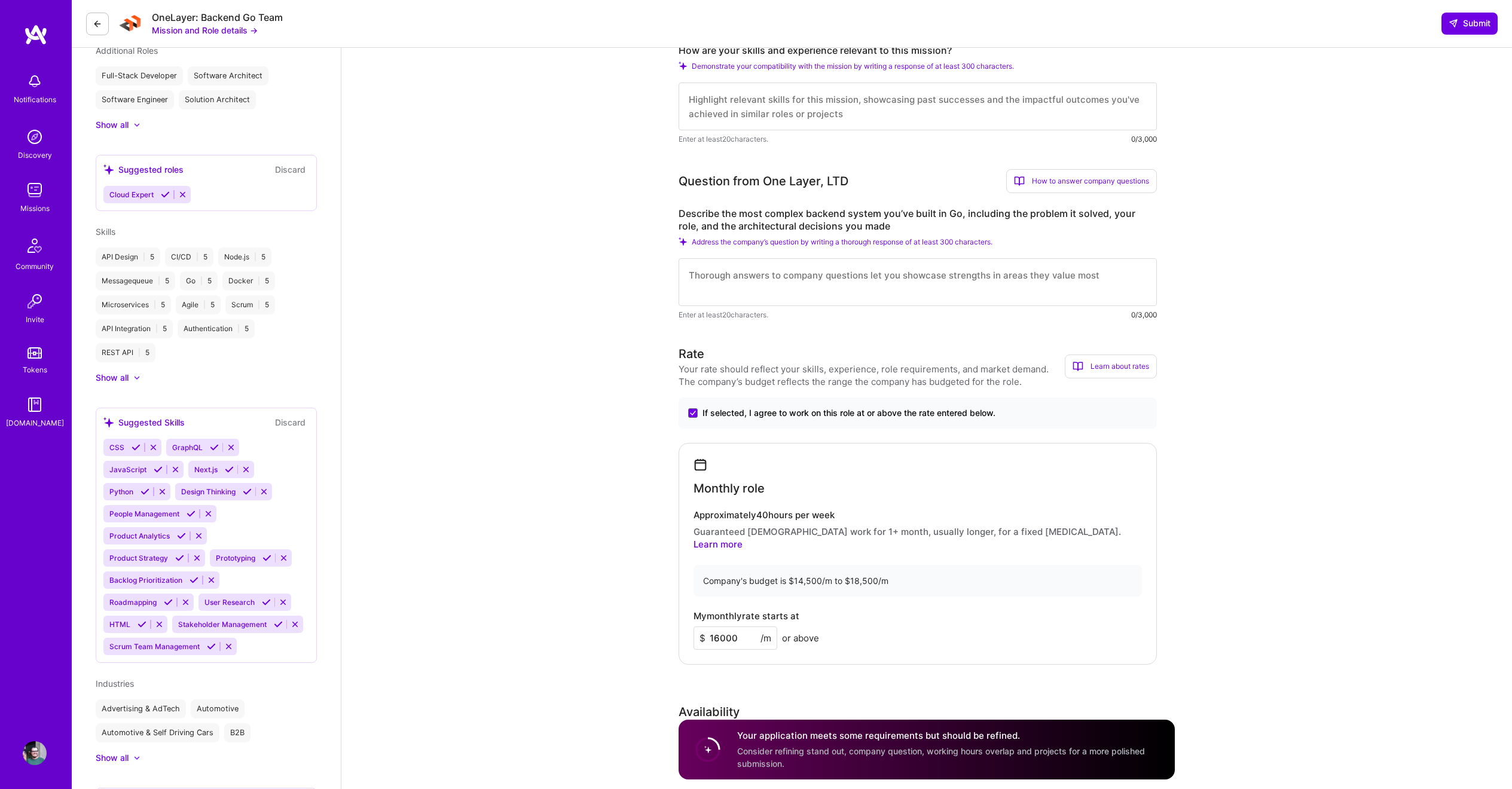
click at [794, 569] on div "Company's budget is $14,500/m to $18,500/m" at bounding box center [917, 580] width 448 height 31
drag, startPoint x: 742, startPoint y: 628, endPoint x: 708, endPoint y: 628, distance: 34.0
click at [708, 628] on input "16000" at bounding box center [735, 638] width 84 height 23
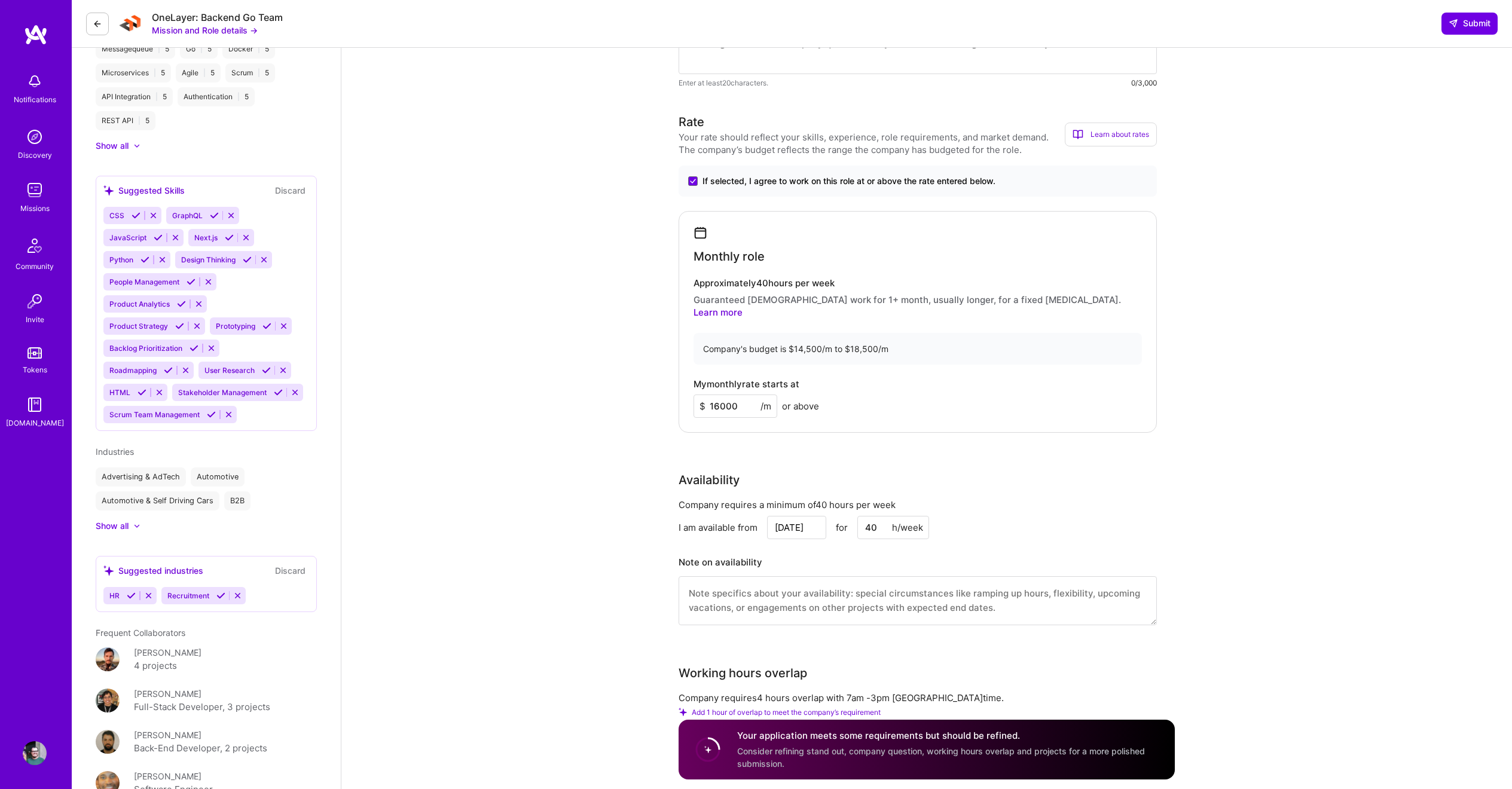
scroll to position [683, 0]
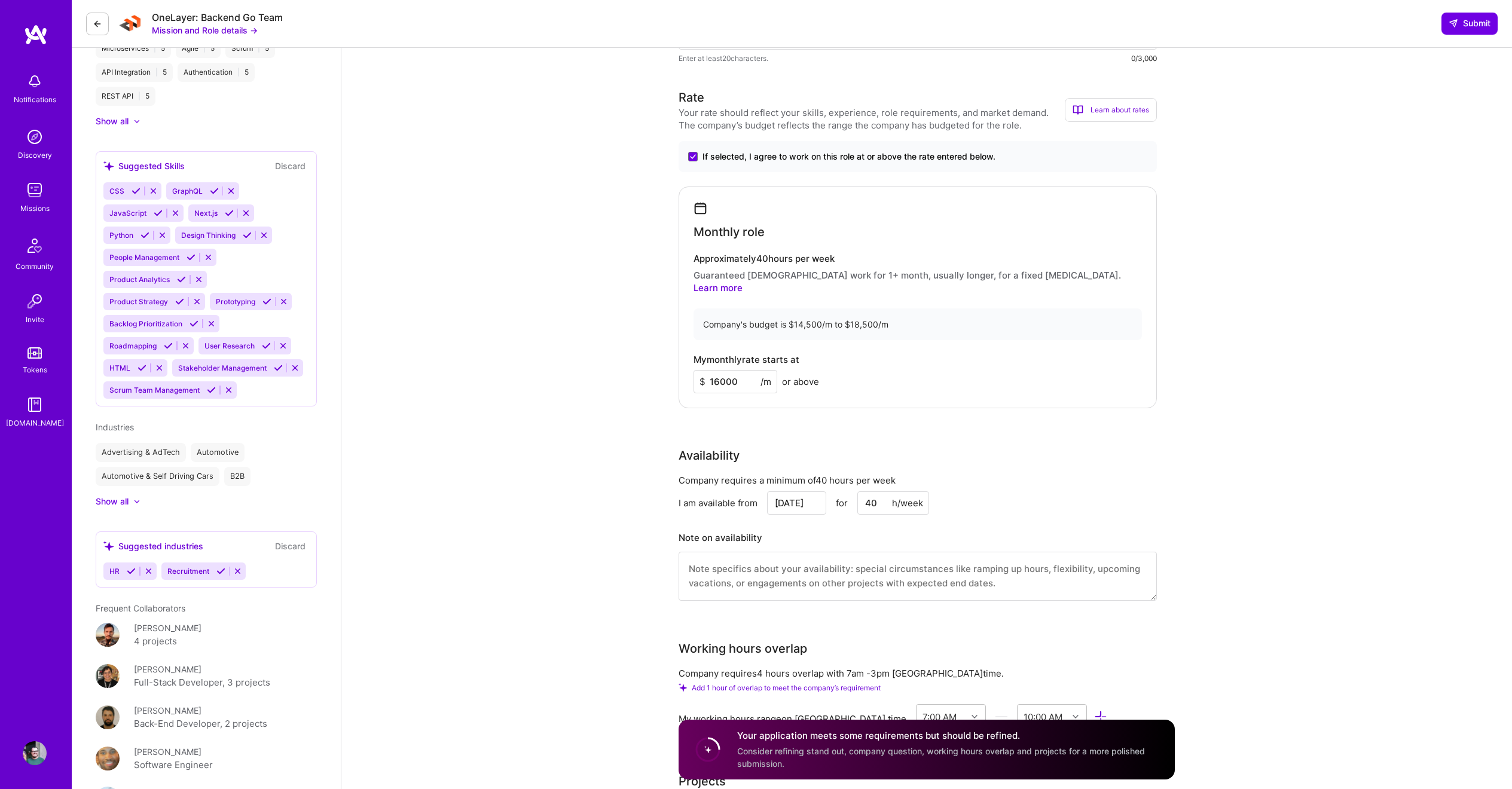
click at [758, 564] on textarea at bounding box center [917, 576] width 478 height 49
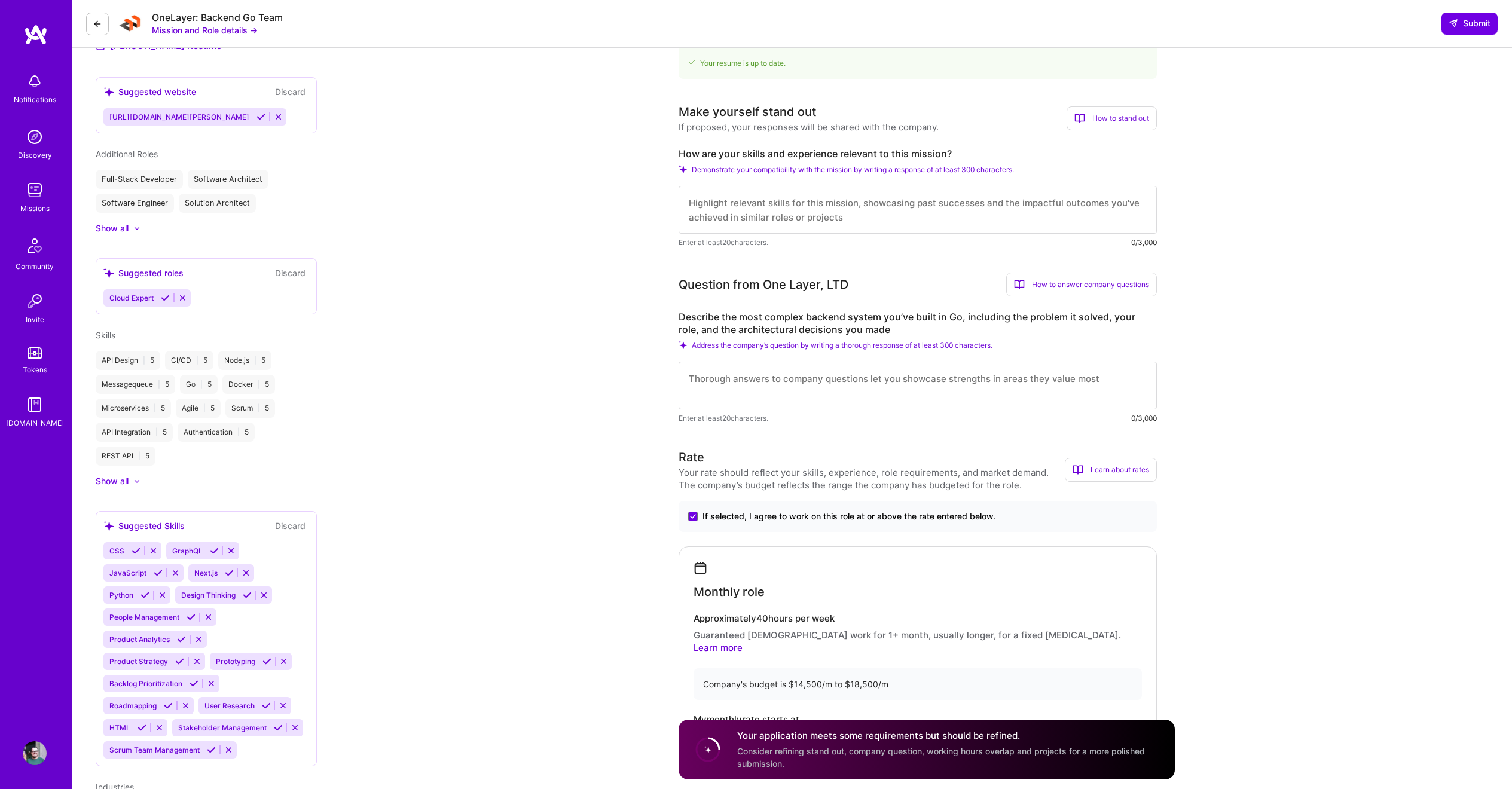
scroll to position [0, 0]
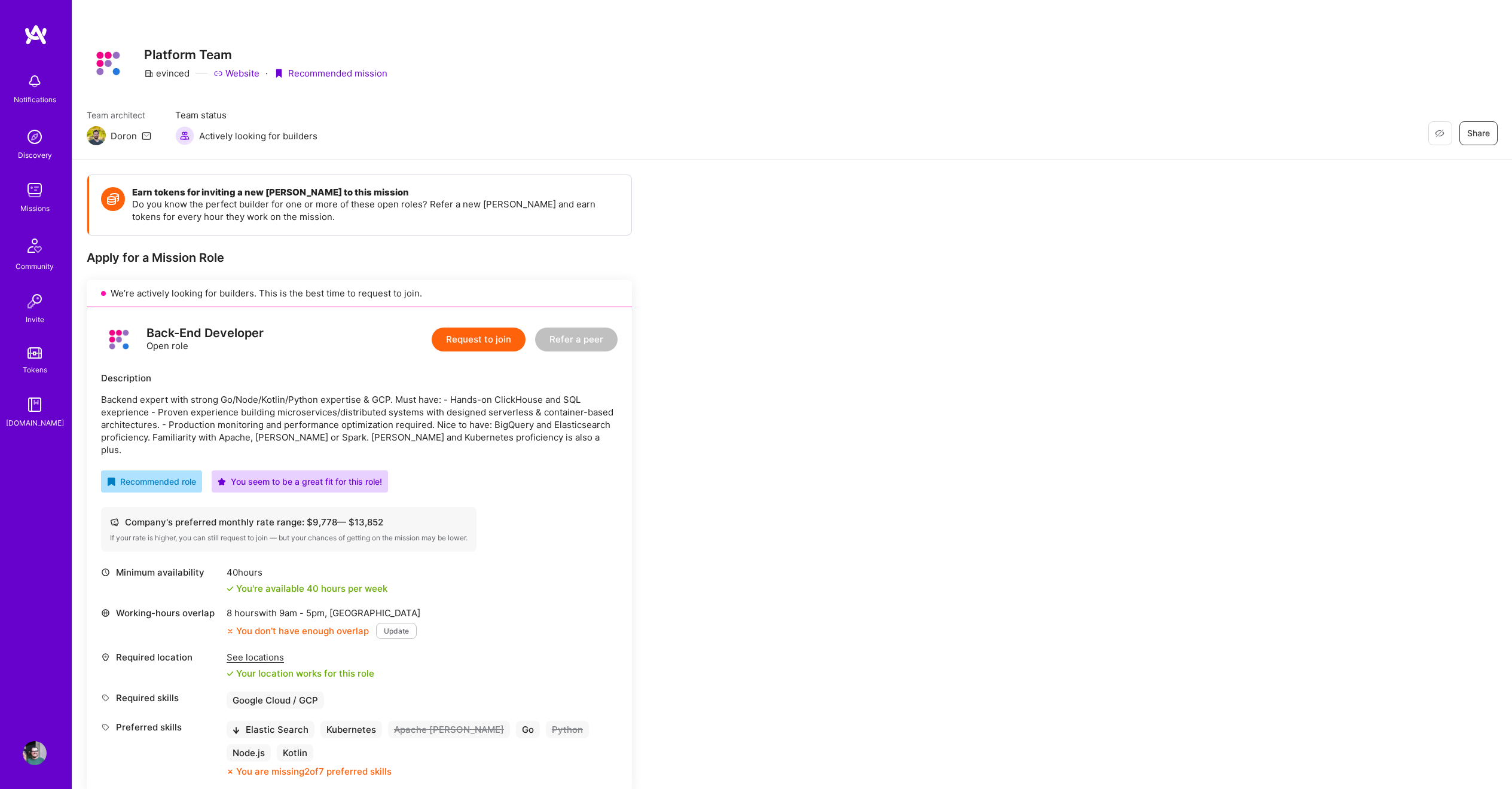
click at [100, 403] on div "Back-End Developer Open role Request to join Refer a peer Description Backend e…" at bounding box center [359, 549] width 546 height 484
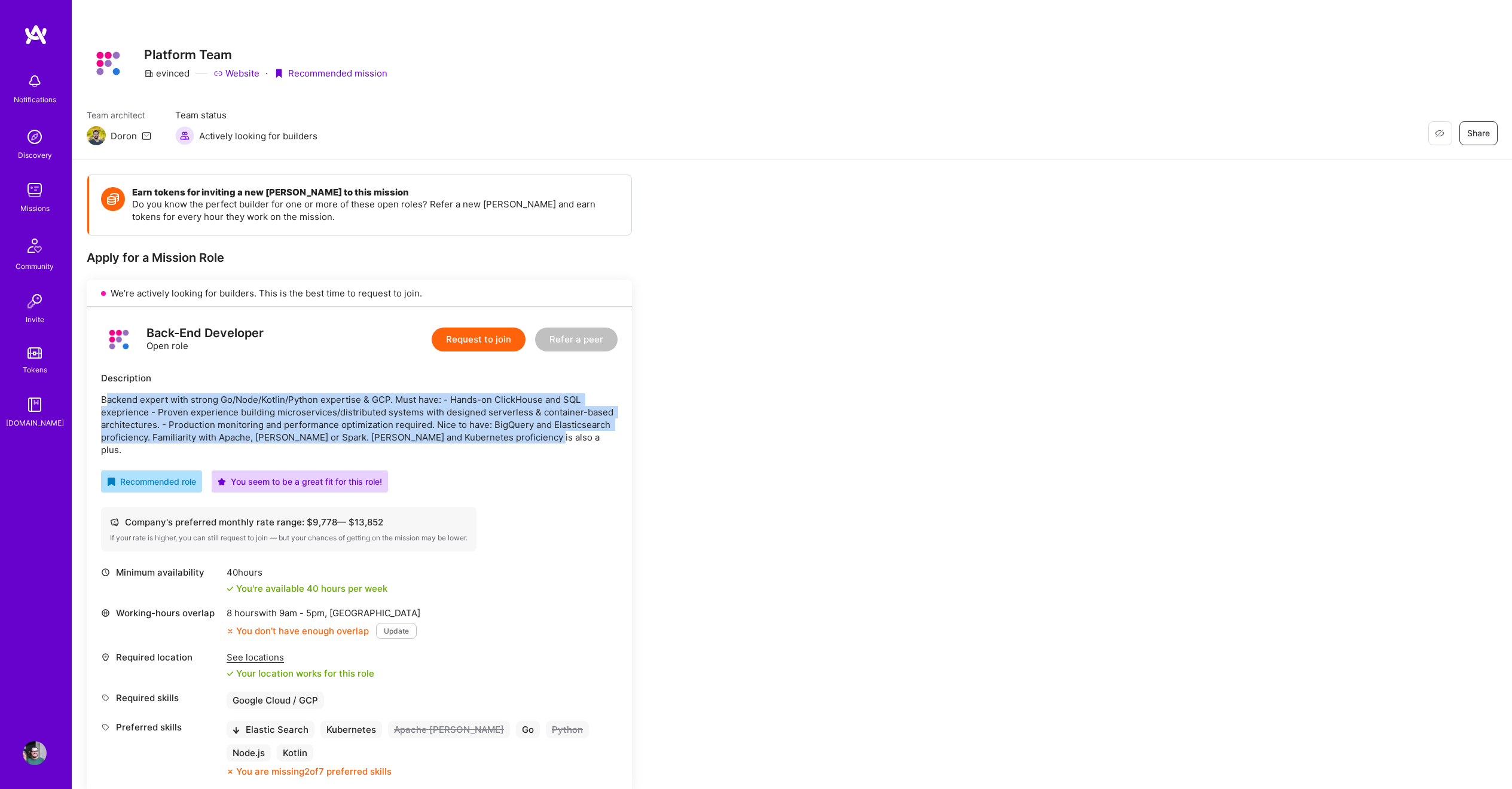
drag, startPoint x: 104, startPoint y: 403, endPoint x: 556, endPoint y: 431, distance: 452.9
click at [556, 431] on p "Backend expert with strong Go/Node/Kotlin/Python expertise & GCP. Must have: - …" at bounding box center [359, 425] width 517 height 63
